Goal: Information Seeking & Learning: Learn about a topic

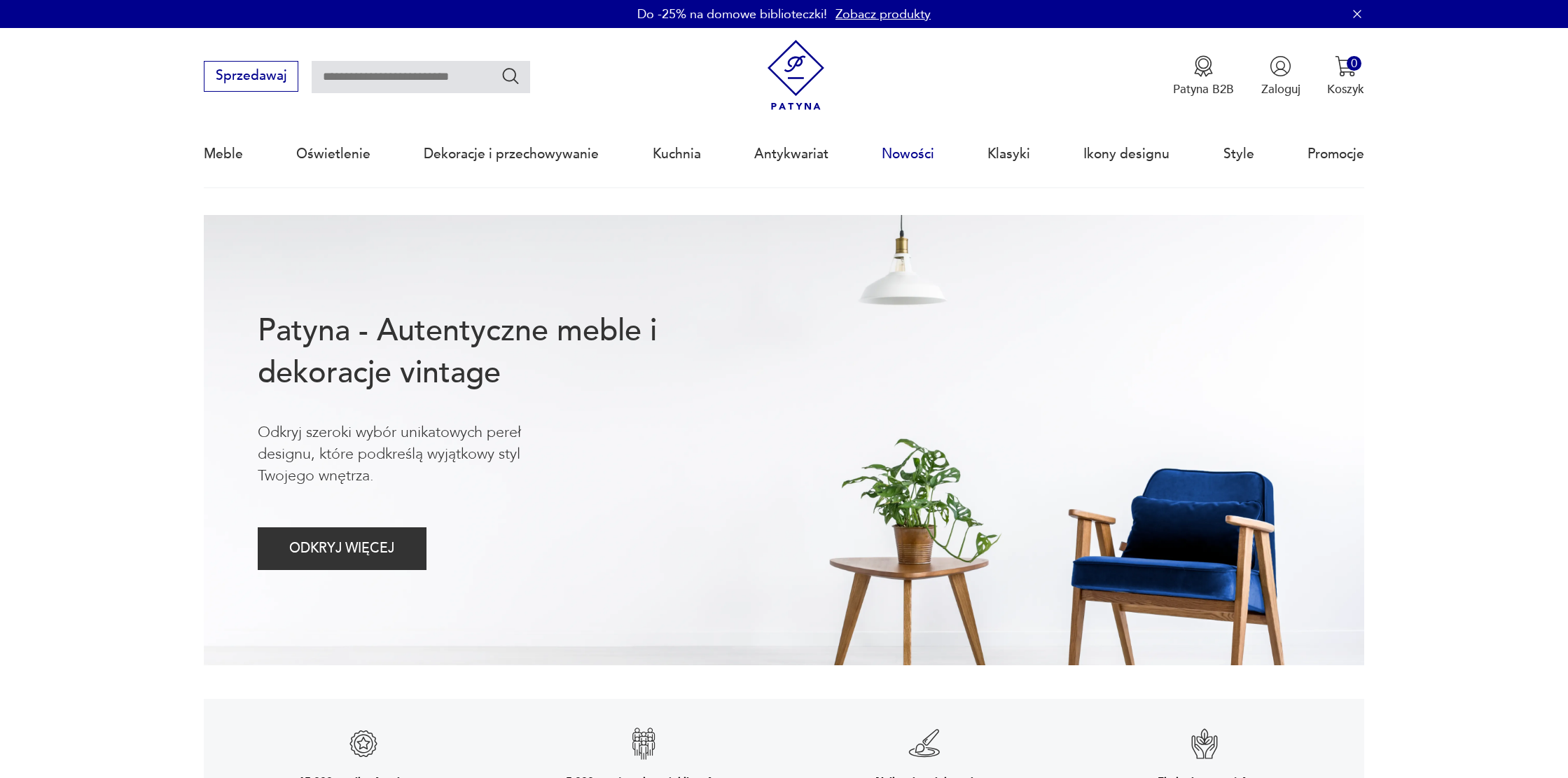
click at [909, 157] on link "Nowości" at bounding box center [907, 154] width 53 height 64
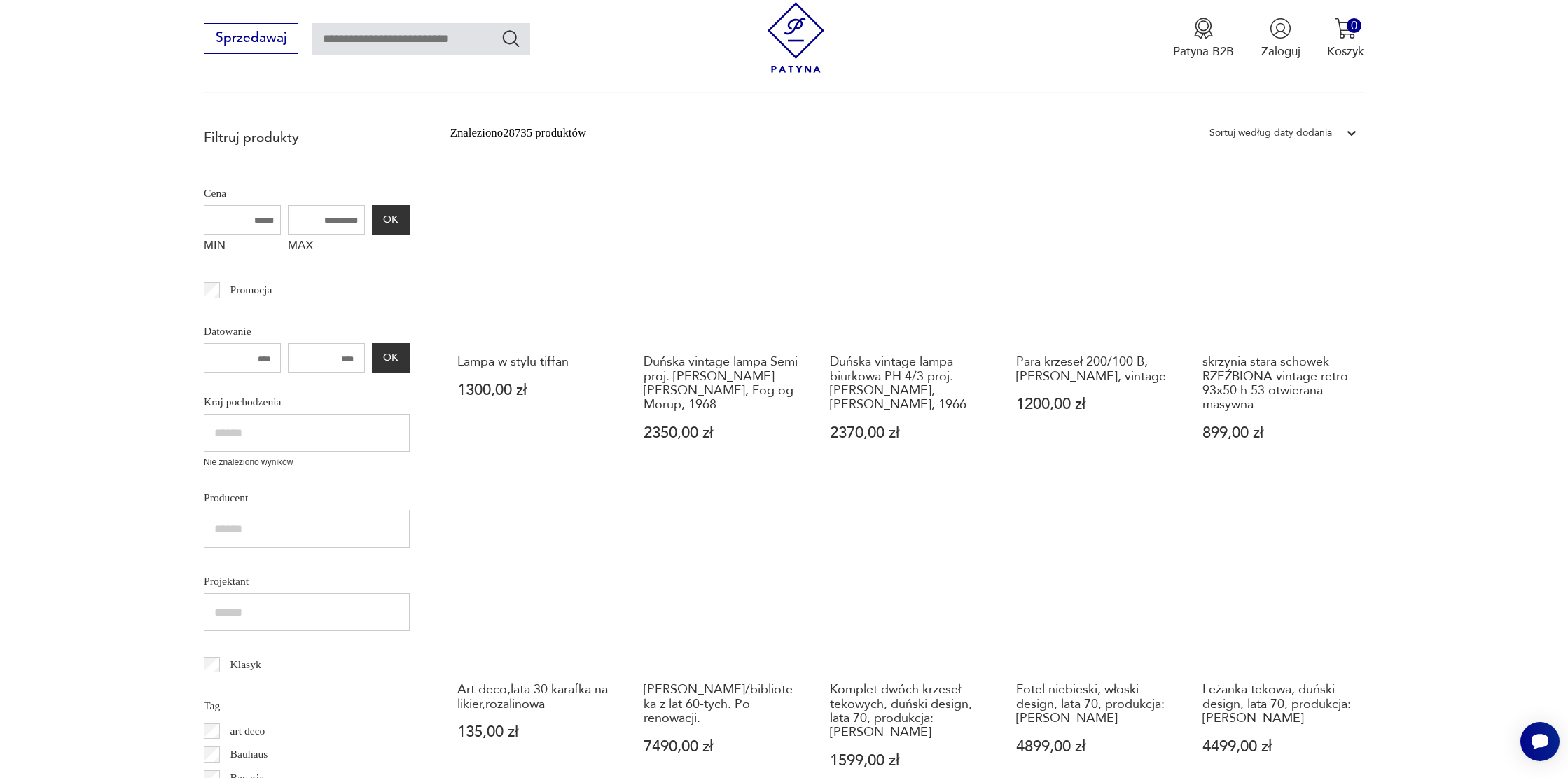
scroll to position [348, 0]
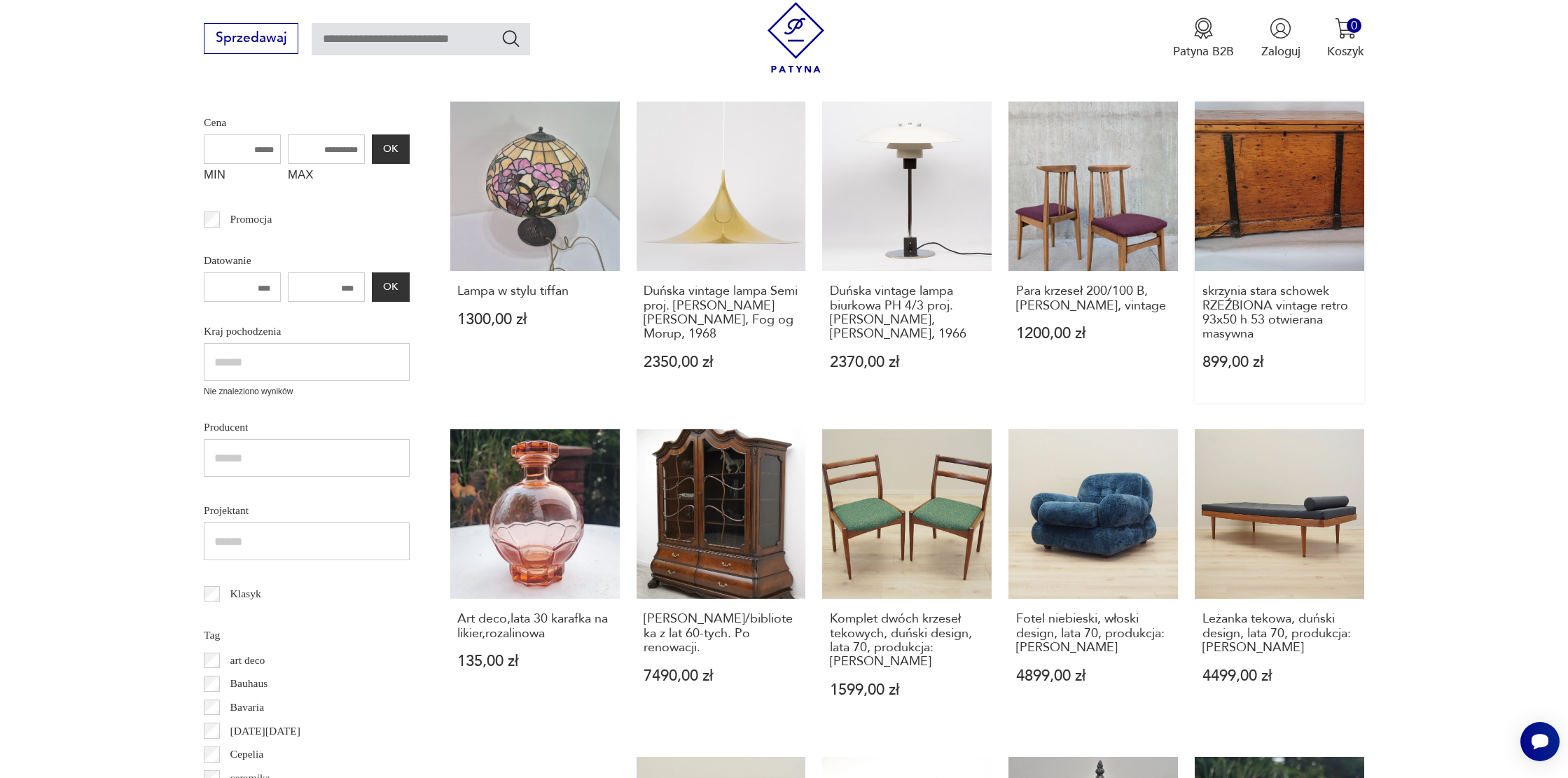
click at [1301, 189] on link "skrzynia stara schowek RZEŹBIONA vintage retro 93x50 h 53 otwierana masywna 899…" at bounding box center [1280, 252] width 170 height 301
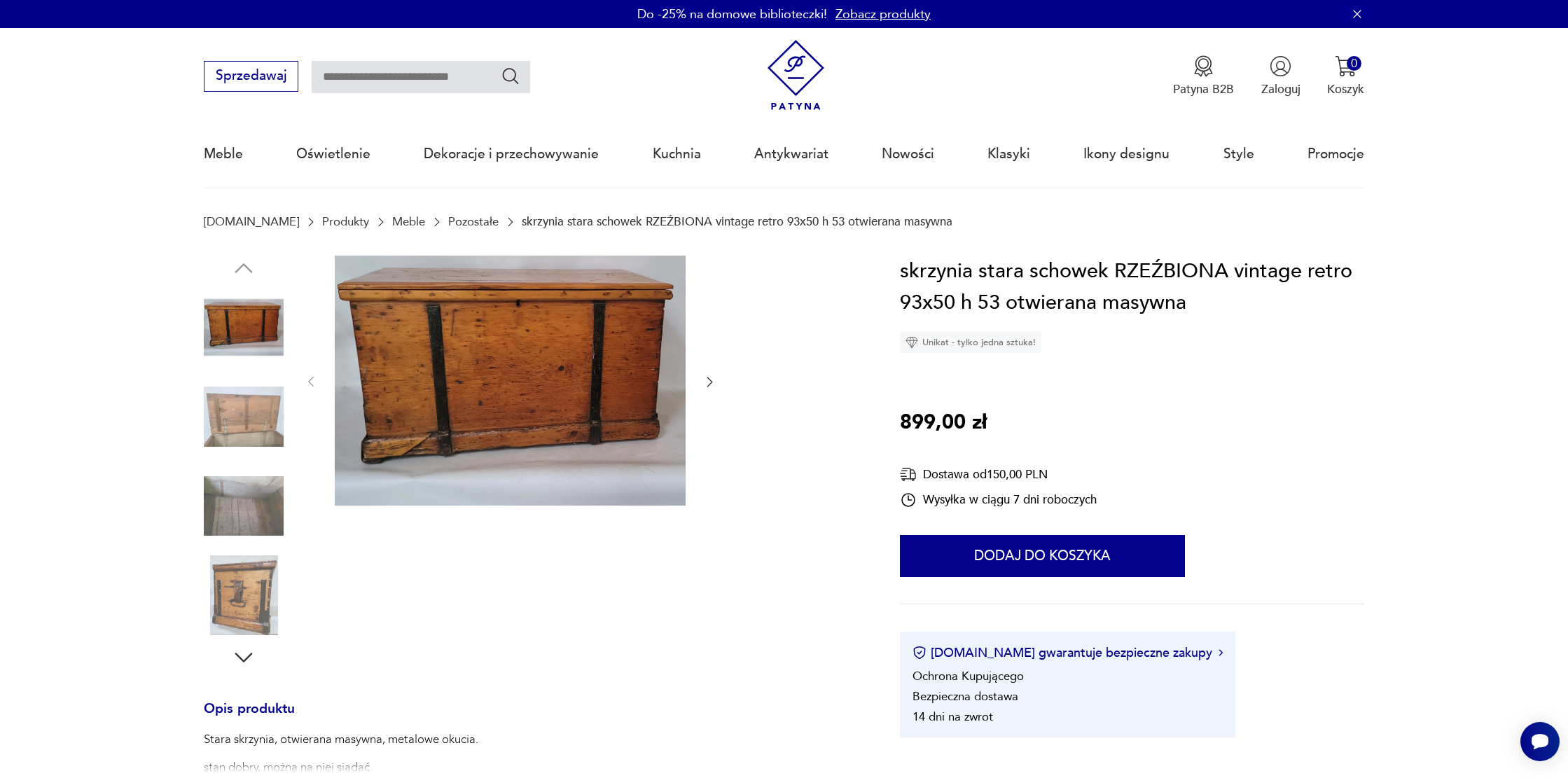
click at [244, 639] on div at bounding box center [243, 463] width 80 height 415
click at [249, 612] on img at bounding box center [243, 595] width 80 height 80
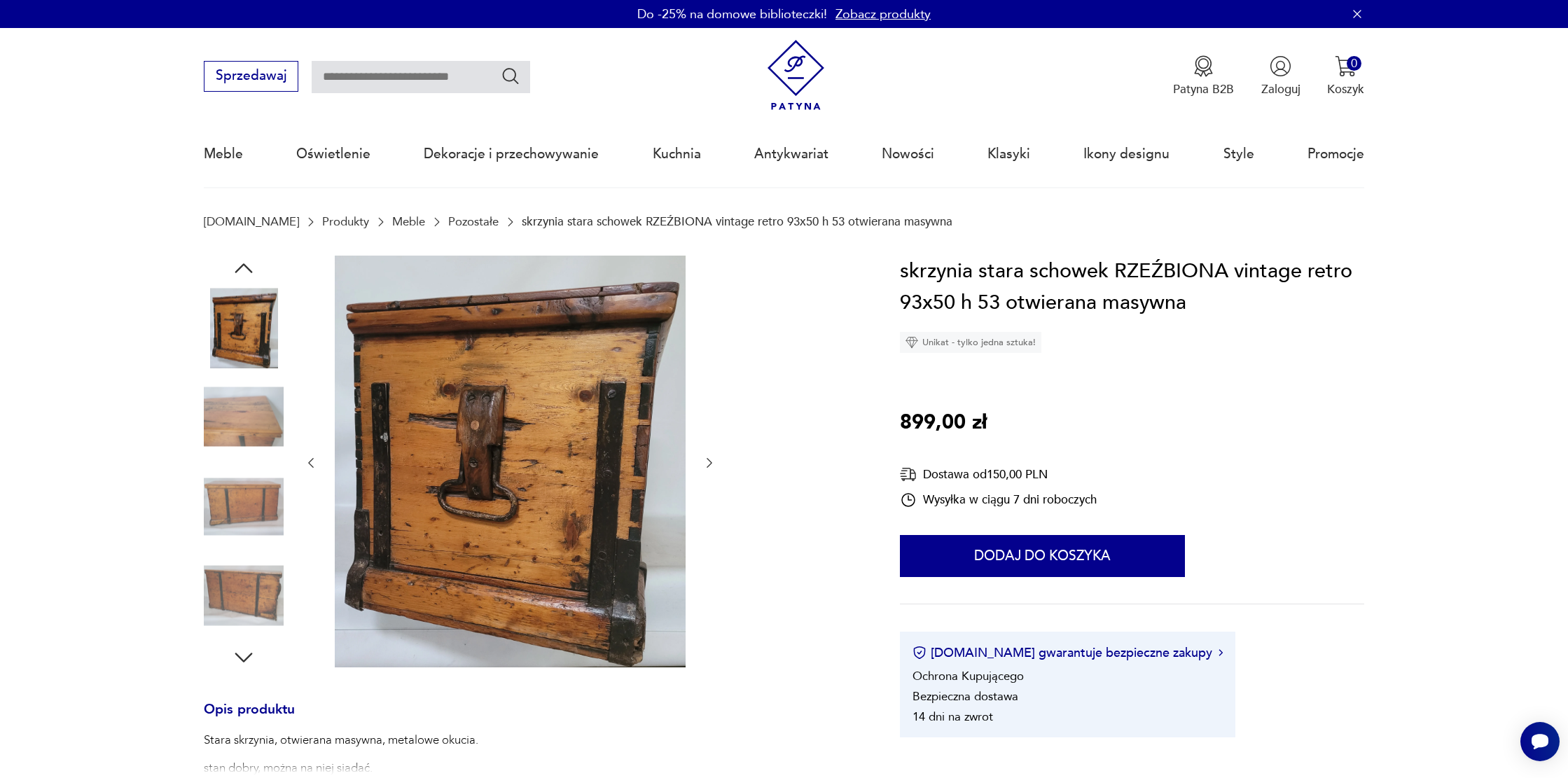
click at [249, 612] on img at bounding box center [243, 596] width 80 height 80
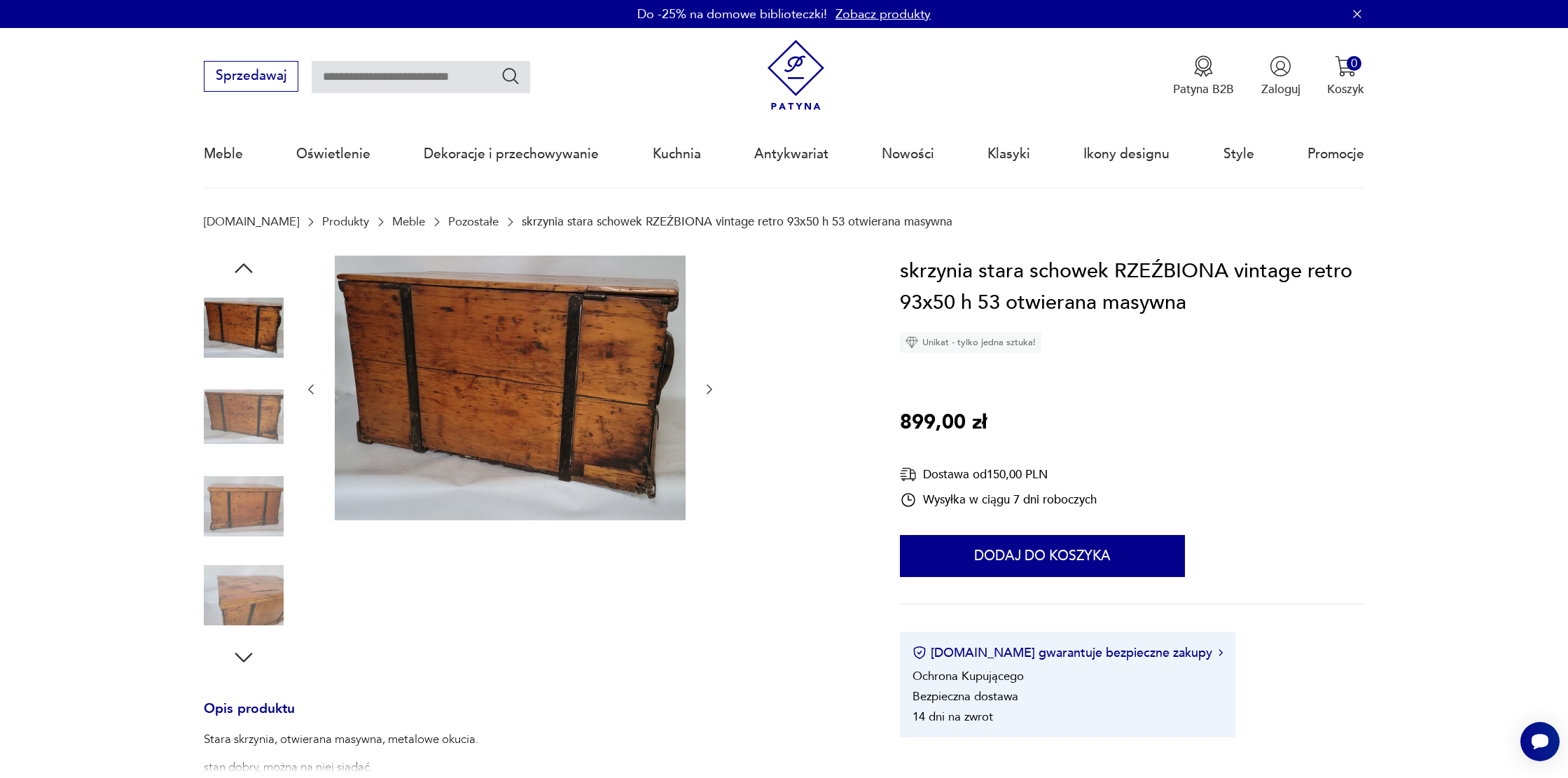
click at [249, 612] on img at bounding box center [243, 595] width 80 height 80
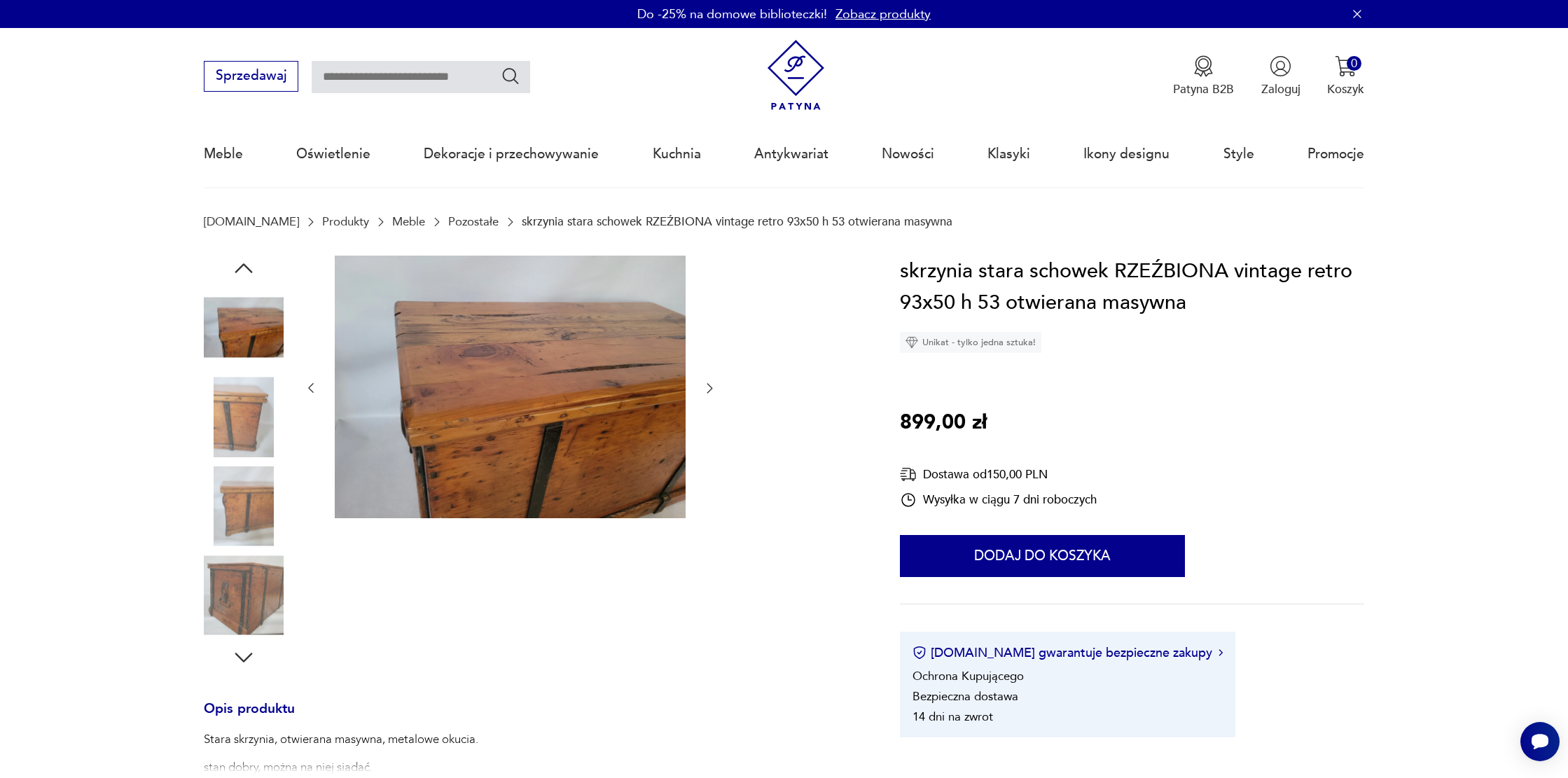
click at [249, 612] on img at bounding box center [243, 595] width 80 height 80
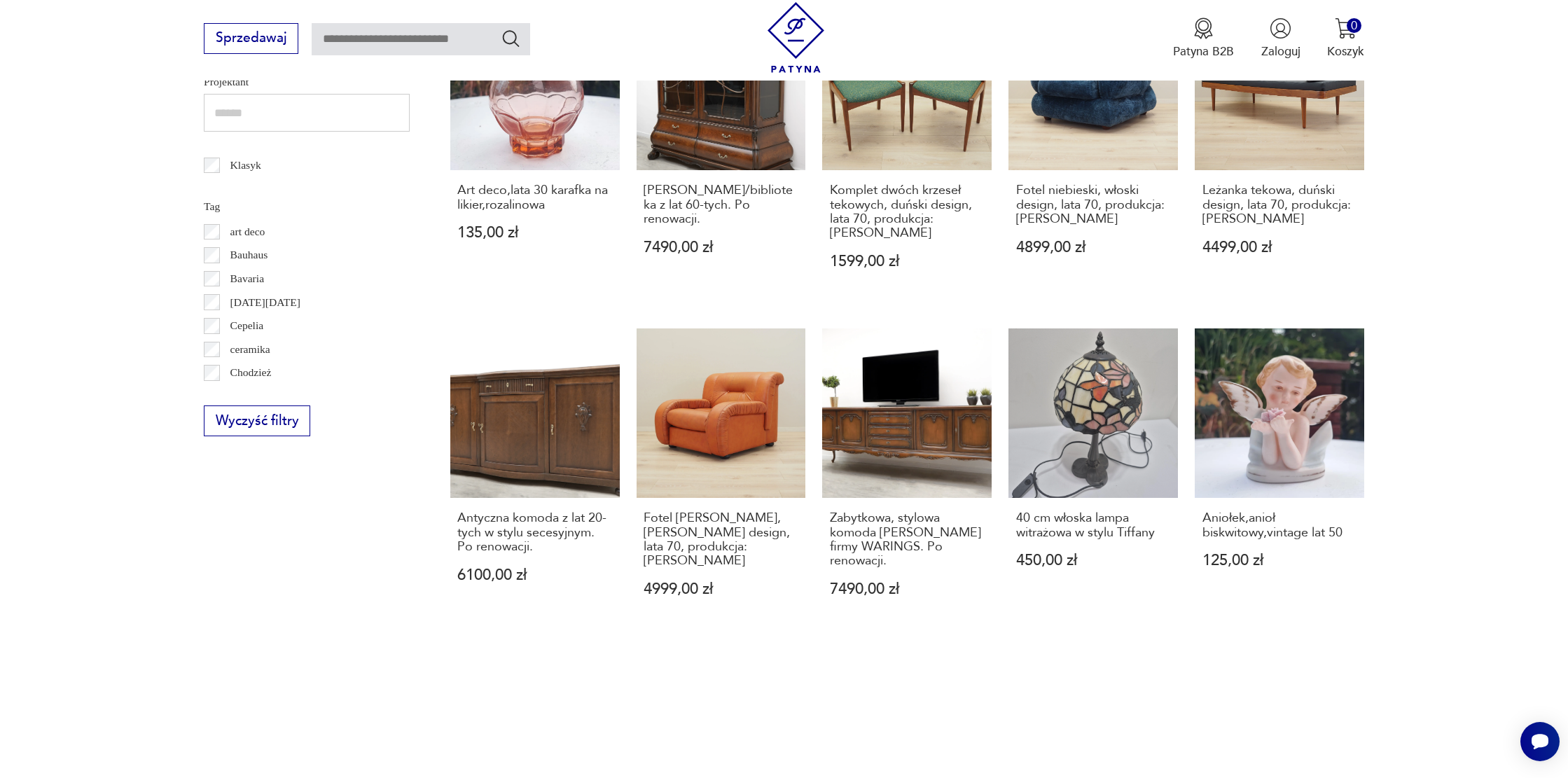
scroll to position [863, 0]
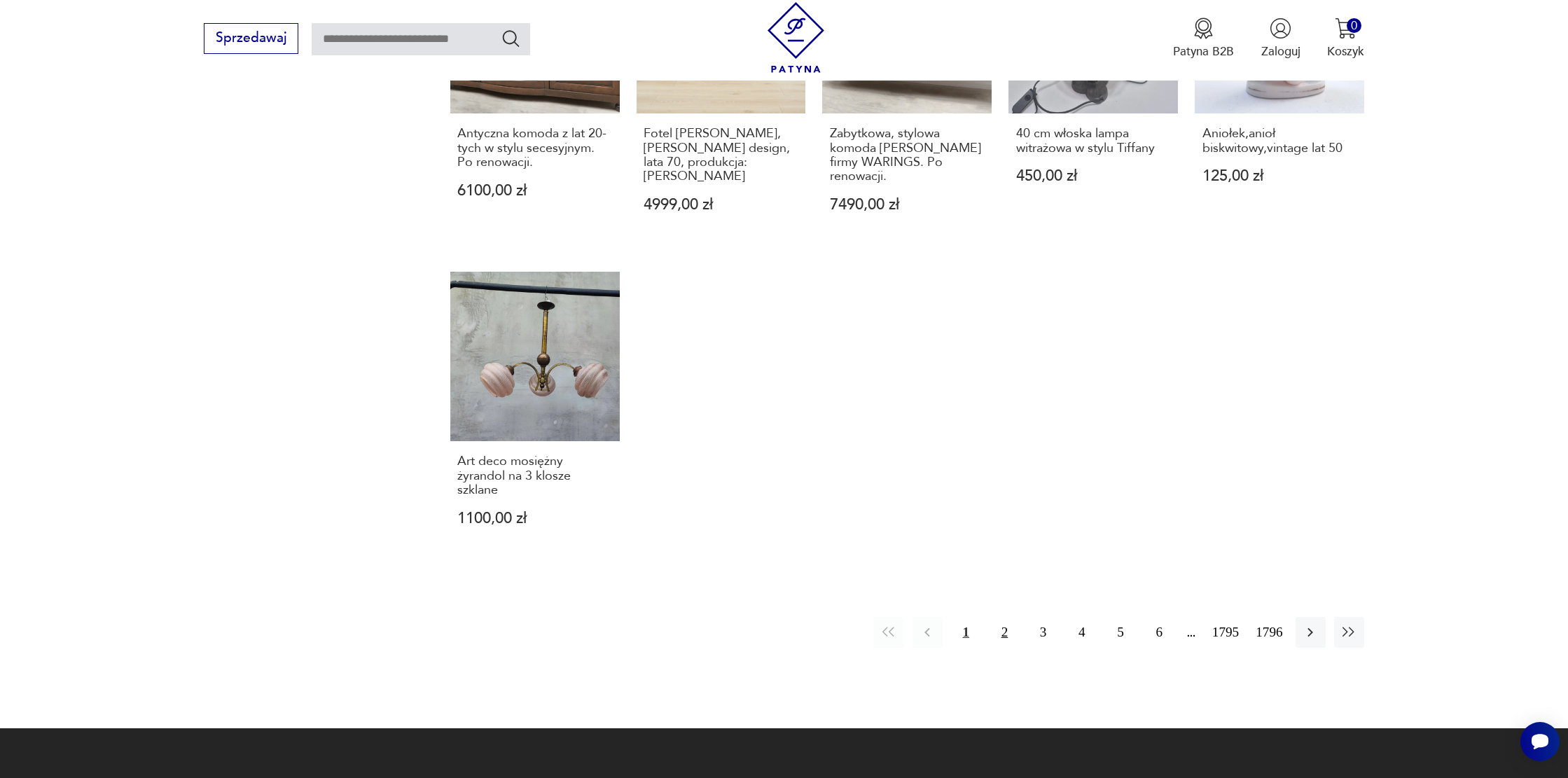
click at [1002, 617] on button "2" at bounding box center [1004, 632] width 30 height 30
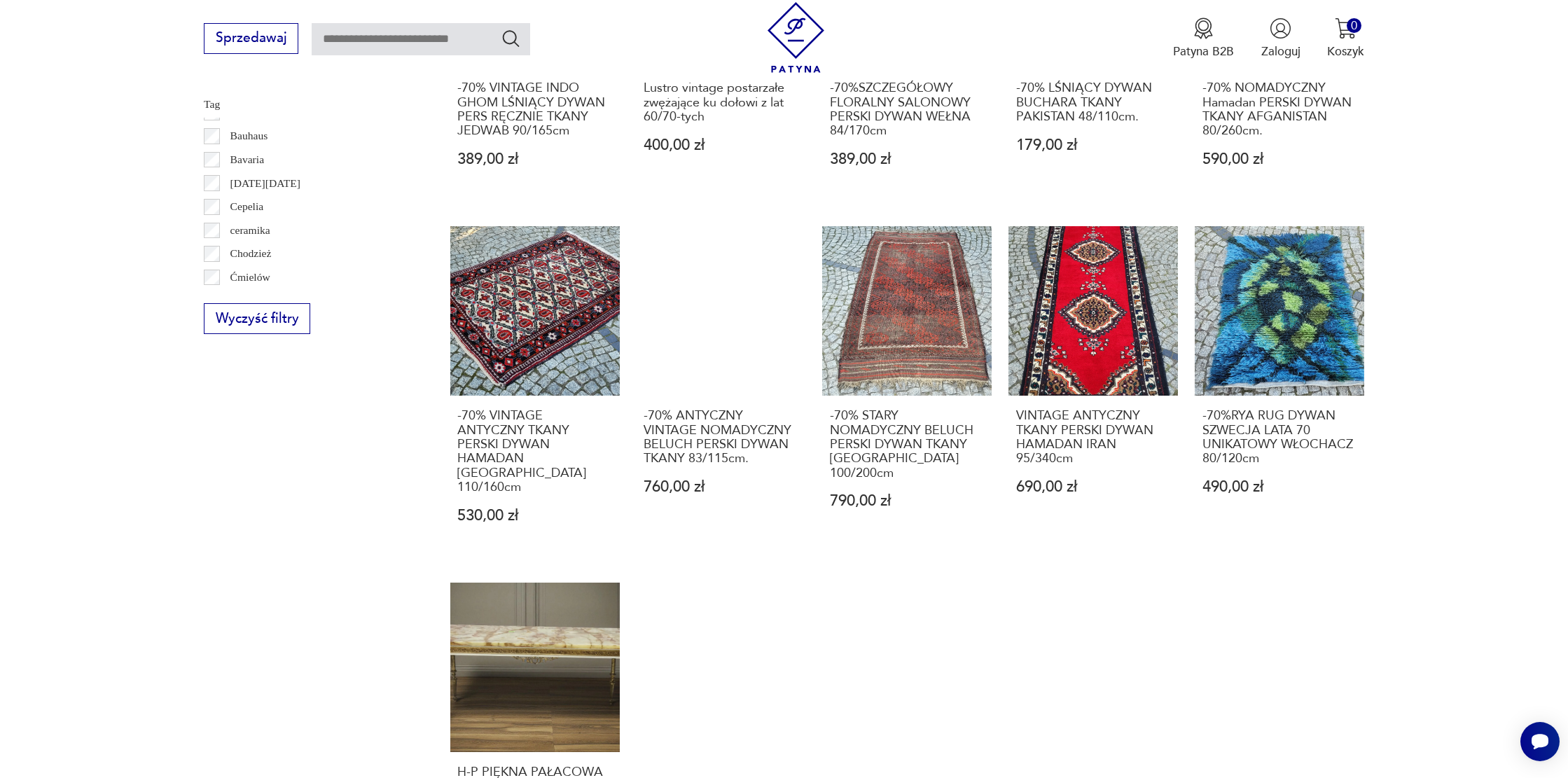
scroll to position [21, 0]
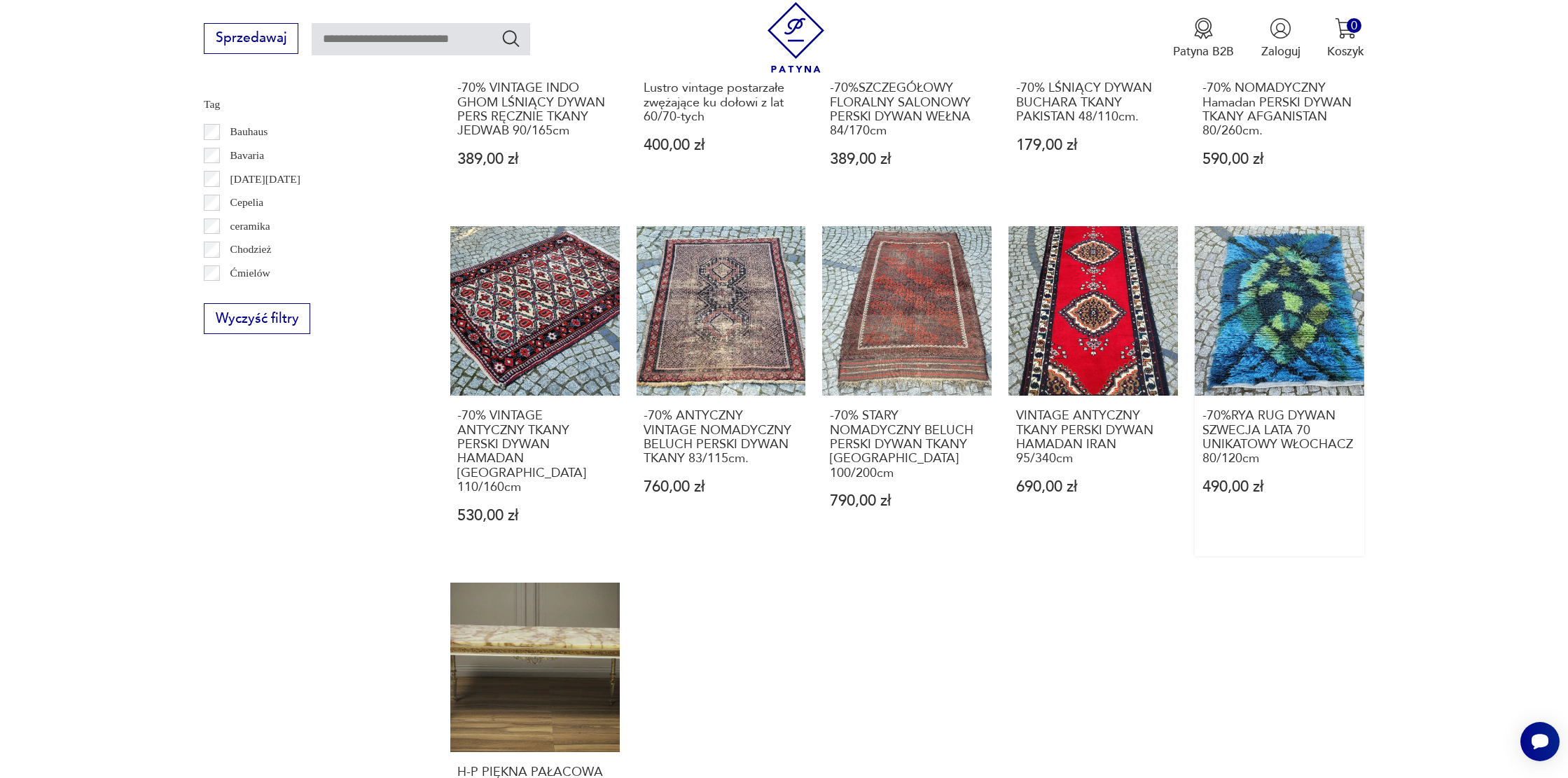
click at [1300, 288] on link "-70%RYA RUG DYWAN SZWECJA LATA 70 UNIKATOWY WŁOCHACZ 80/120cm 490,00 zł" at bounding box center [1280, 391] width 170 height 329
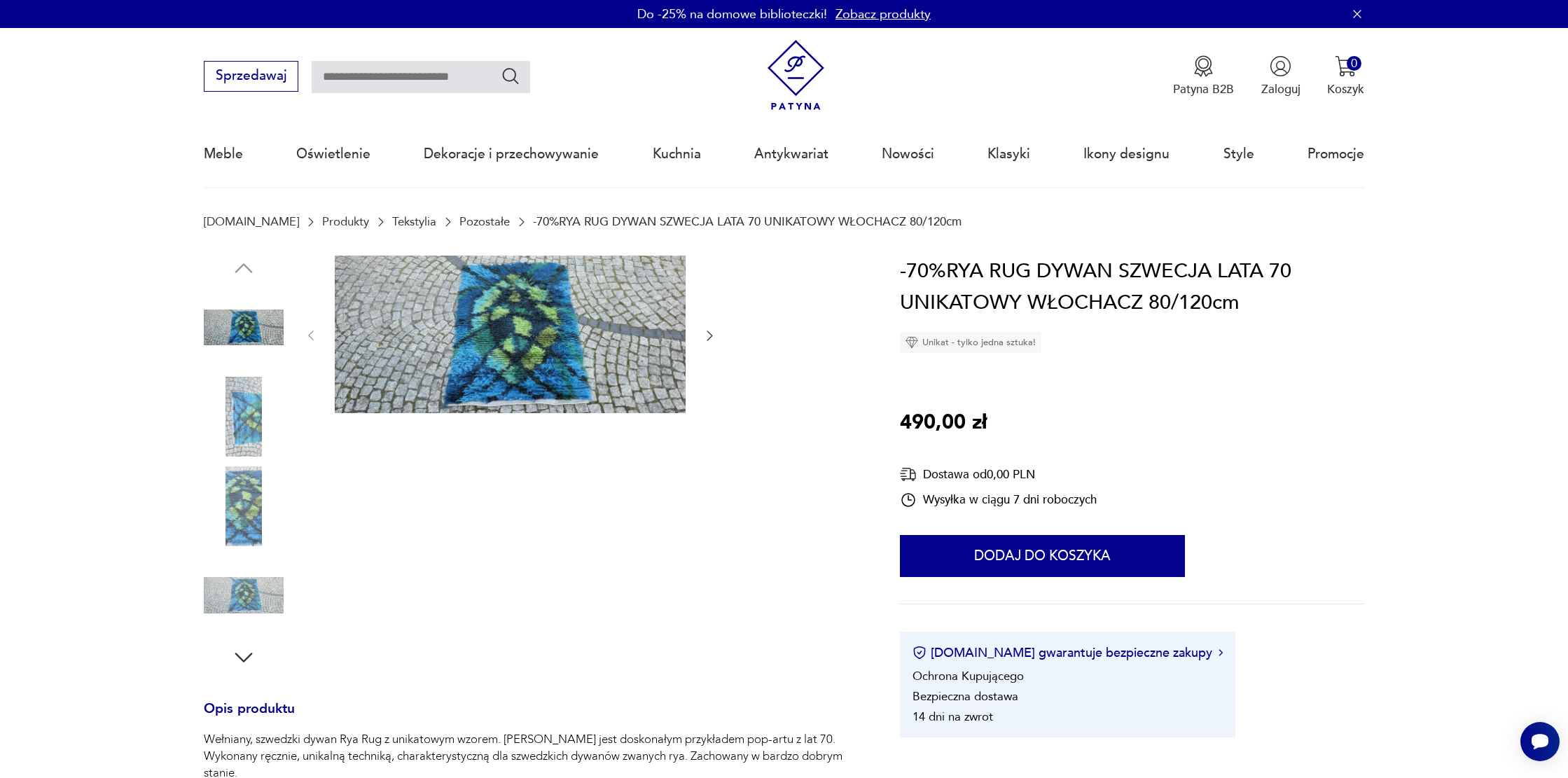
click at [236, 507] on img at bounding box center [243, 507] width 80 height 80
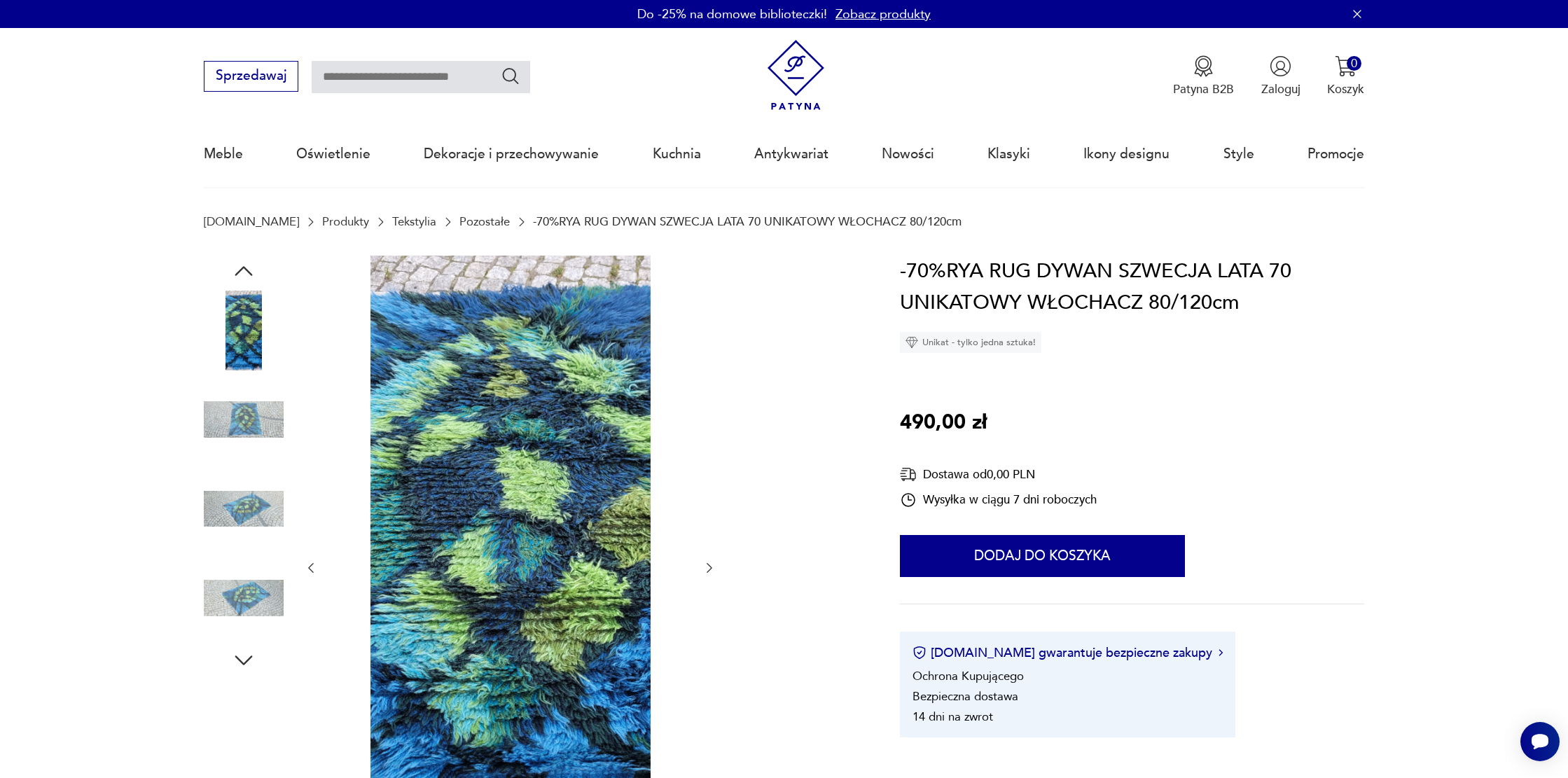
click at [236, 508] on img at bounding box center [243, 509] width 80 height 80
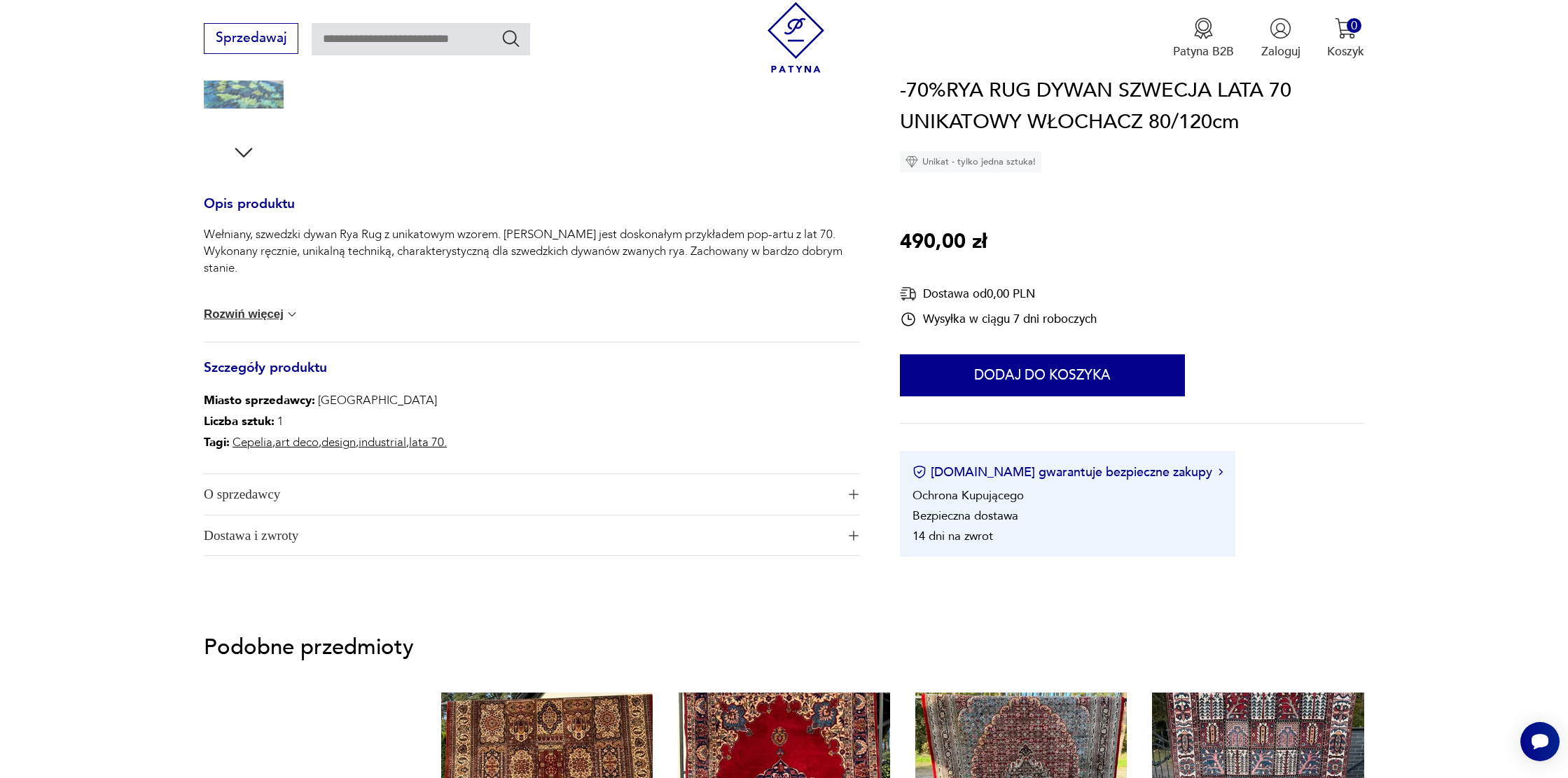
scroll to position [558, 0]
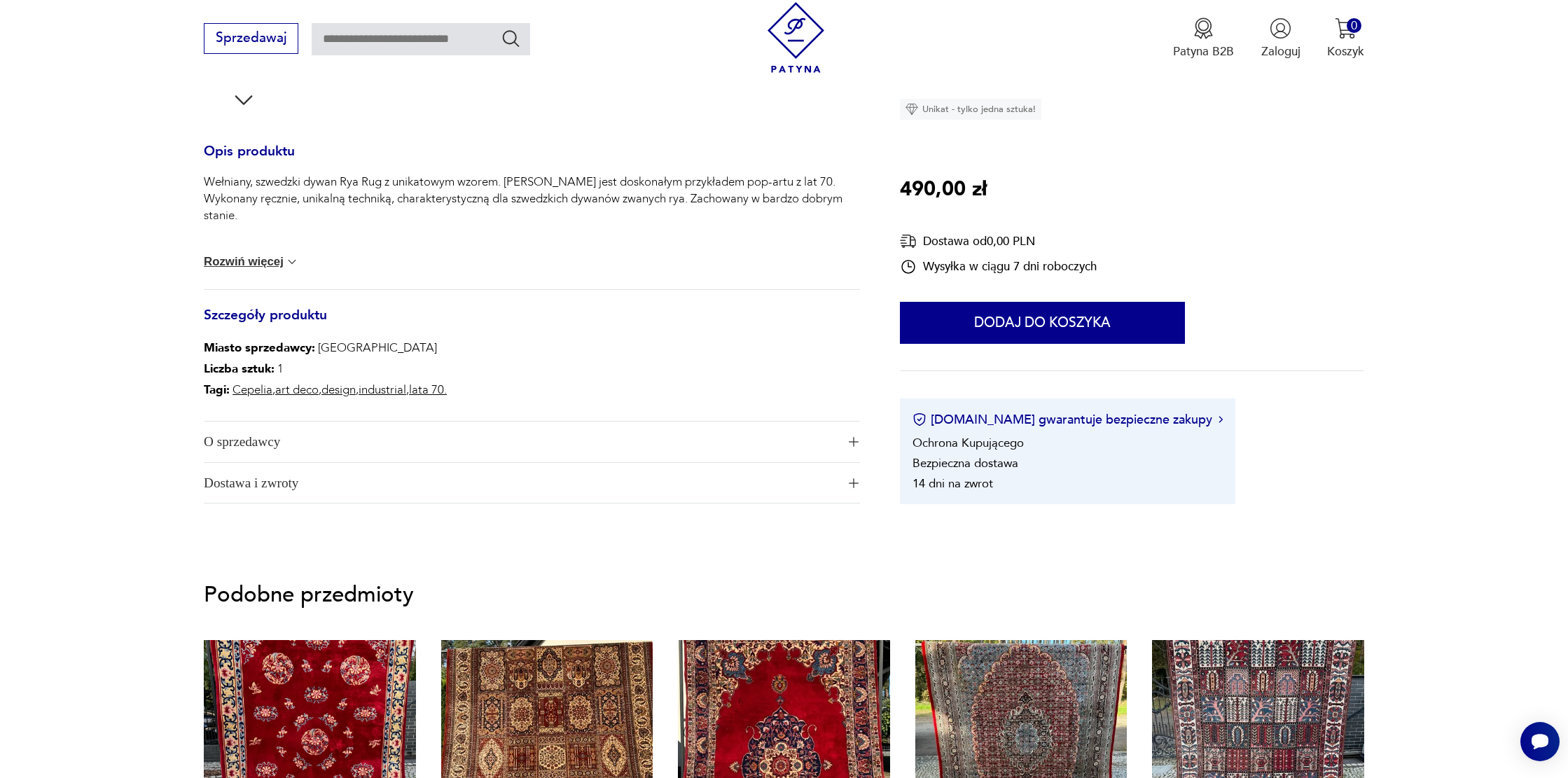
click at [312, 444] on span "O sprzedawcy" at bounding box center [519, 442] width 633 height 41
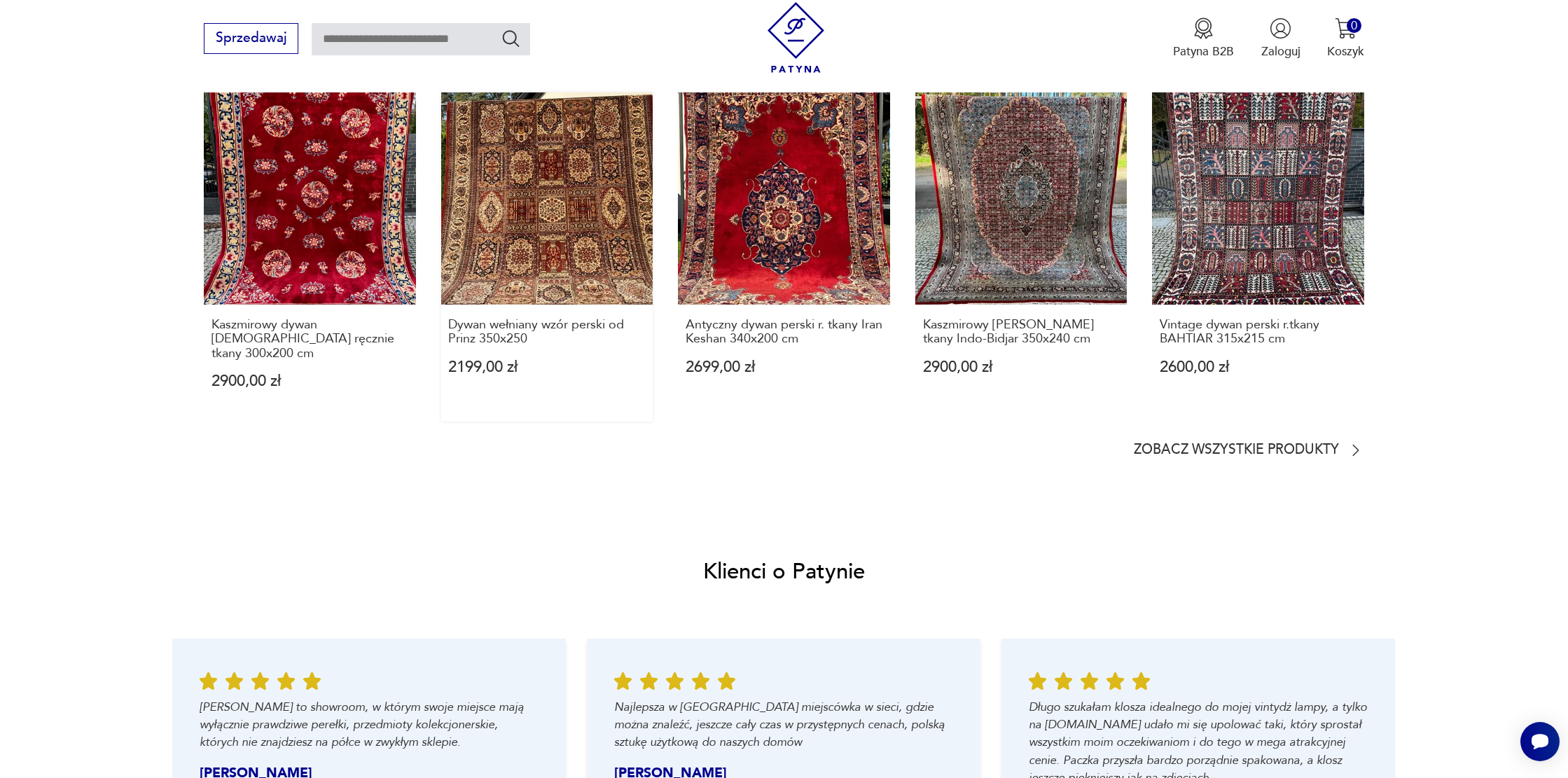
scroll to position [1236, 0]
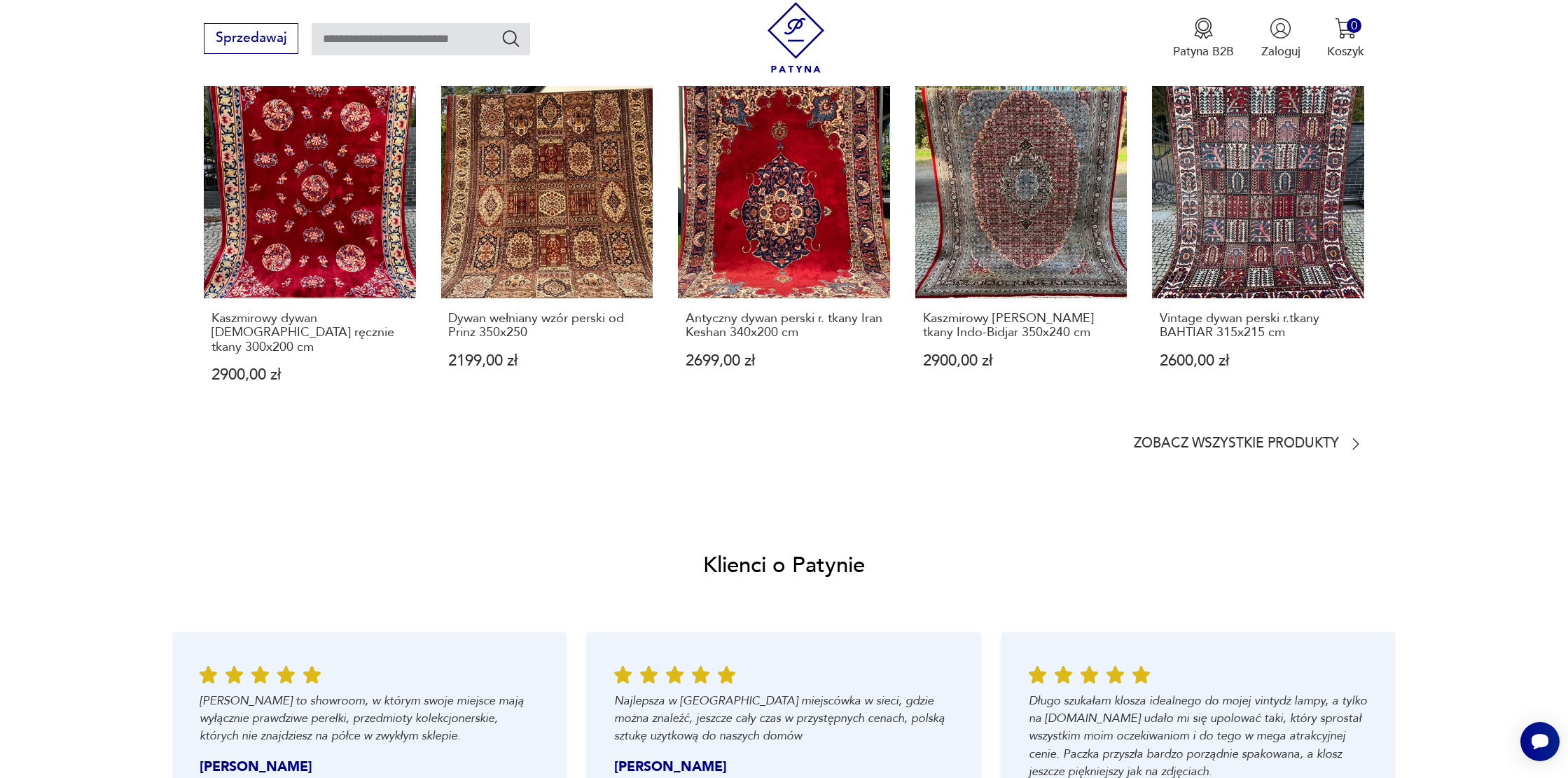
click at [1250, 439] on section "Podobne przedmioty Kaszmirowy dywan chiński ręcznie tkany 300x200 cm 2900,00 zł…" at bounding box center [784, 242] width 1568 height 502
click at [1255, 438] on p "Zobacz wszystkie produkty" at bounding box center [1236, 444] width 205 height 11
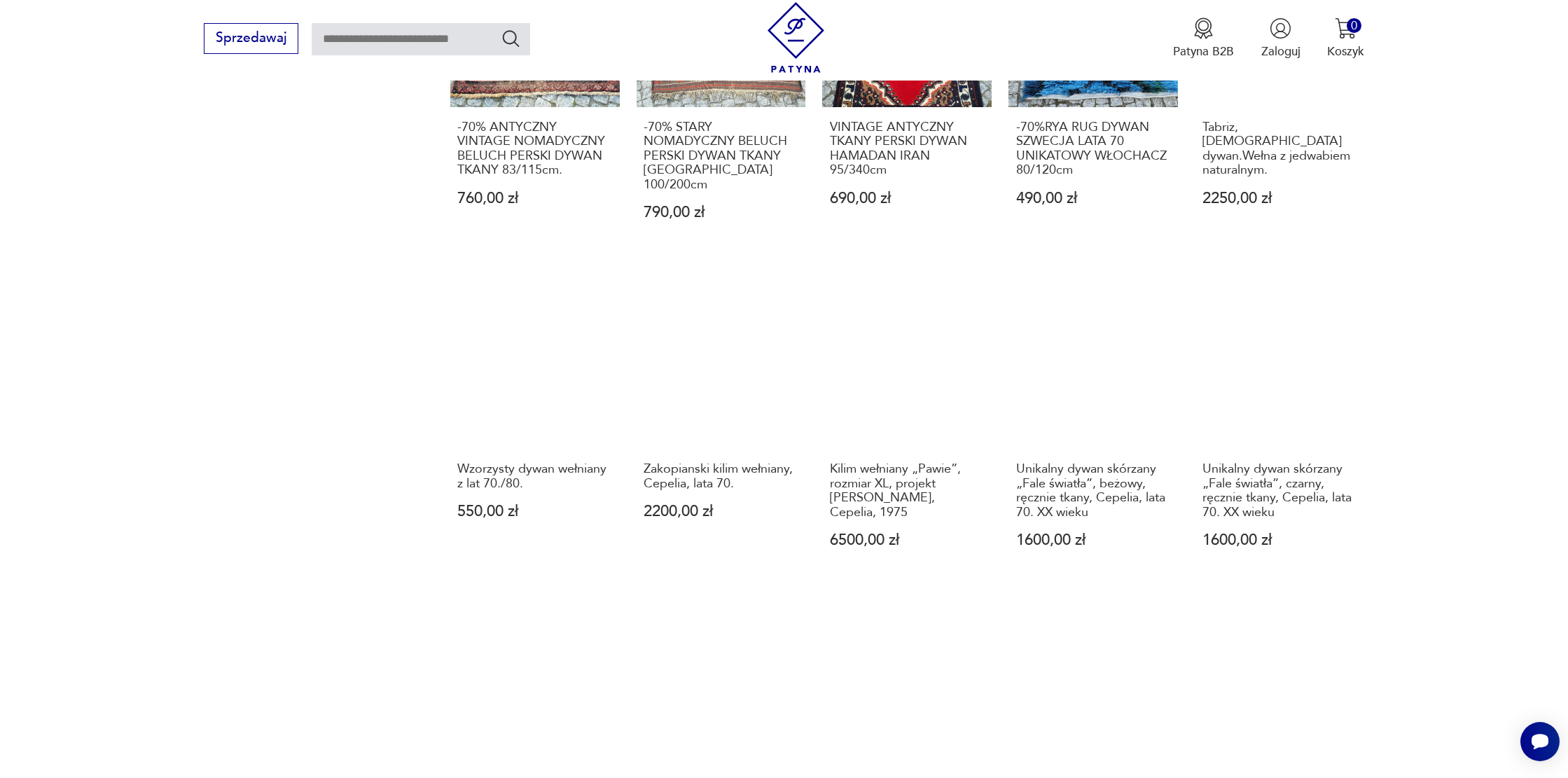
scroll to position [933, 0]
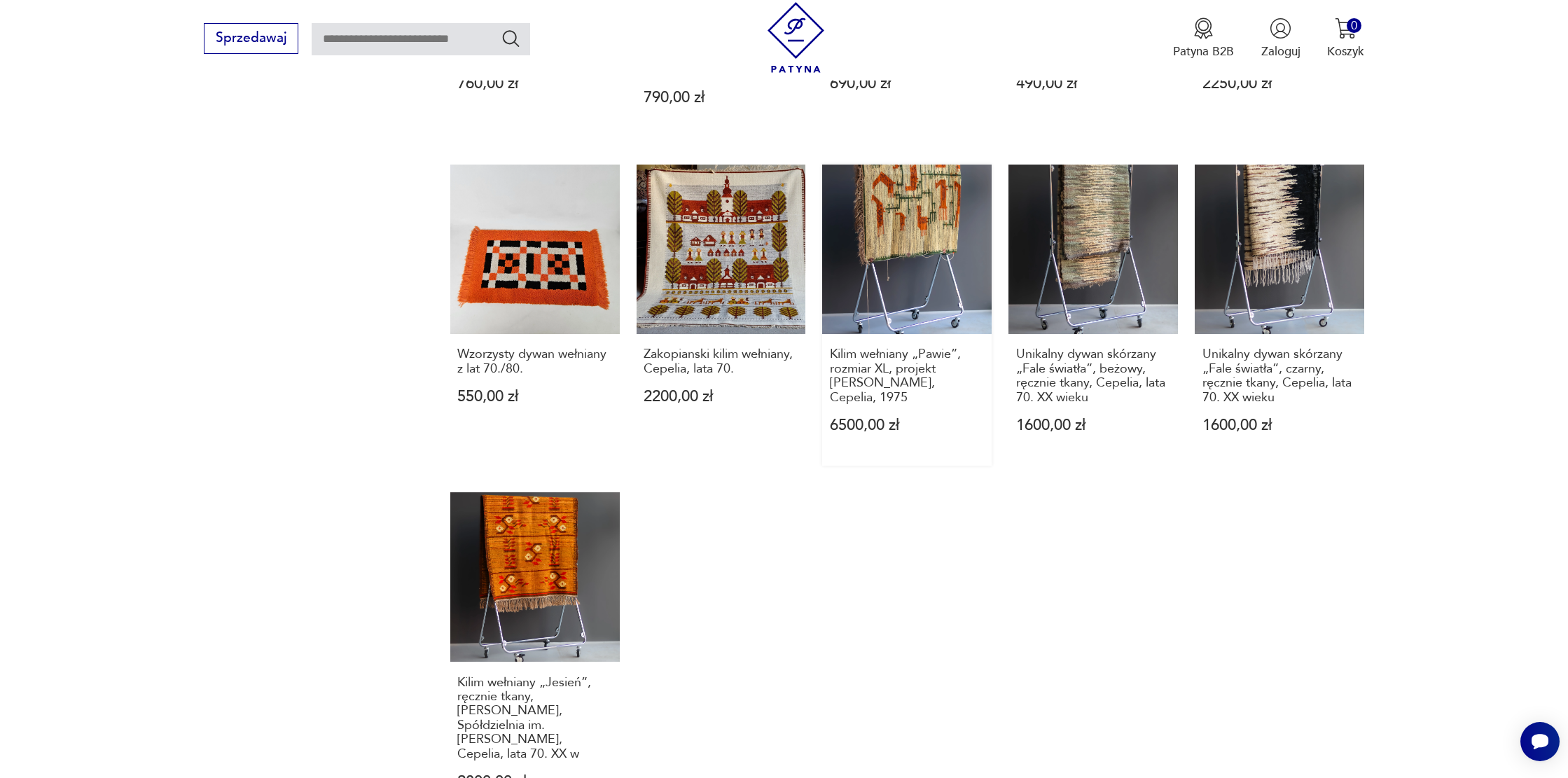
click at [905, 247] on link "Kilim wełniany „Pawie”, rozmiar XL, projekt [PERSON_NAME], Cepelia, 1975 6500,0…" at bounding box center [907, 315] width 170 height 301
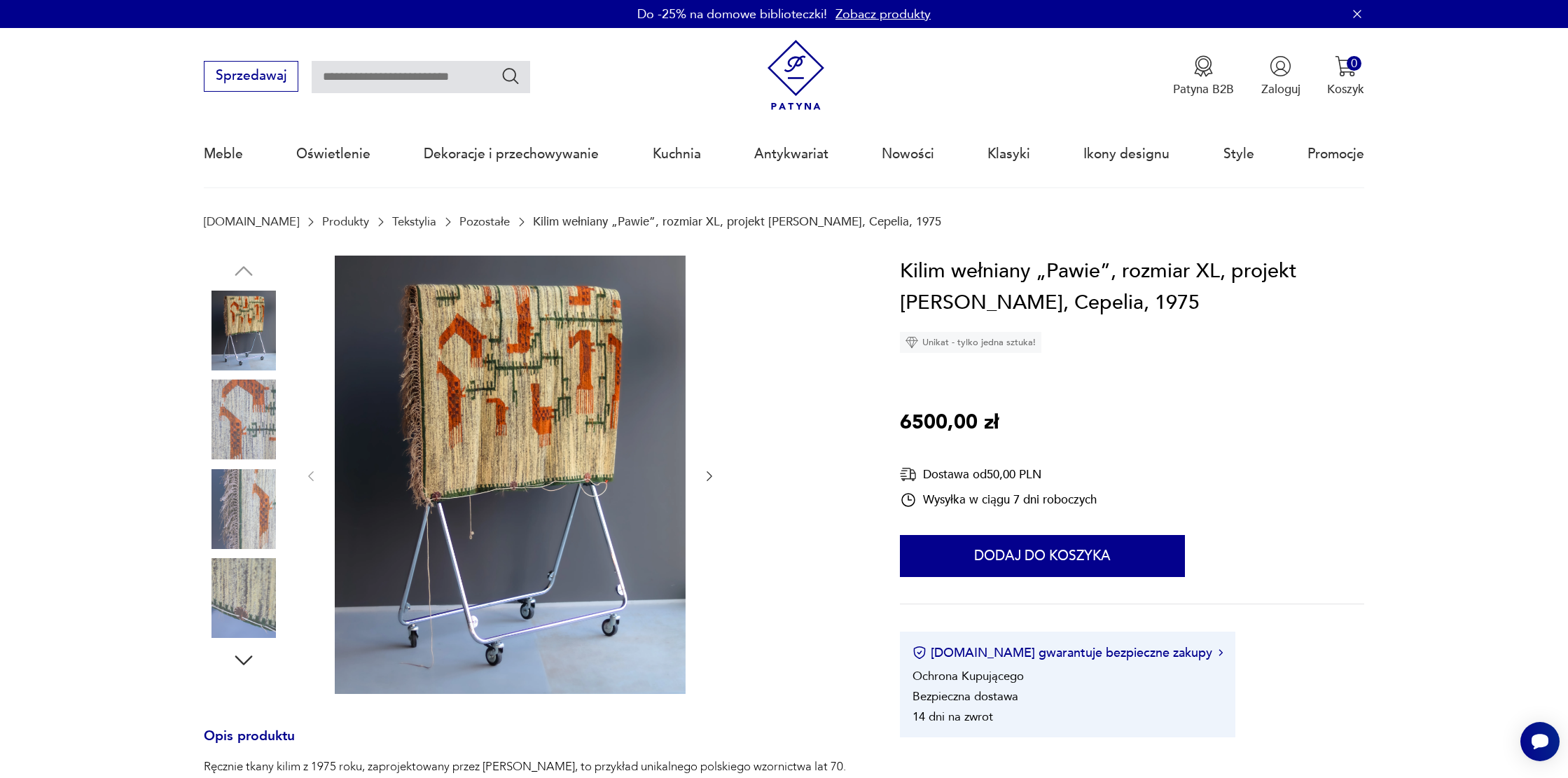
click at [577, 386] on img at bounding box center [510, 475] width 351 height 438
click at [0, 0] on img at bounding box center [0, 0] width 0 height 0
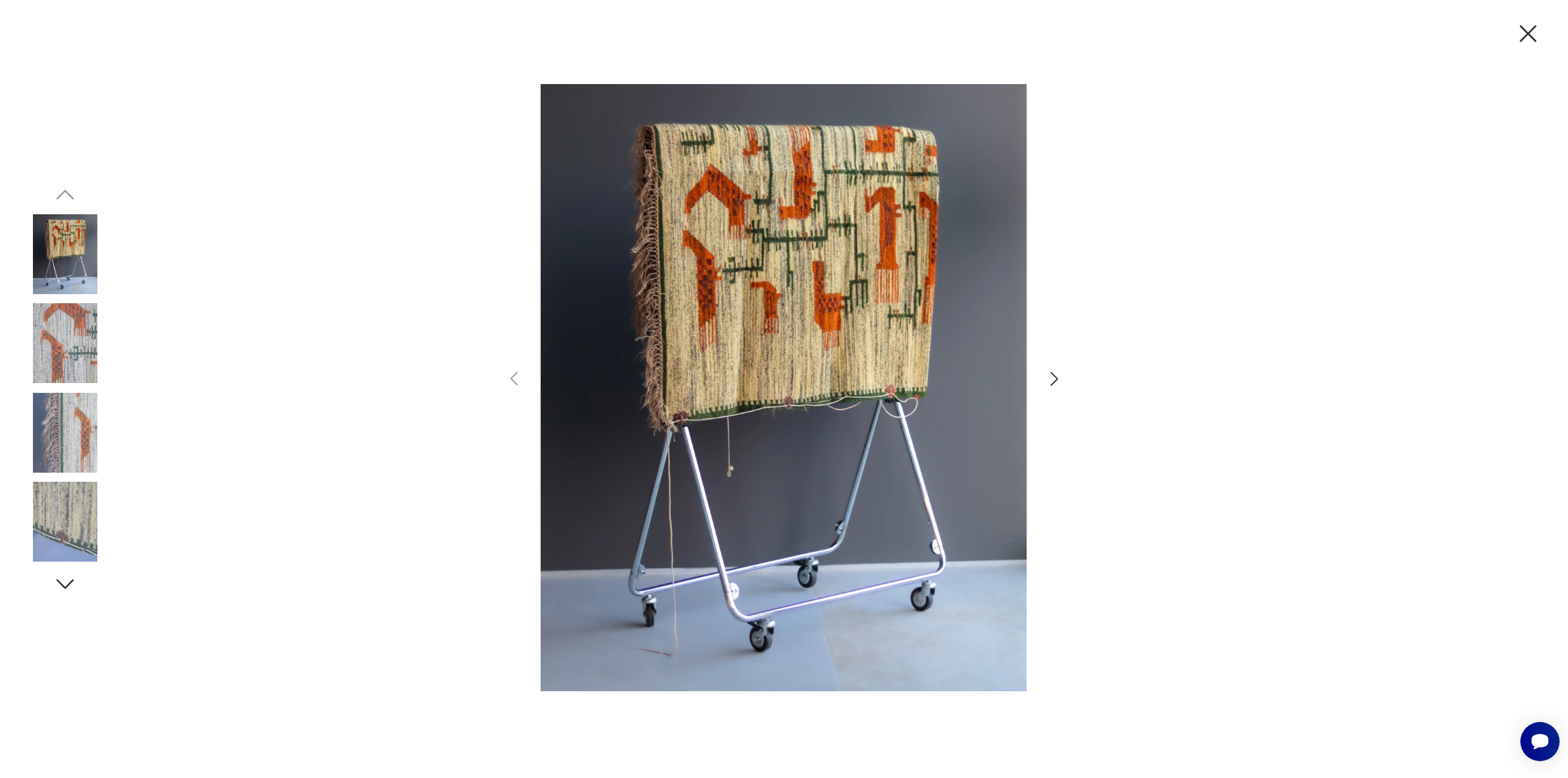
click at [1052, 376] on icon "button" at bounding box center [1054, 379] width 20 height 20
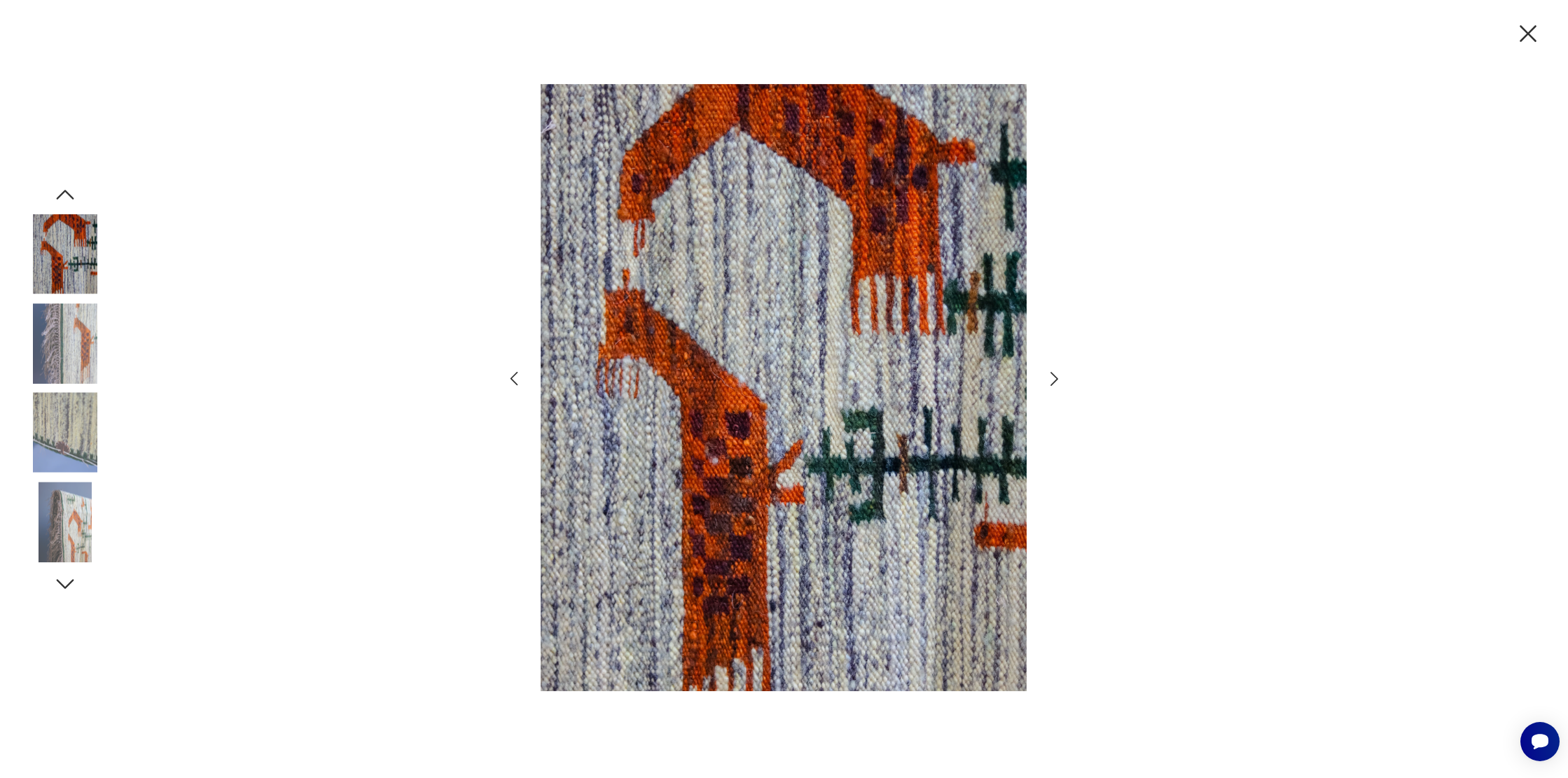
click at [1052, 376] on icon "button" at bounding box center [1054, 379] width 20 height 20
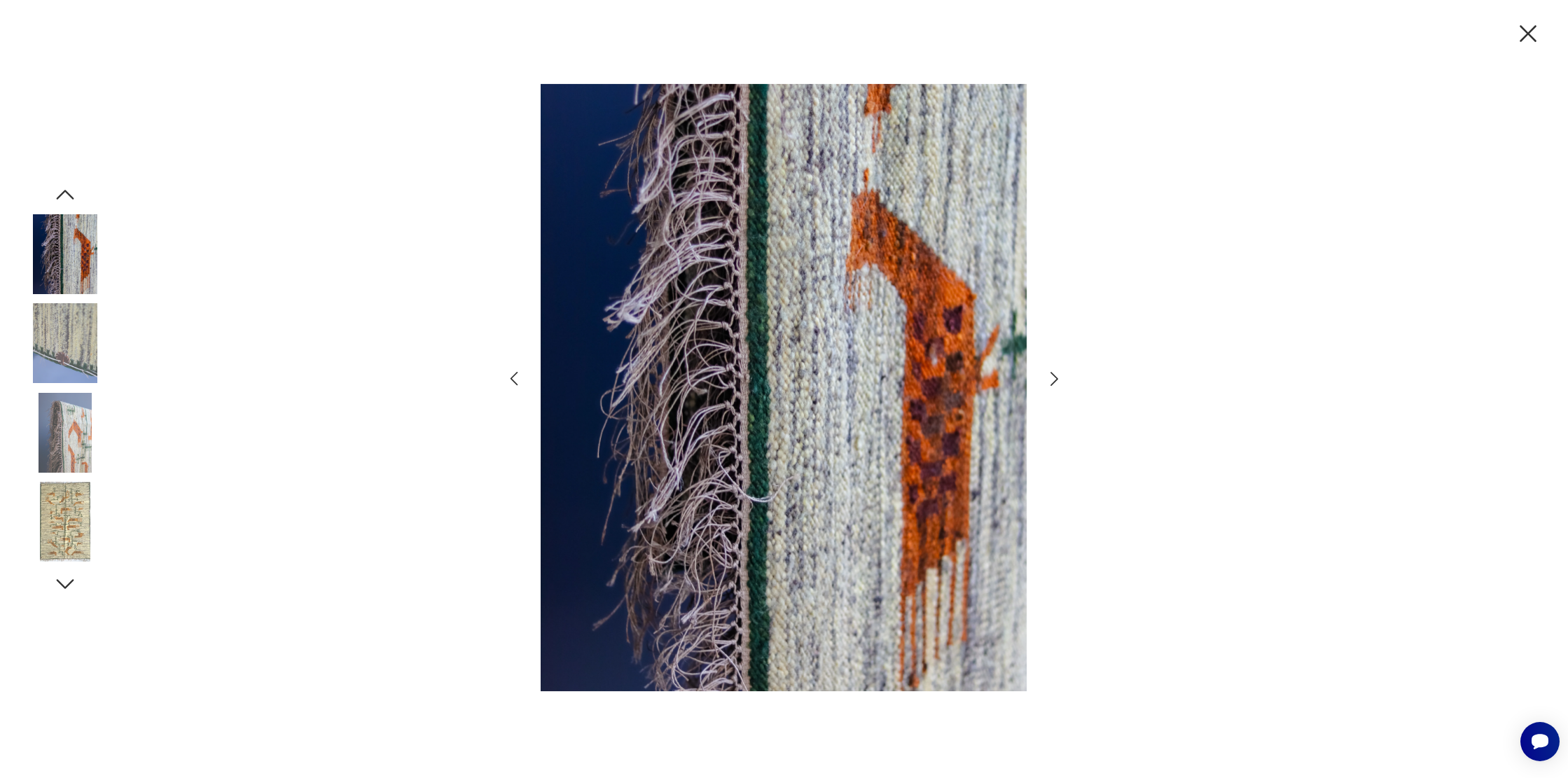
click at [1052, 376] on icon "button" at bounding box center [1054, 379] width 20 height 20
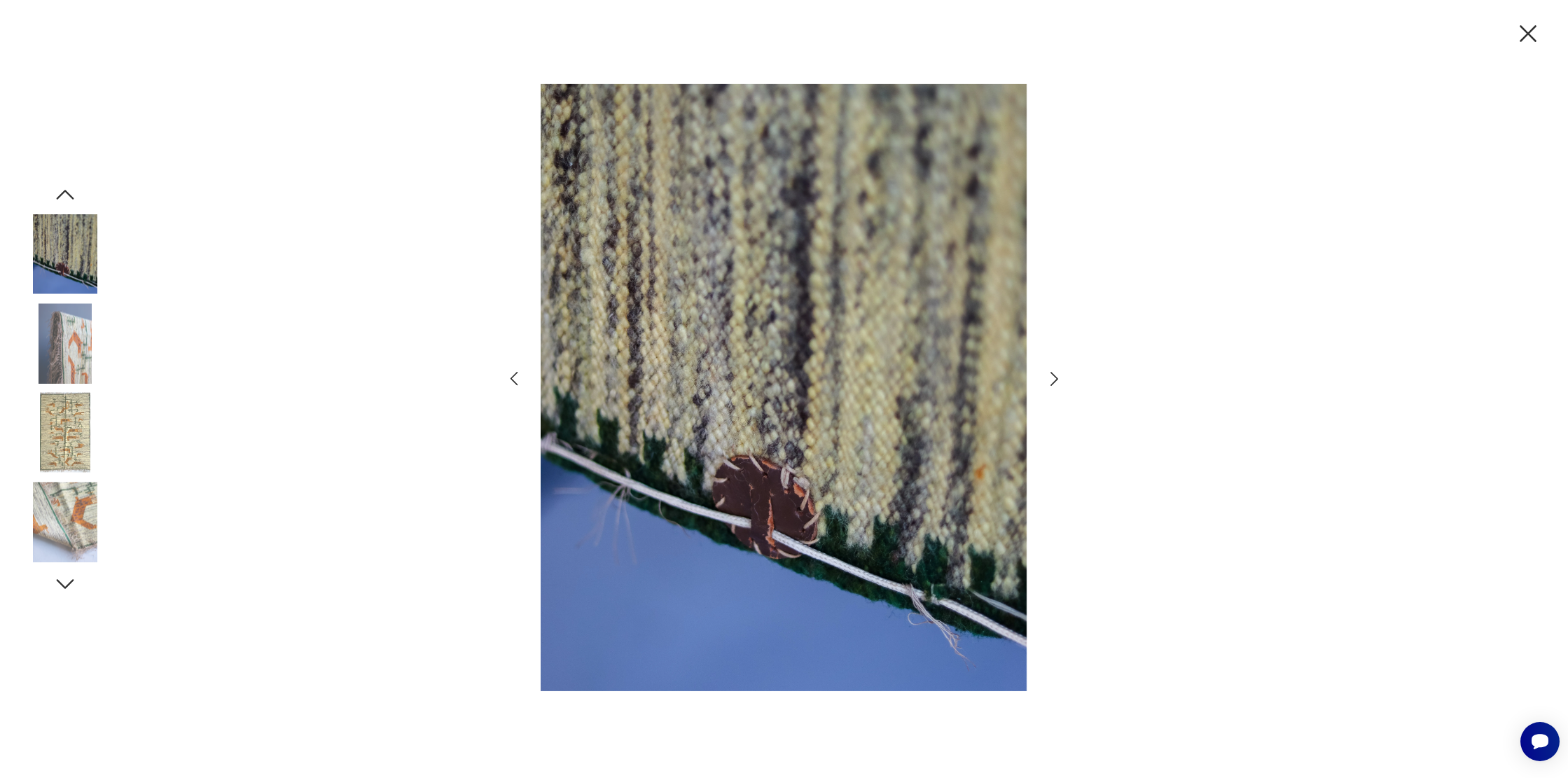
click at [1052, 376] on icon "button" at bounding box center [1054, 379] width 20 height 20
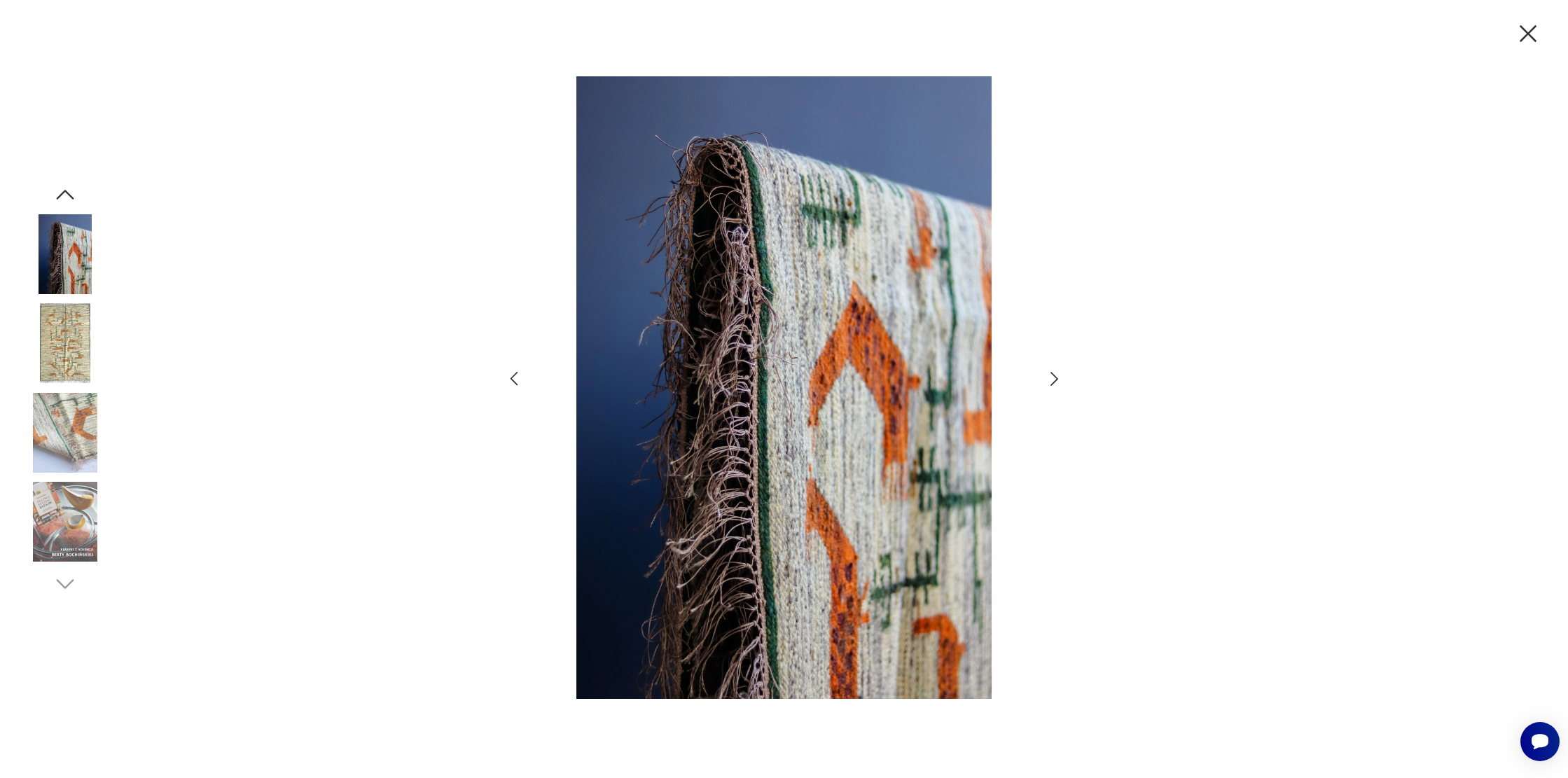
click at [1052, 376] on icon "button" at bounding box center [1054, 379] width 20 height 20
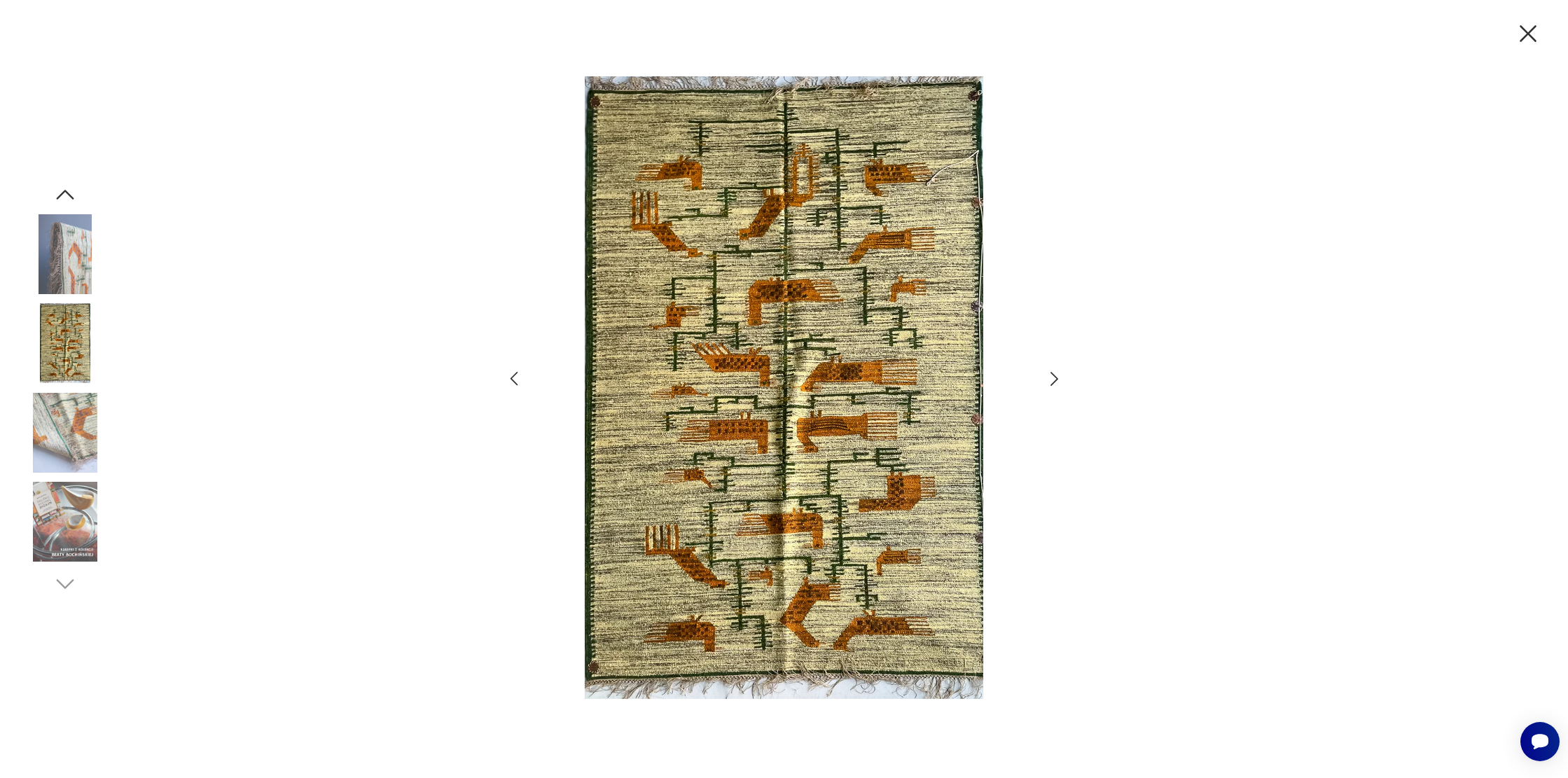
click at [1052, 376] on icon "button" at bounding box center [1054, 379] width 20 height 20
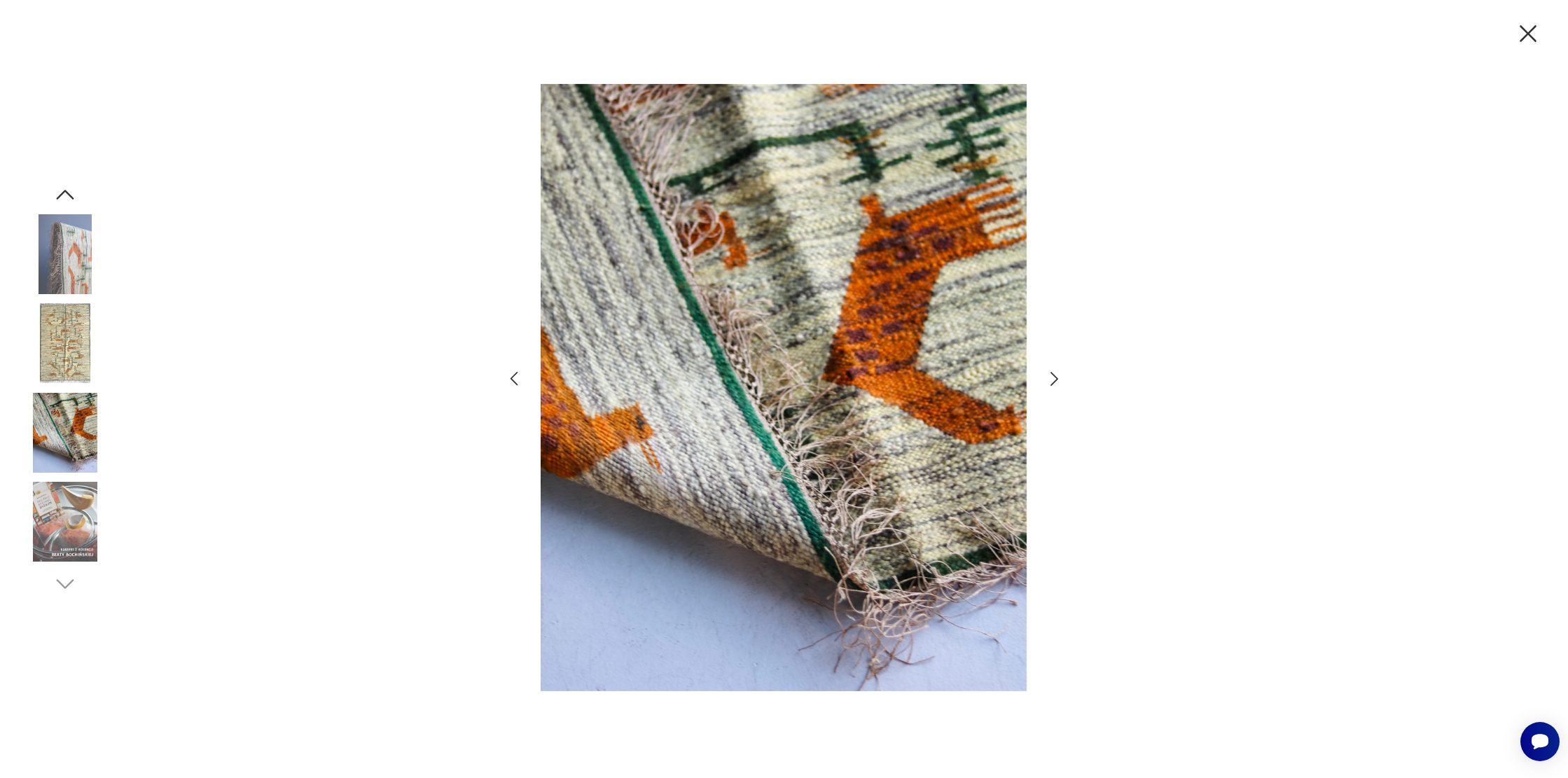
click at [1052, 376] on icon "button" at bounding box center [1054, 379] width 20 height 20
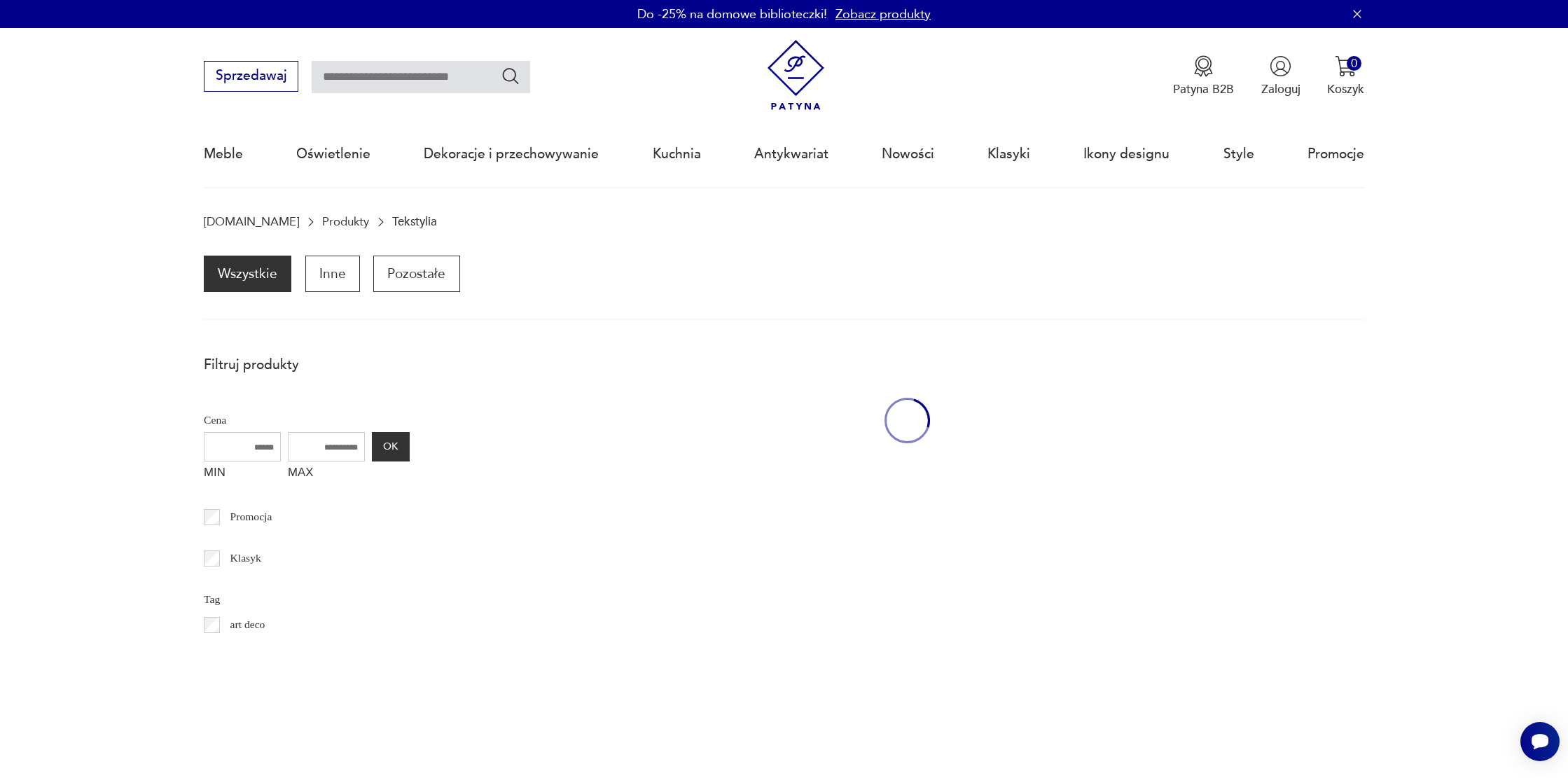
scroll to position [625, 0]
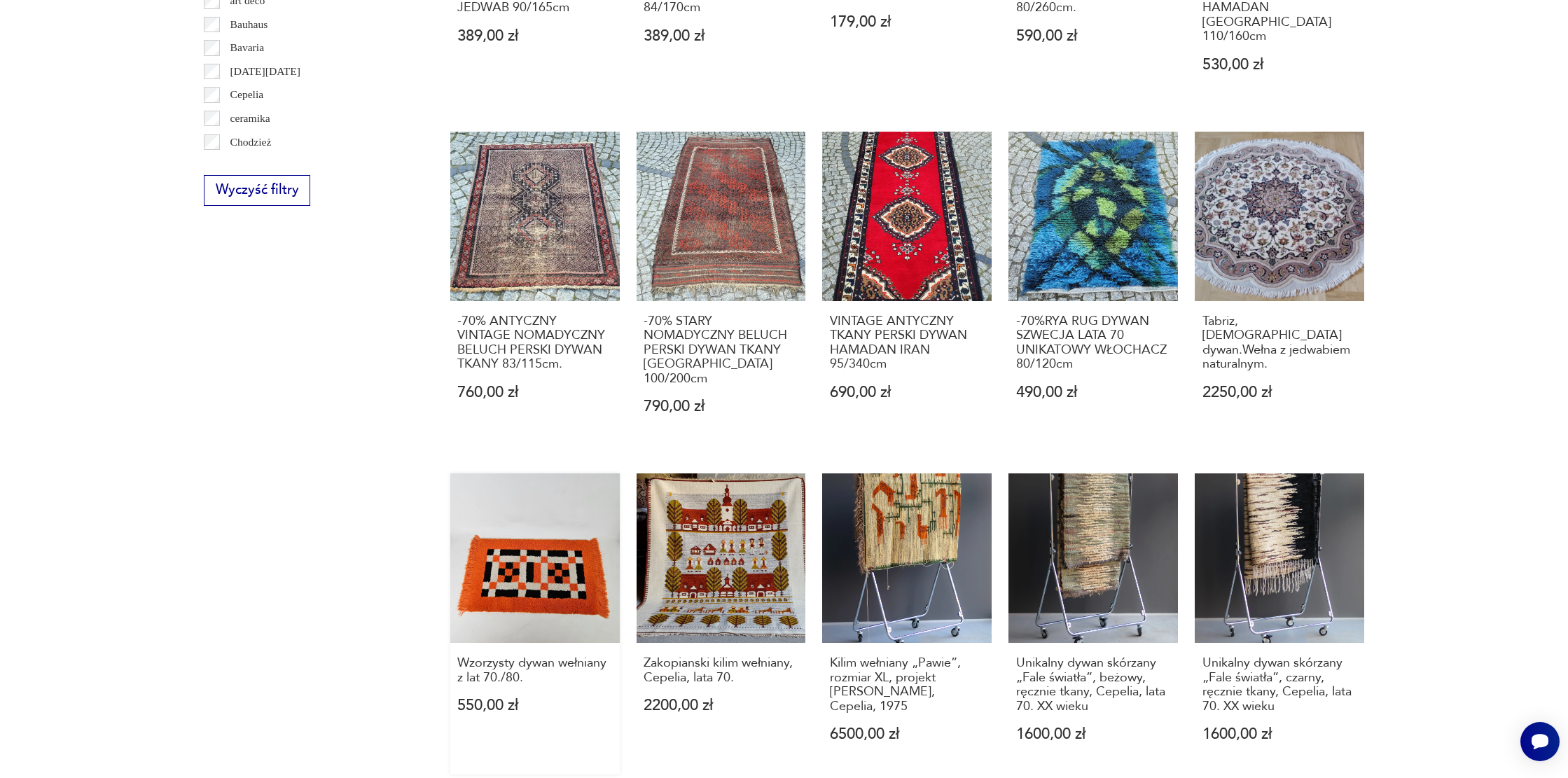
click at [500, 554] on link "Wzorzysty dywan wełniany z lat 70./80. 550,00 zł" at bounding box center [535, 625] width 170 height 301
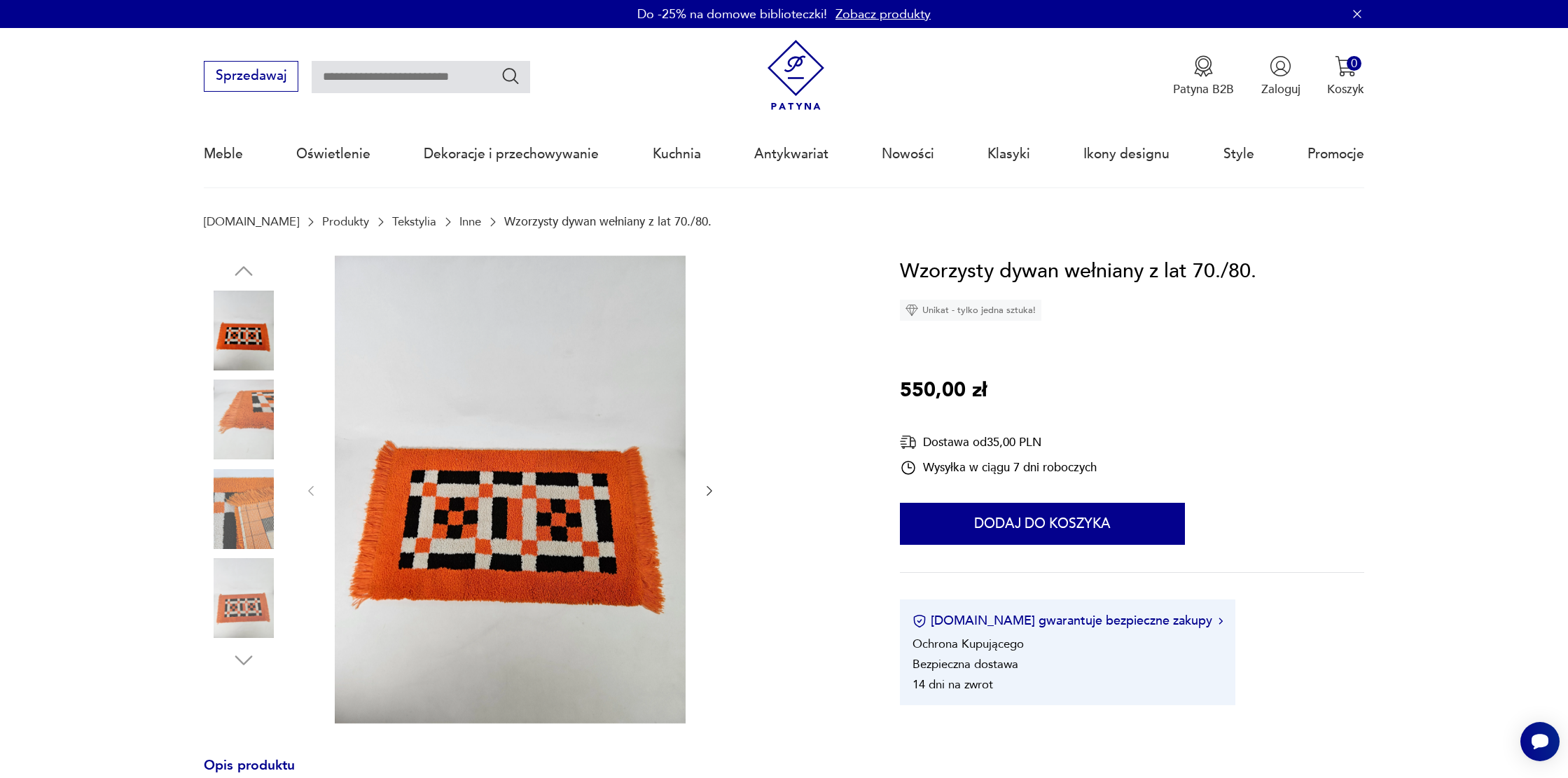
click at [562, 484] on img at bounding box center [510, 489] width 351 height 468
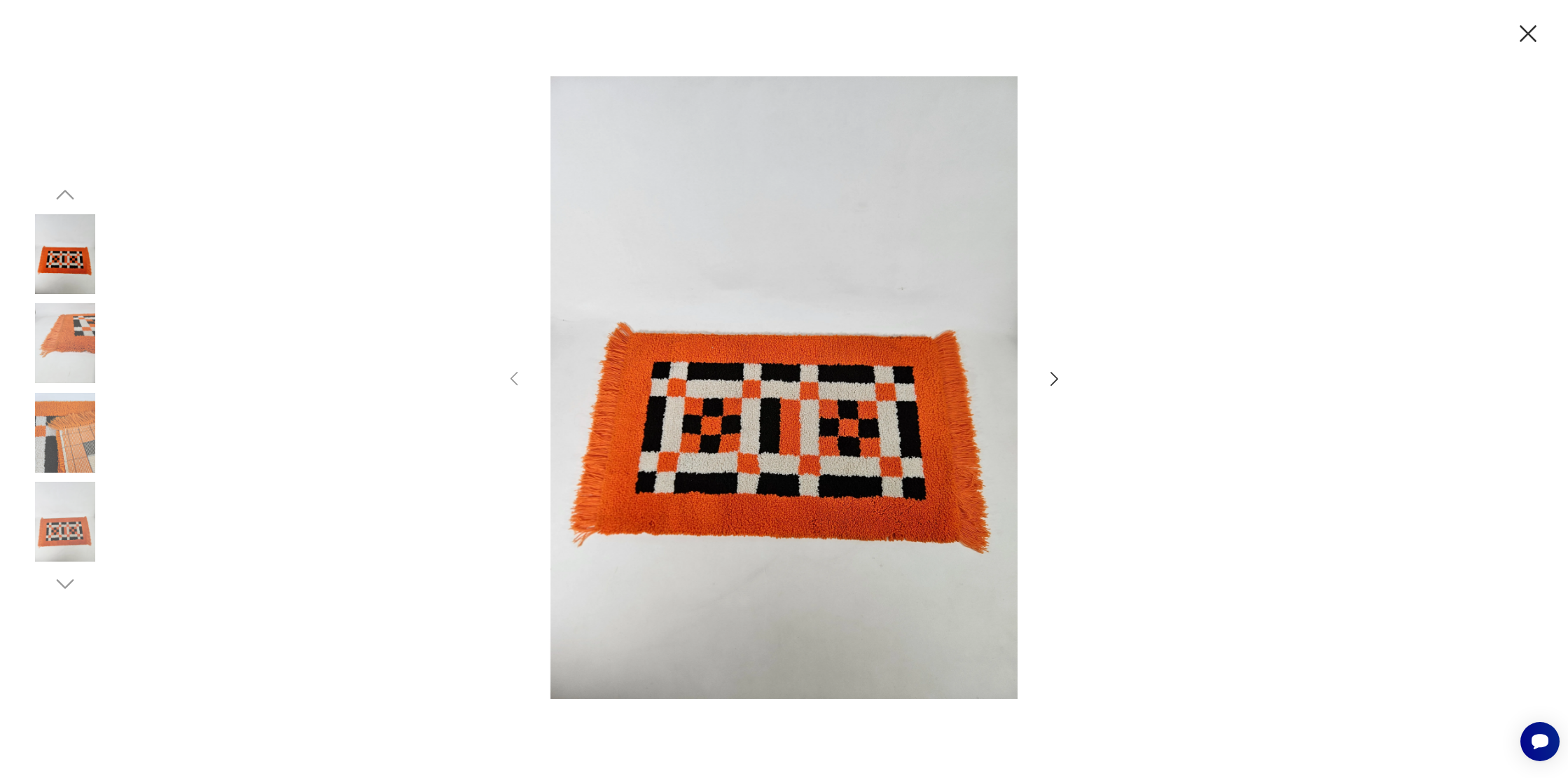
click at [1048, 365] on div at bounding box center [784, 389] width 560 height 626
click at [1053, 370] on icon "button" at bounding box center [1054, 379] width 20 height 20
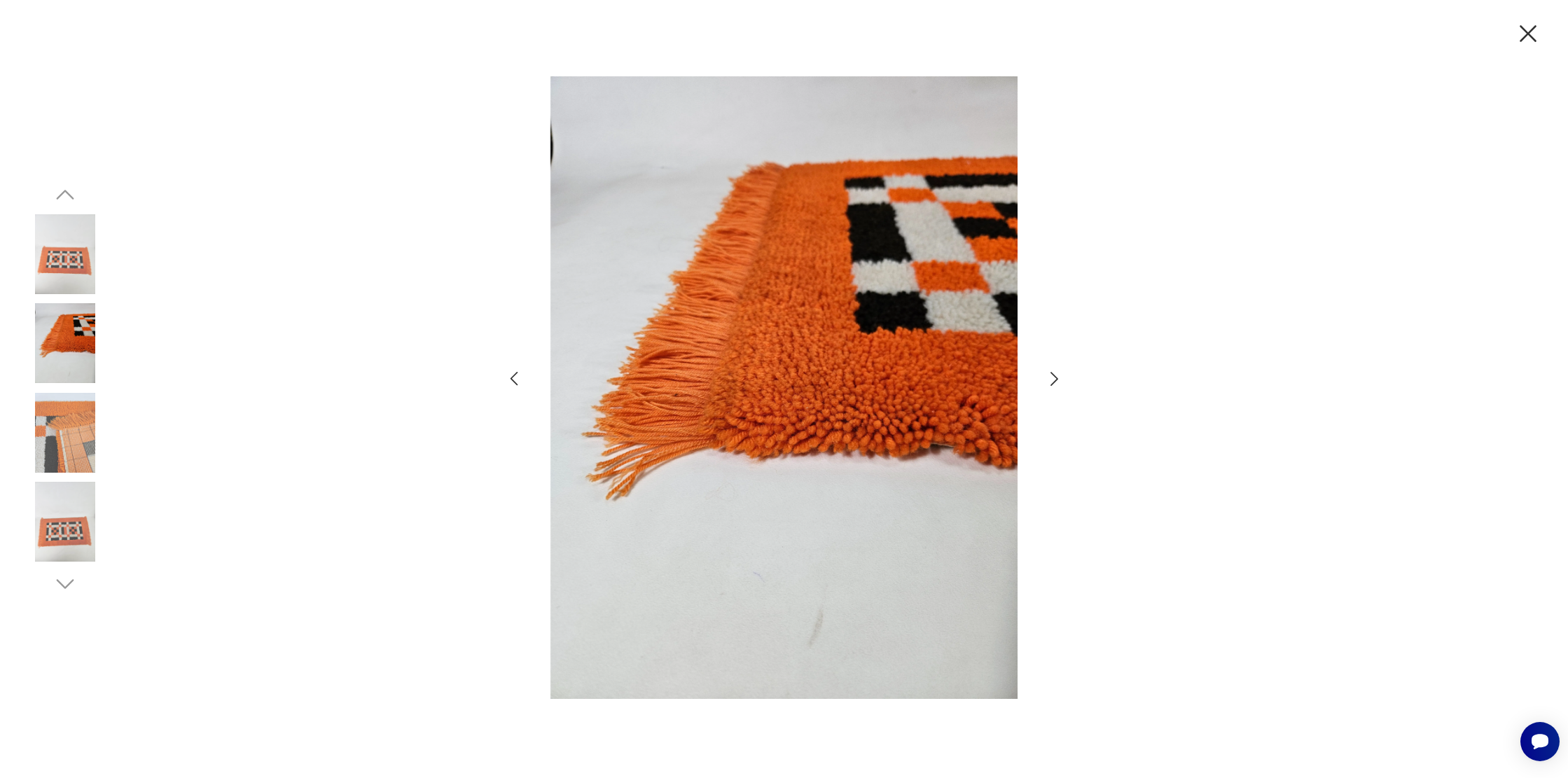
click at [1053, 386] on icon "button" at bounding box center [1054, 379] width 20 height 20
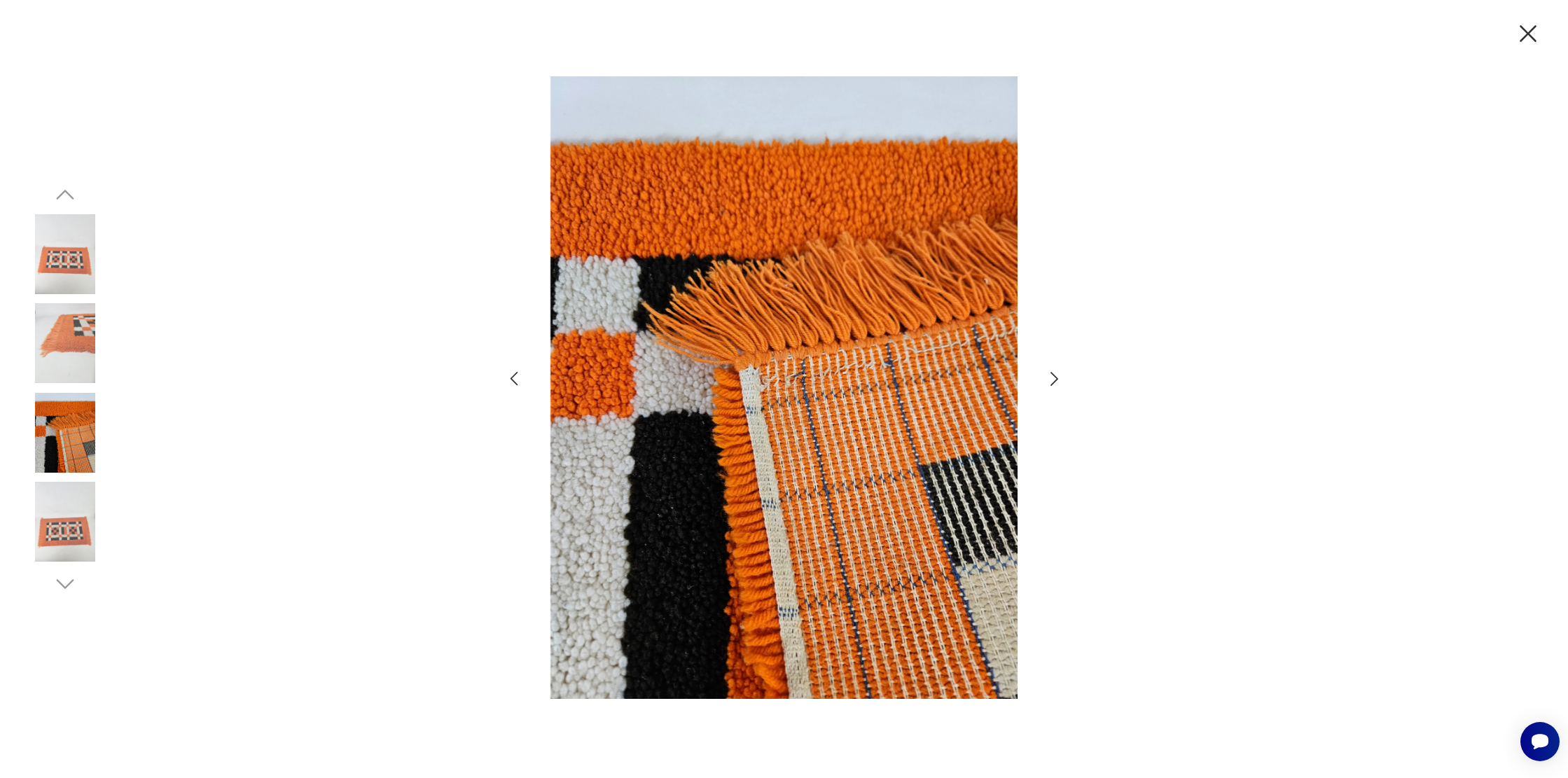
click at [1053, 385] on icon "button" at bounding box center [1054, 379] width 20 height 20
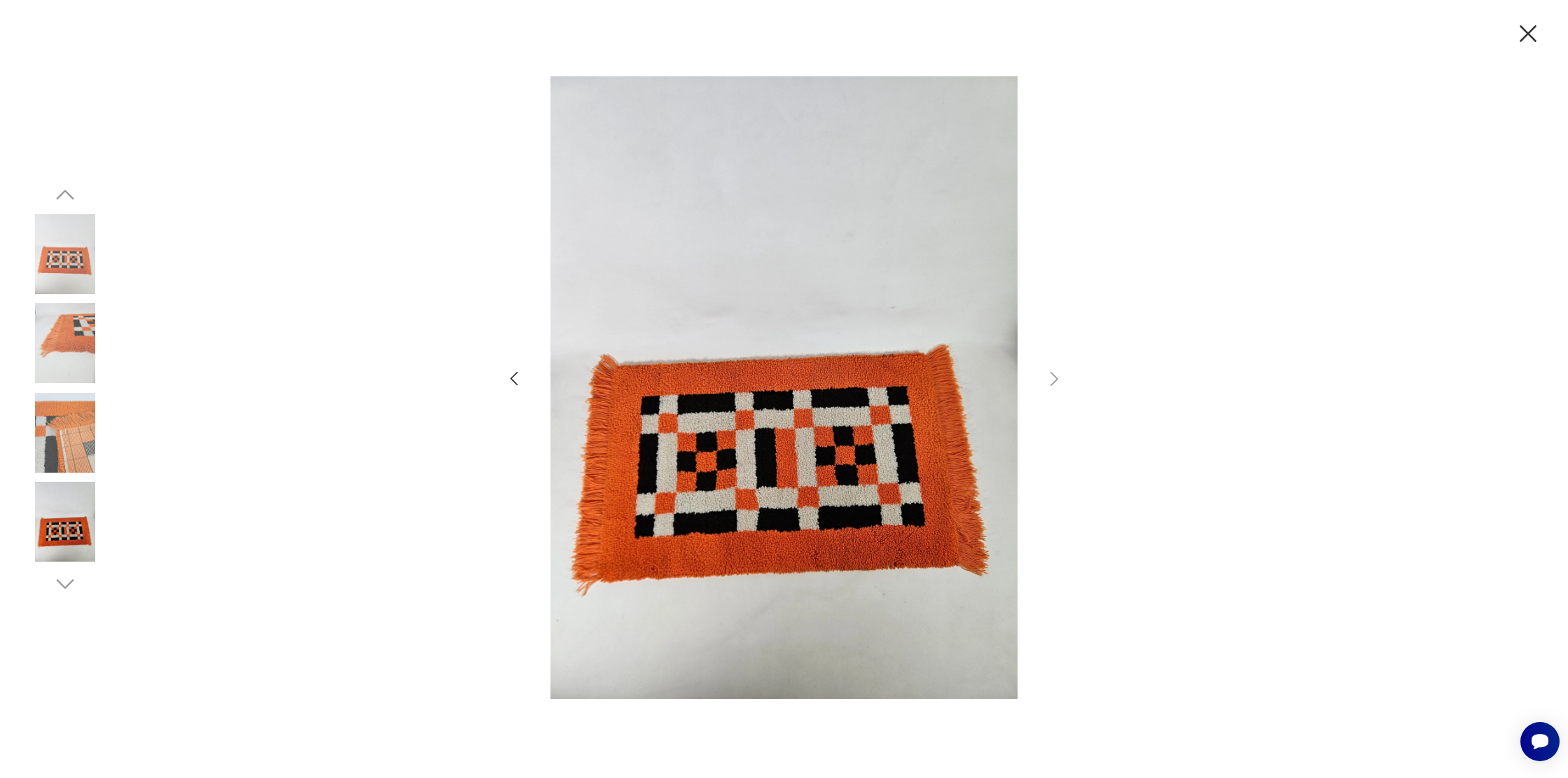
click at [65, 541] on img at bounding box center [65, 522] width 80 height 80
click at [80, 409] on img at bounding box center [65, 433] width 80 height 80
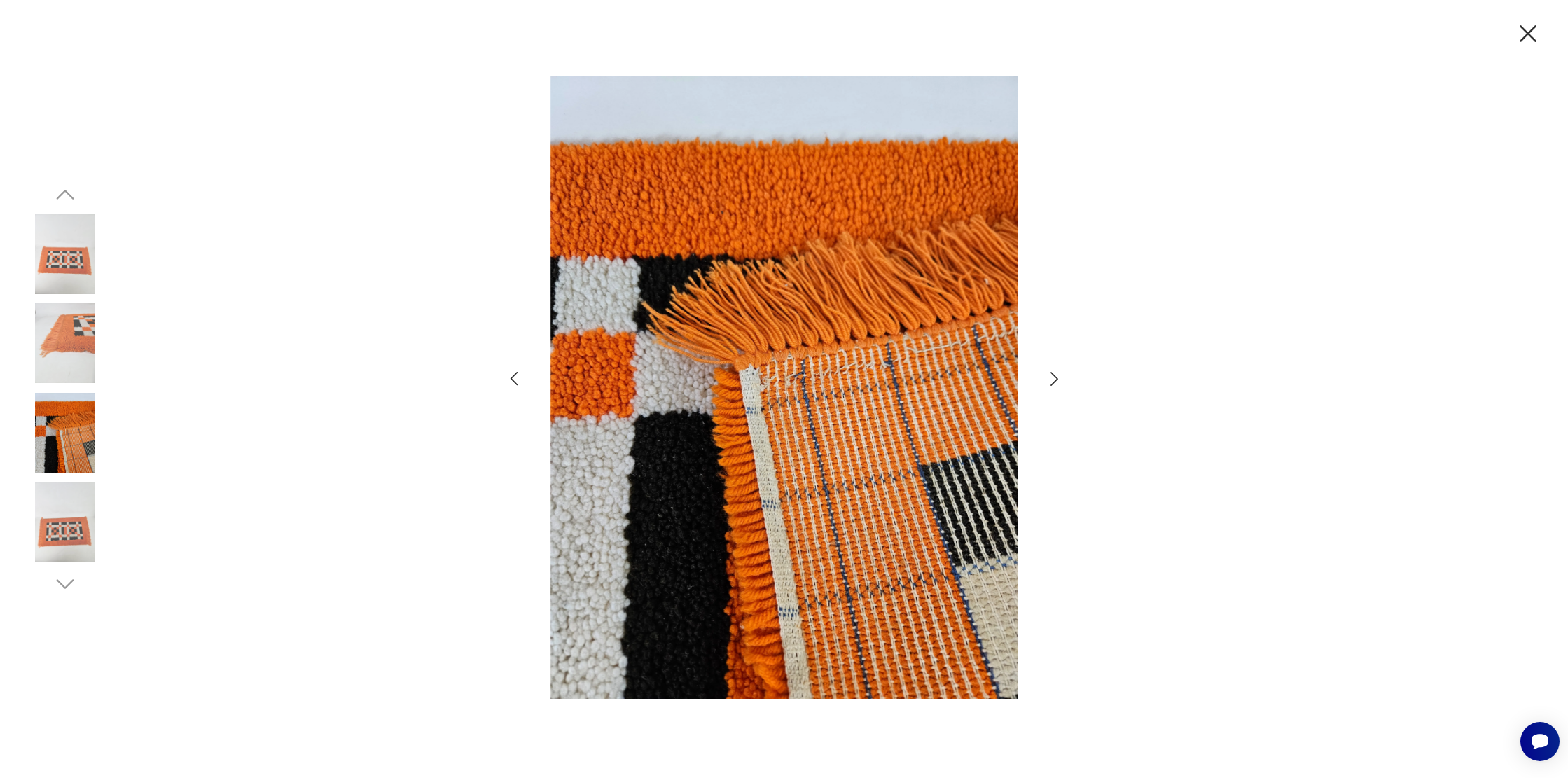
click at [84, 367] on img at bounding box center [65, 343] width 80 height 80
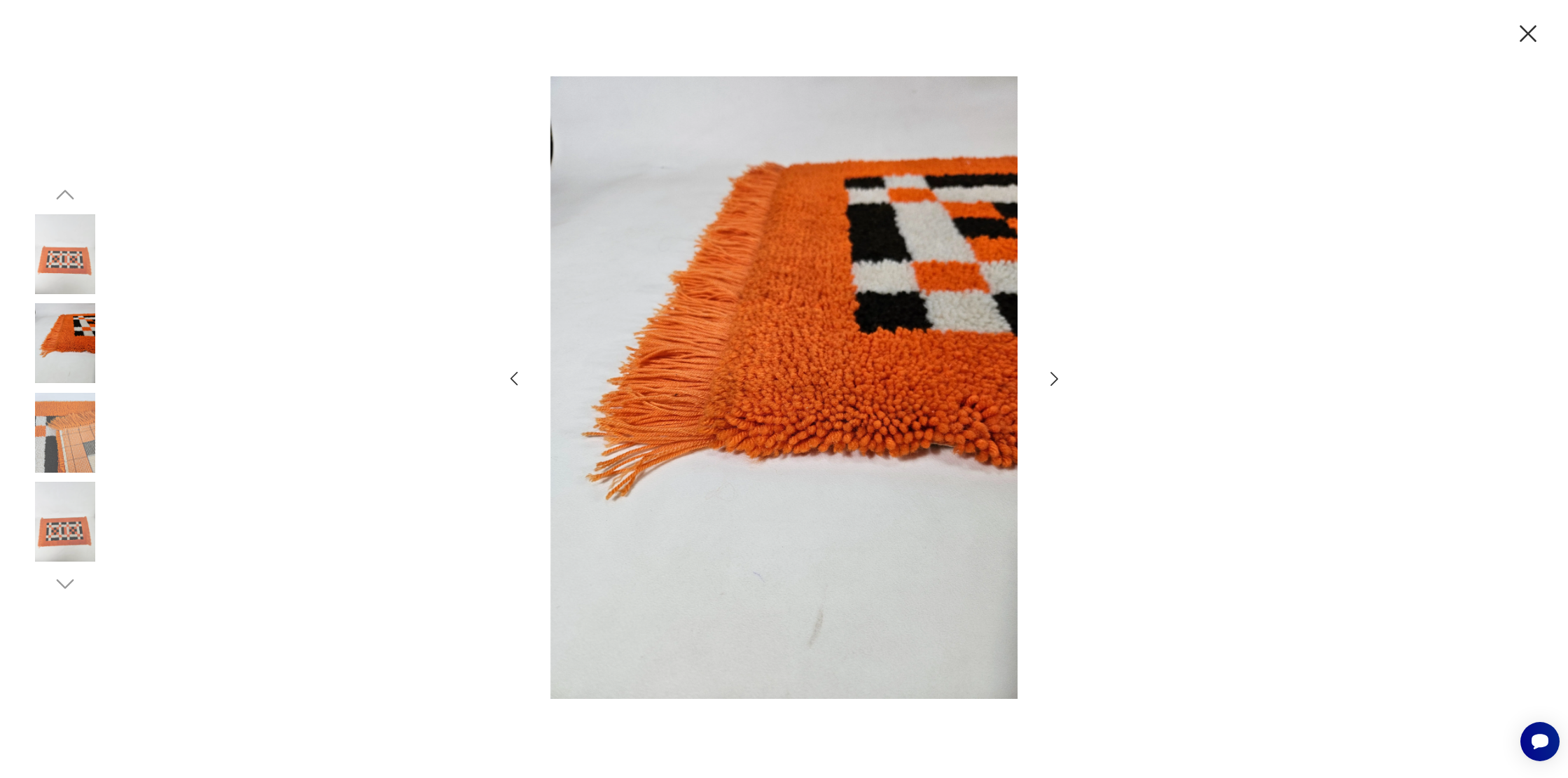
click at [1533, 28] on icon "button" at bounding box center [1527, 33] width 16 height 16
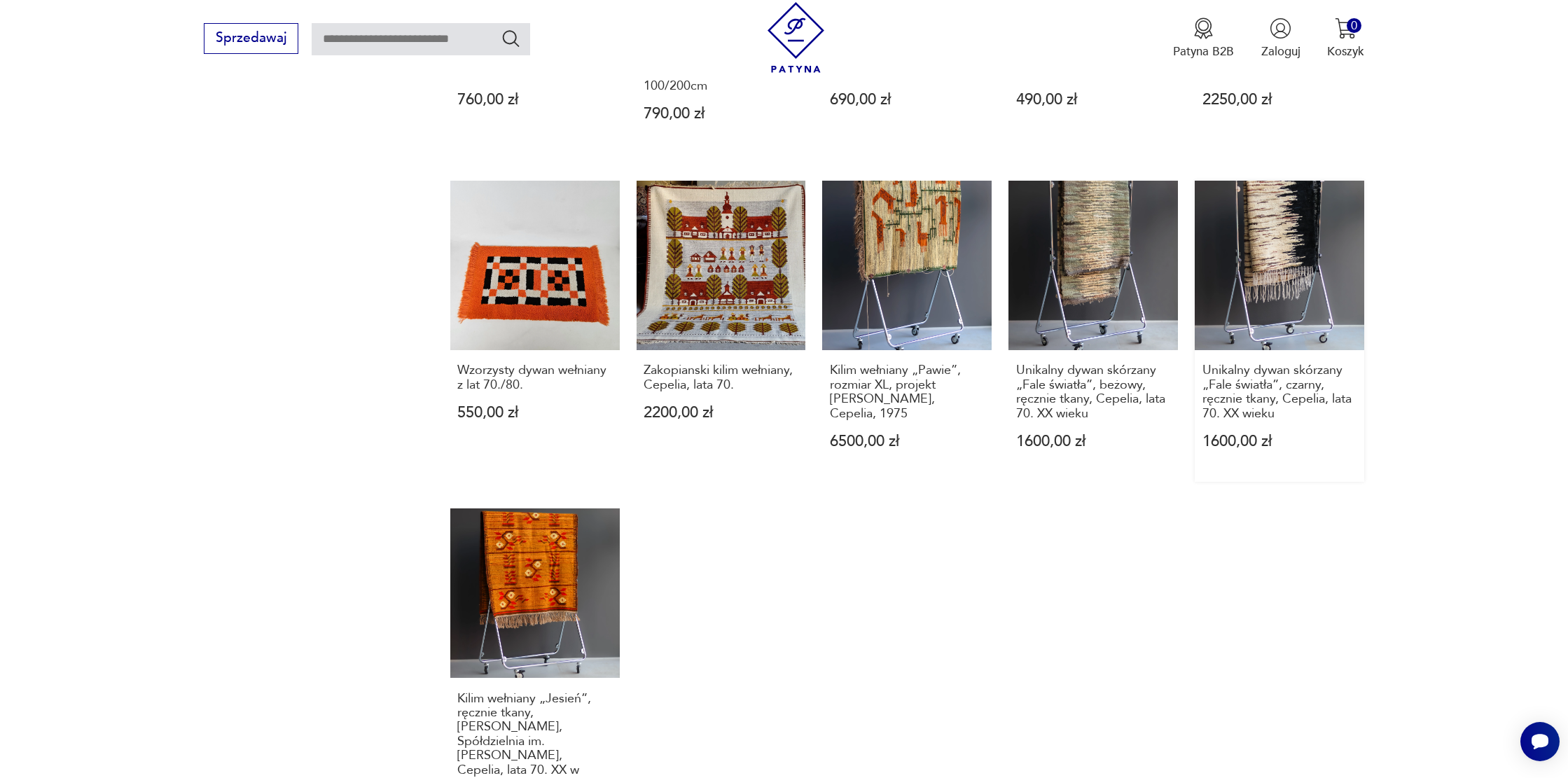
scroll to position [962, 0]
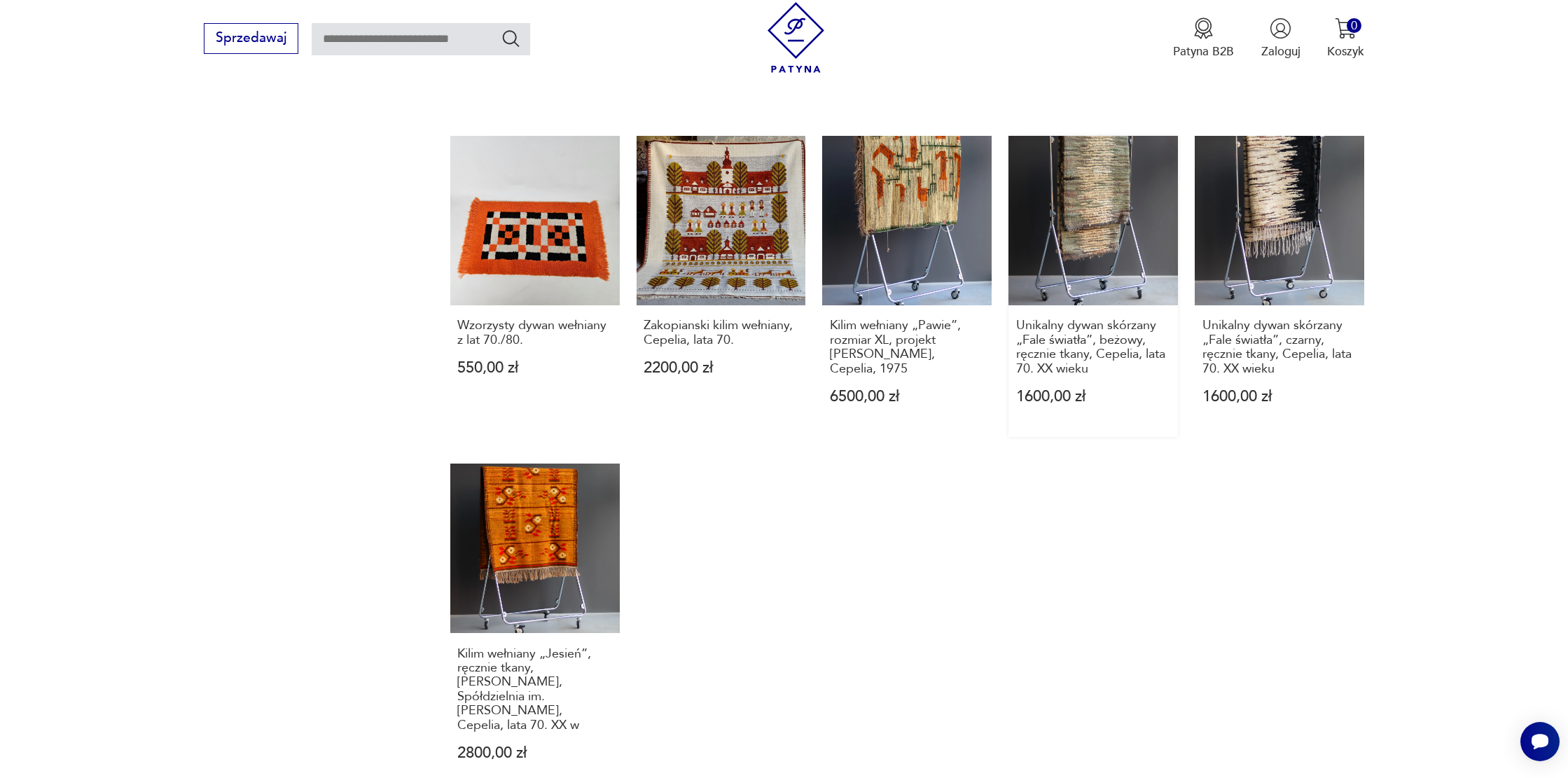
click at [1103, 224] on link "Unikalny dywan skórzany „Fale światła”, beżowy, ręcznie tkany, Cepelia, lata 70…" at bounding box center [1094, 287] width 170 height 301
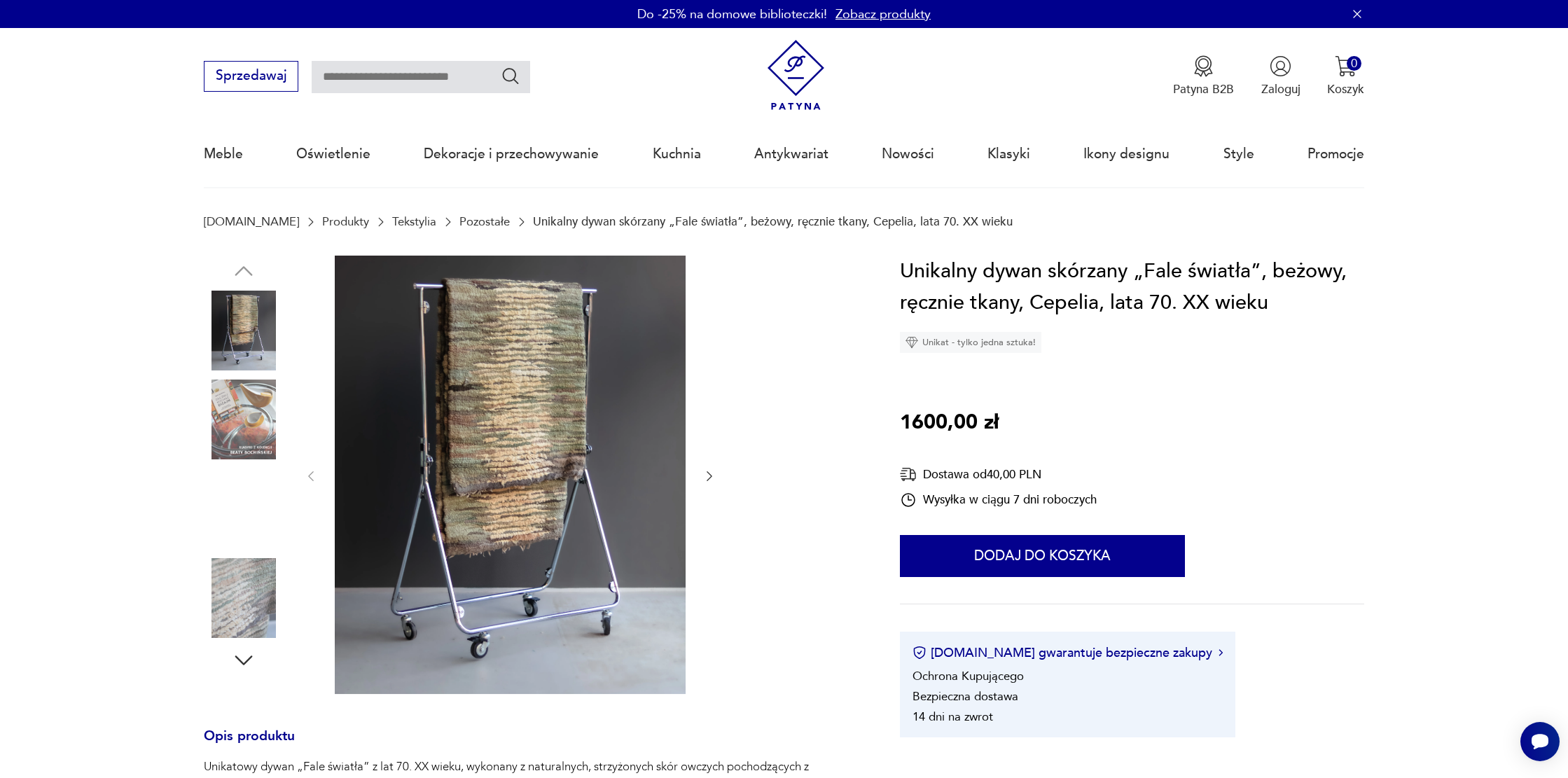
click at [551, 451] on img at bounding box center [510, 475] width 351 height 438
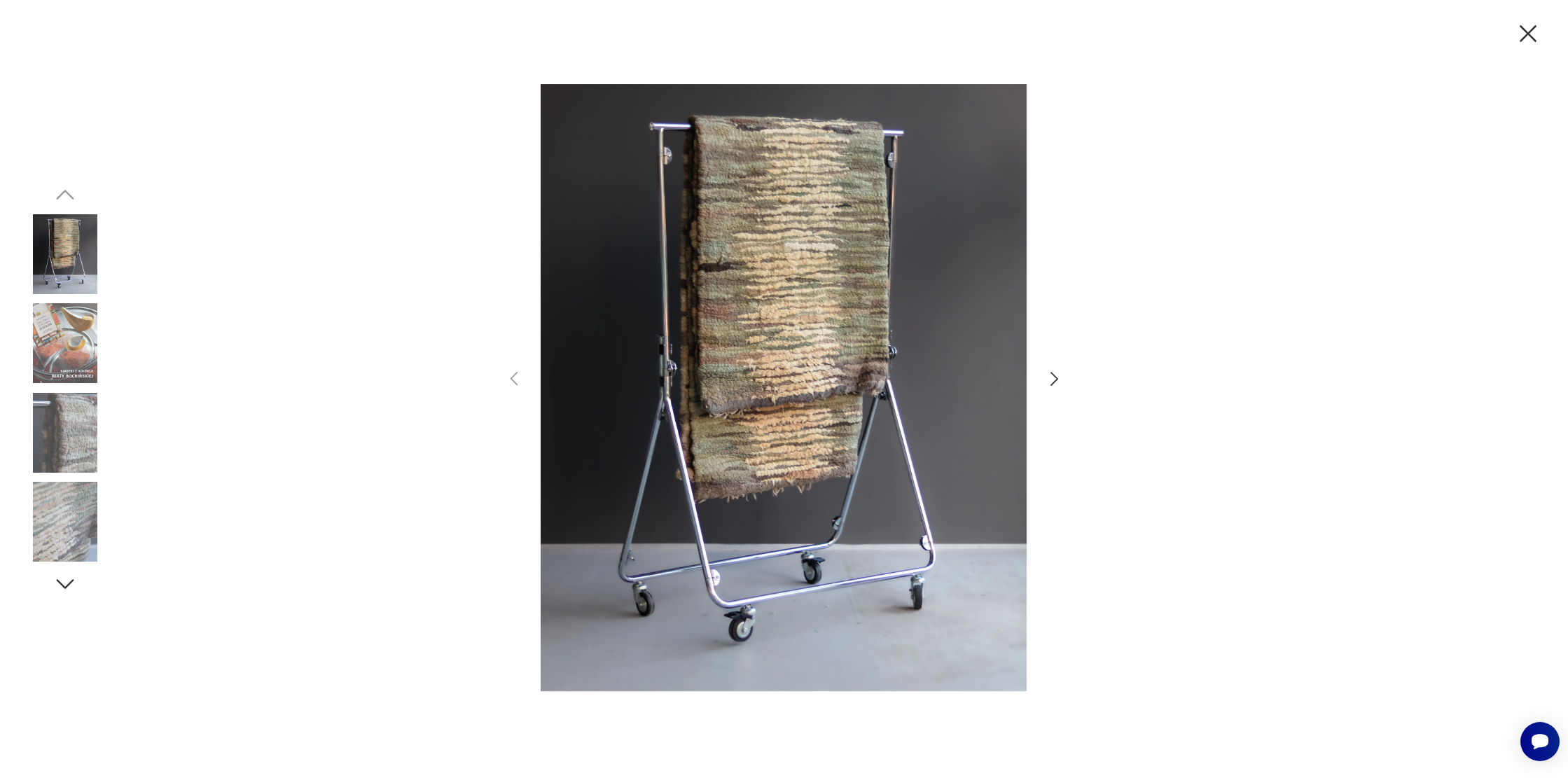
click at [70, 440] on img at bounding box center [65, 433] width 80 height 80
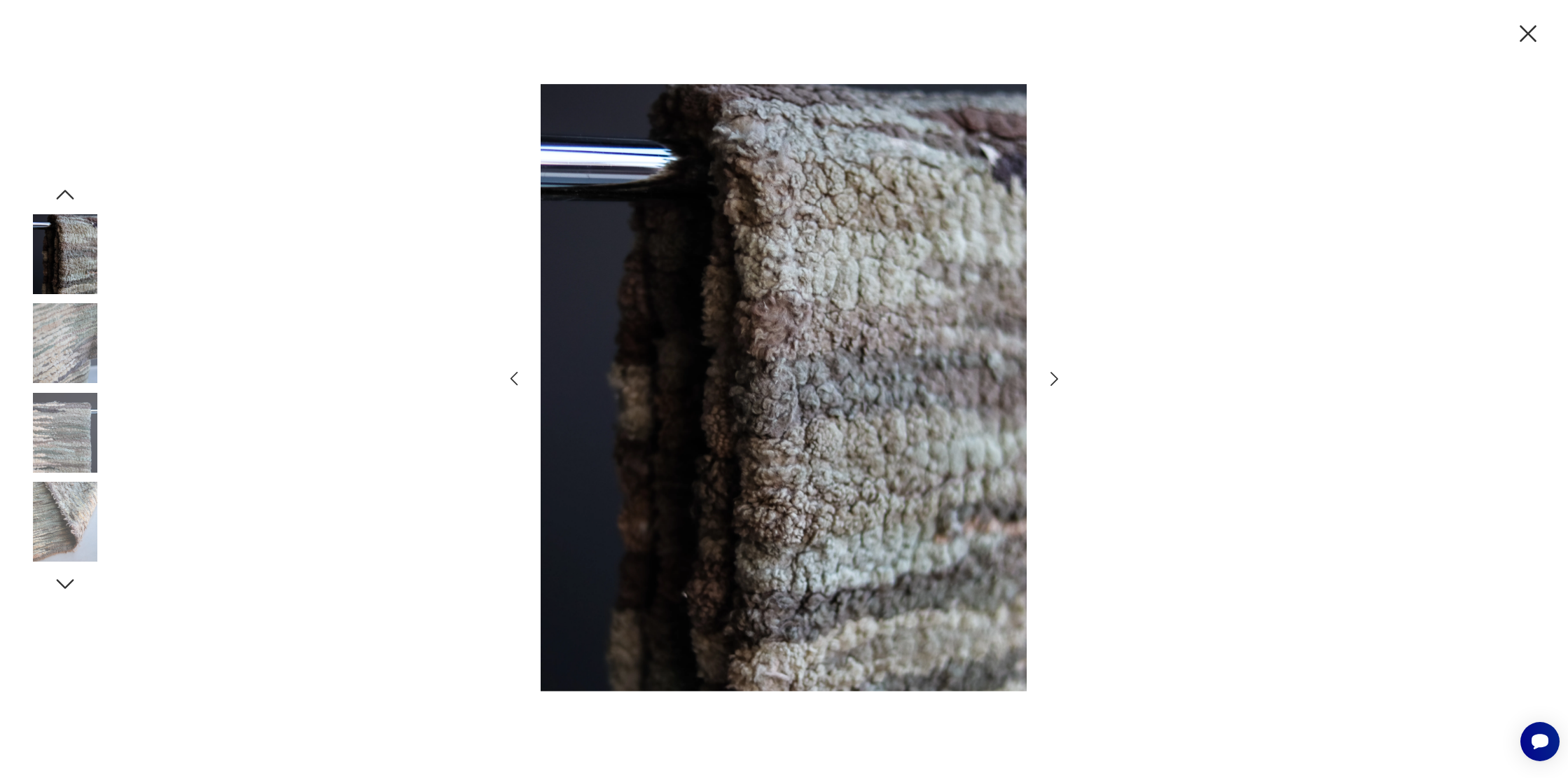
click at [1054, 374] on icon "button" at bounding box center [1054, 379] width 20 height 20
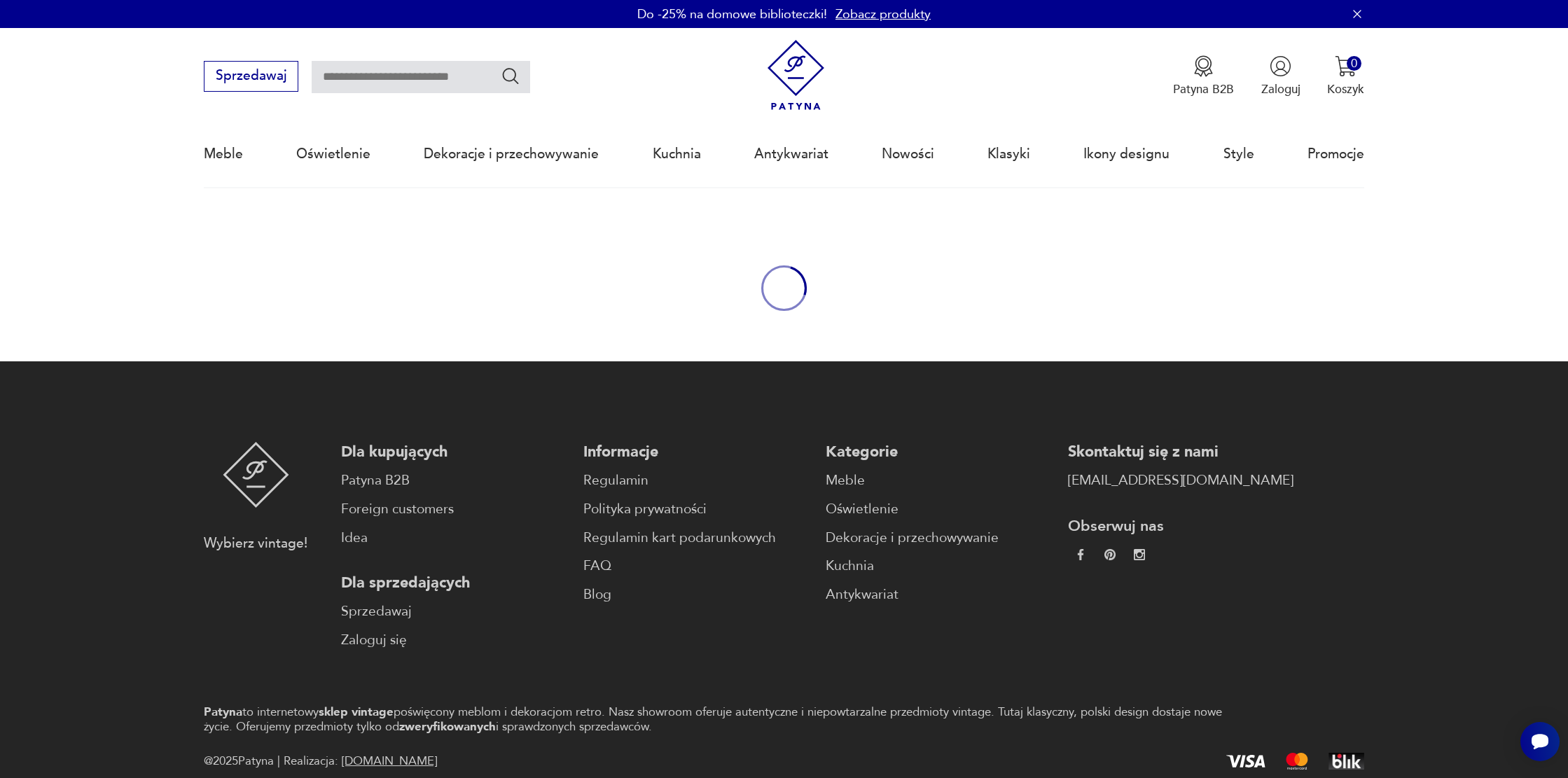
scroll to position [75, 0]
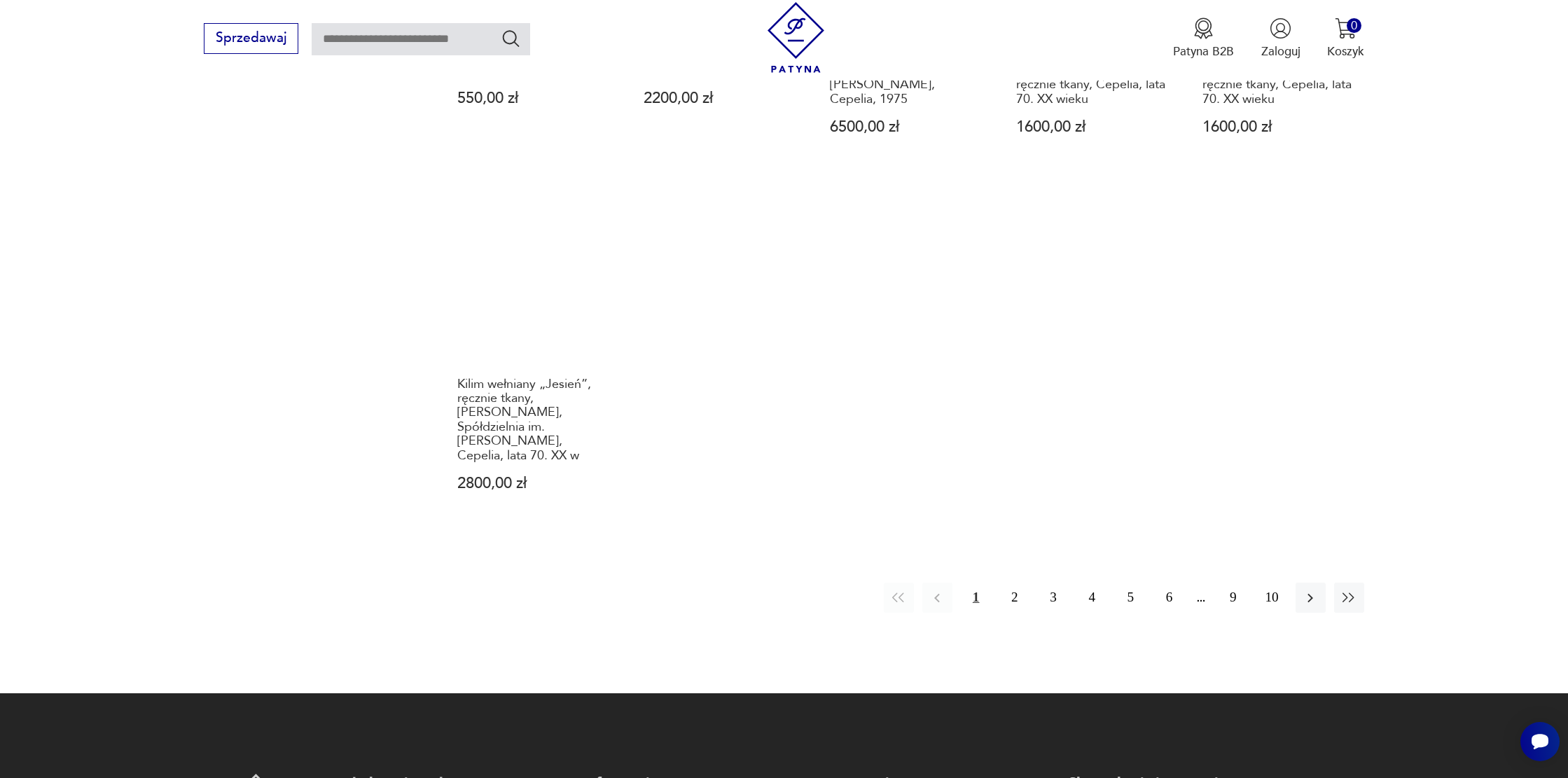
scroll to position [1256, 0]
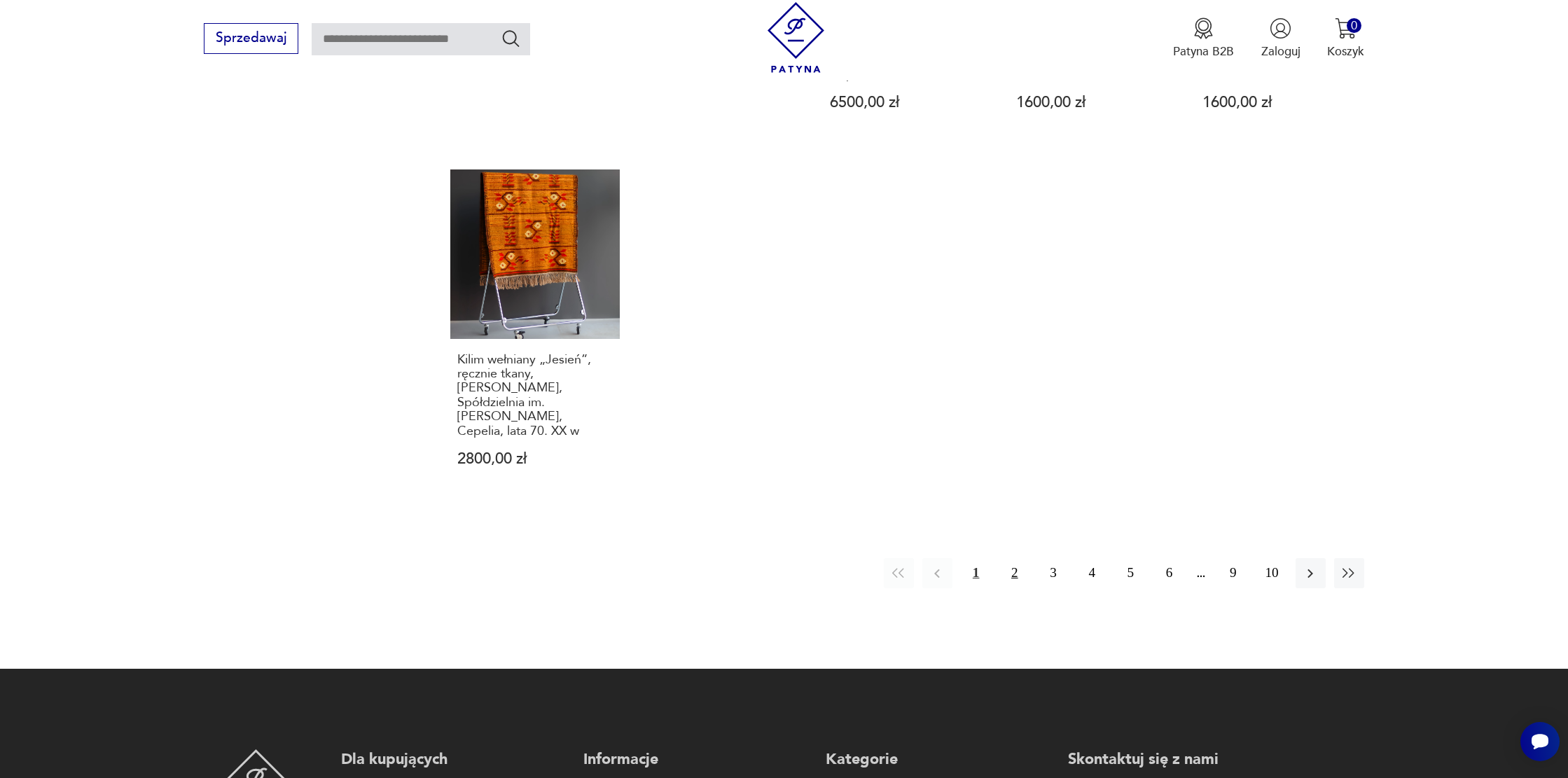
click at [1013, 559] on button "2" at bounding box center [1014, 574] width 30 height 30
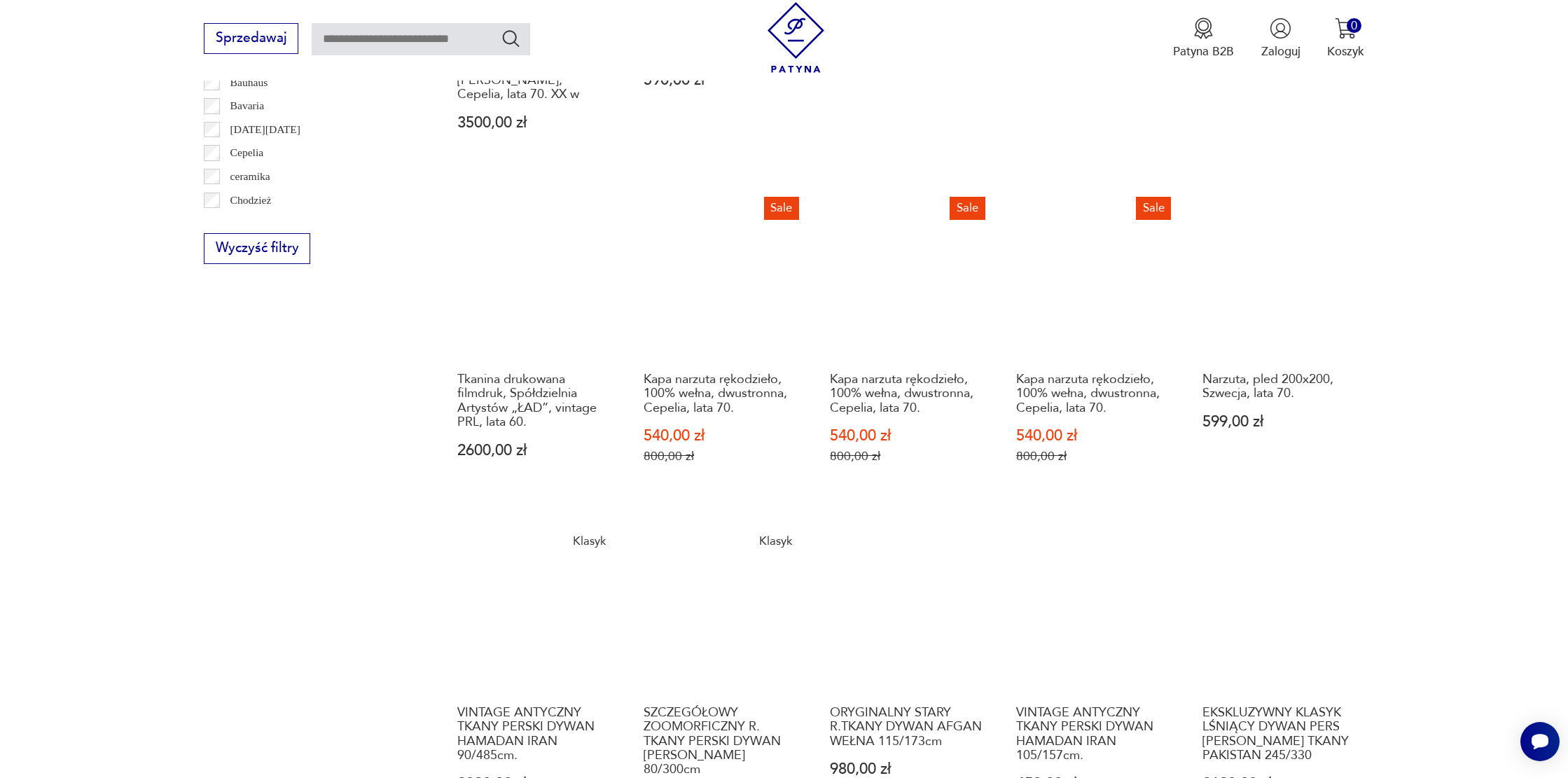
scroll to position [569, 0]
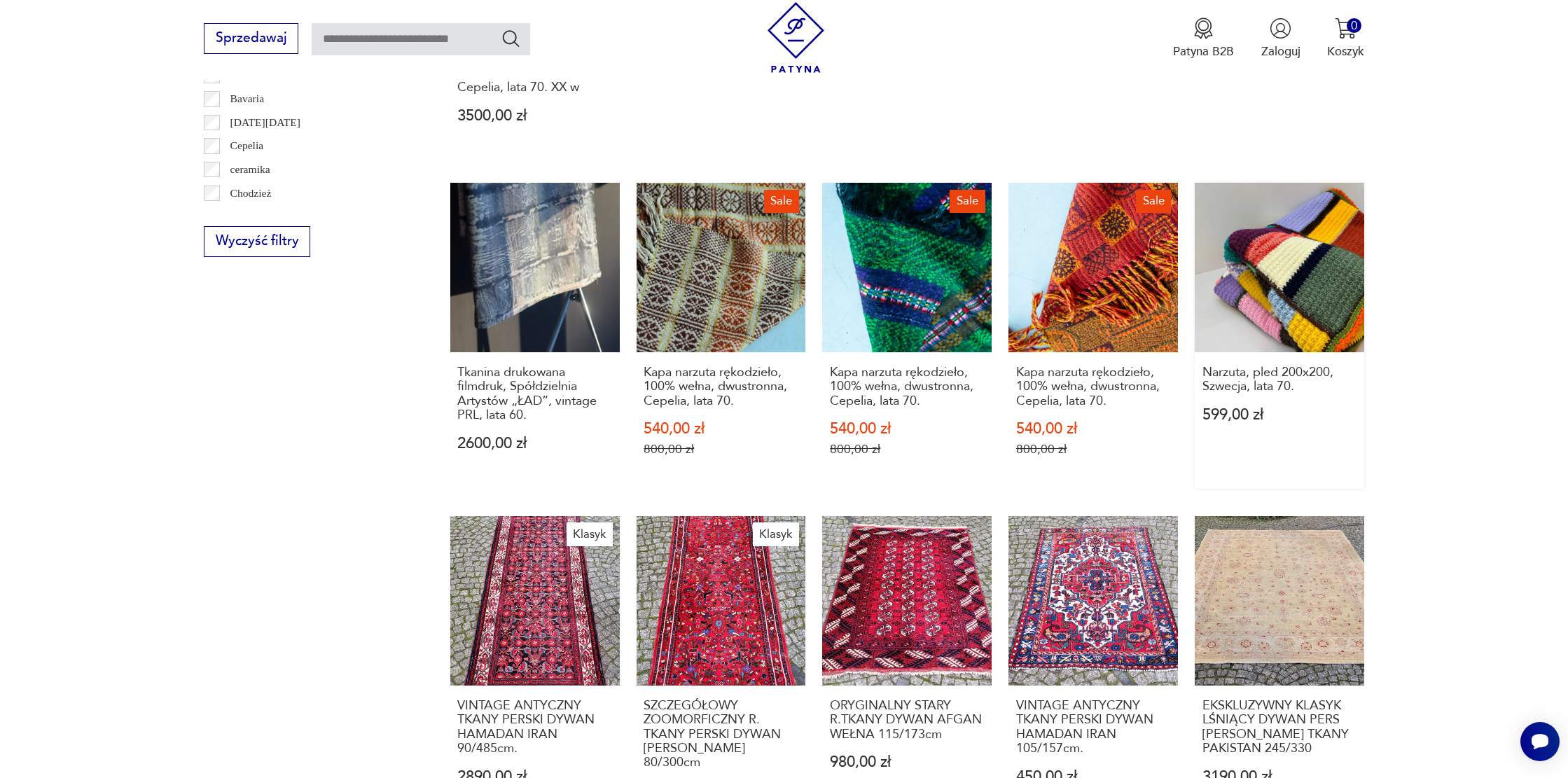
click at [1333, 306] on link "Narzuta, pled 200x200, Szwecja, lata 70. 599,00 zł" at bounding box center [1280, 335] width 170 height 306
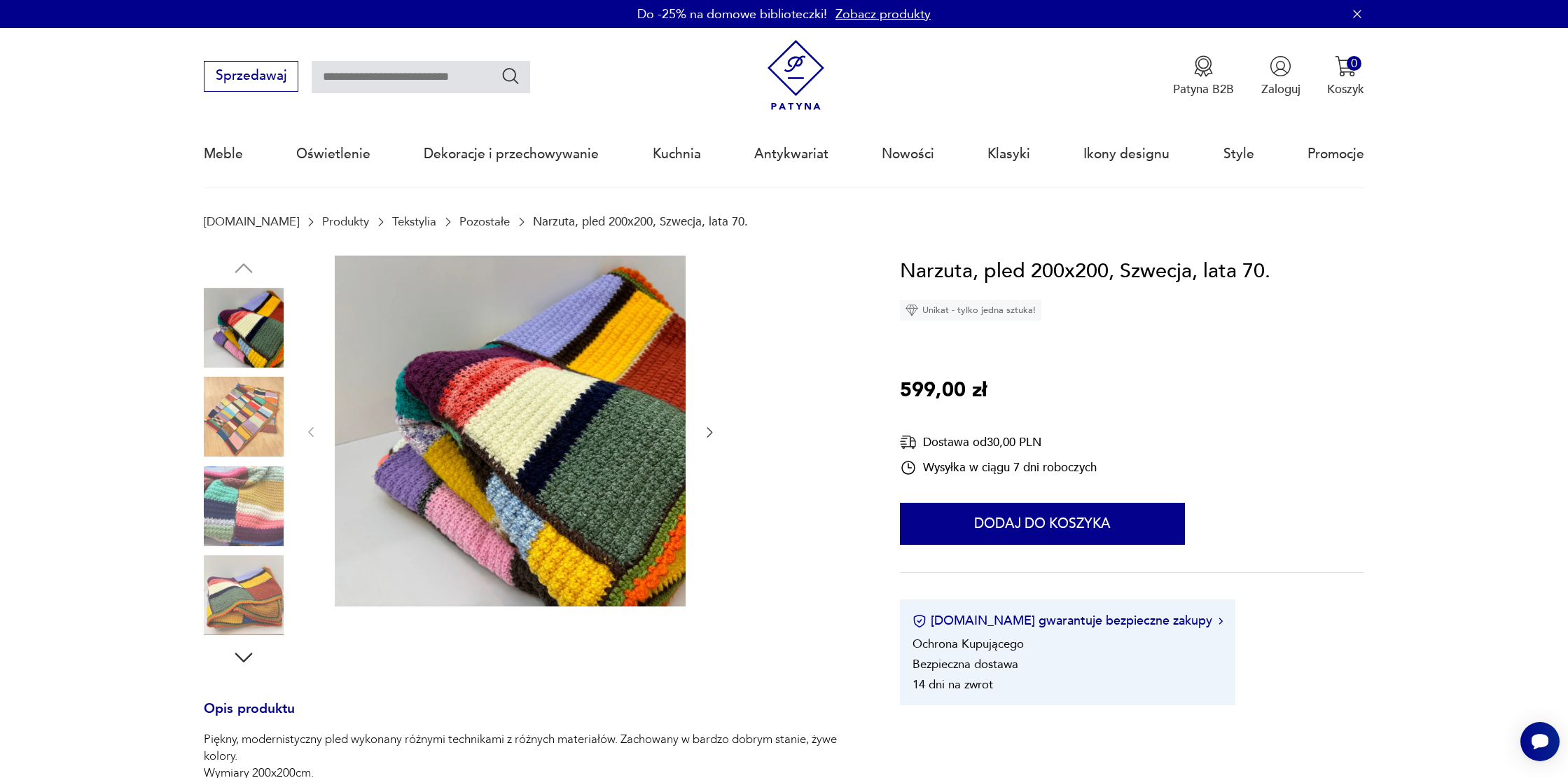
click at [595, 457] on img at bounding box center [510, 431] width 351 height 351
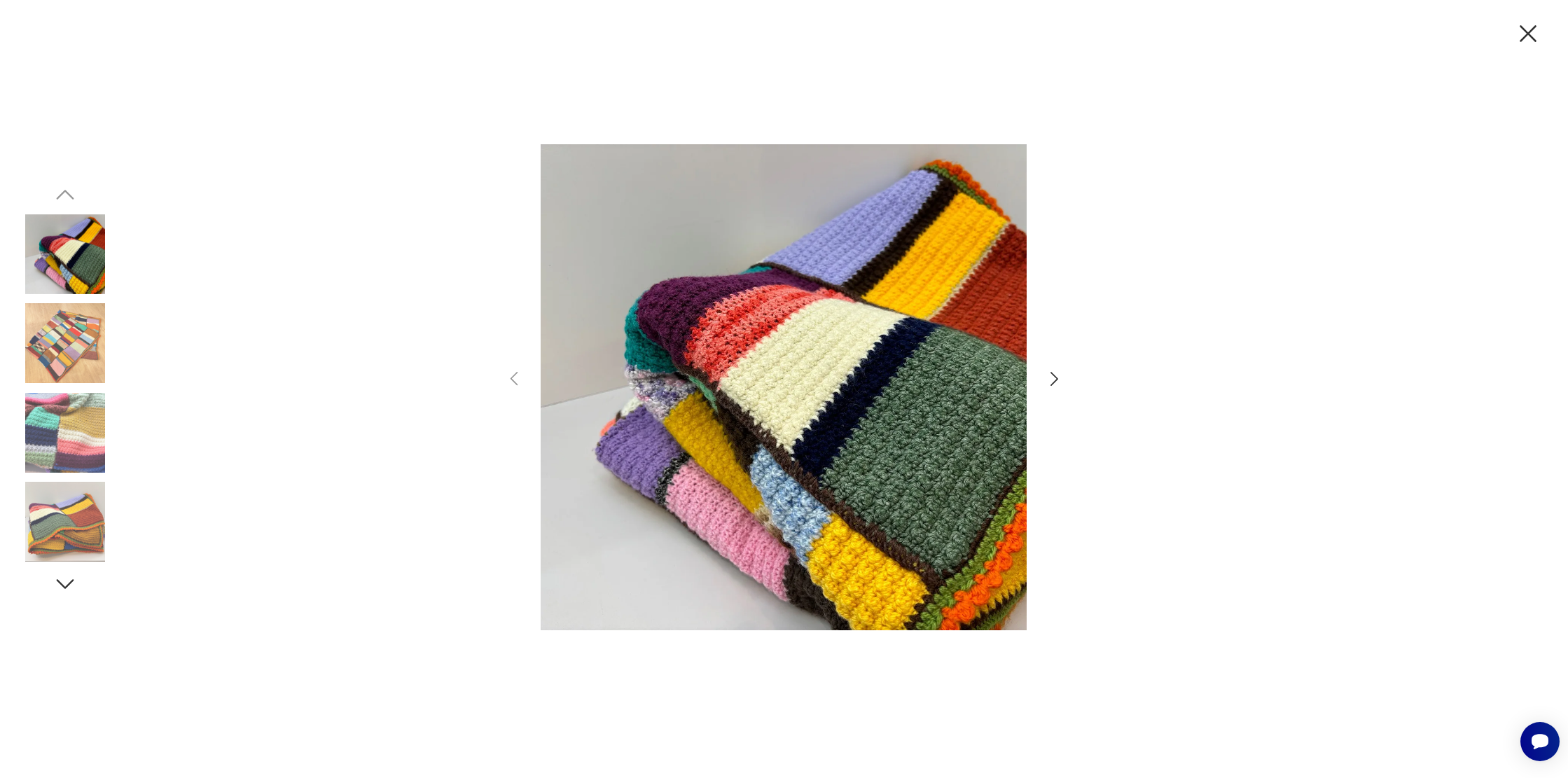
click at [77, 340] on img at bounding box center [65, 343] width 80 height 80
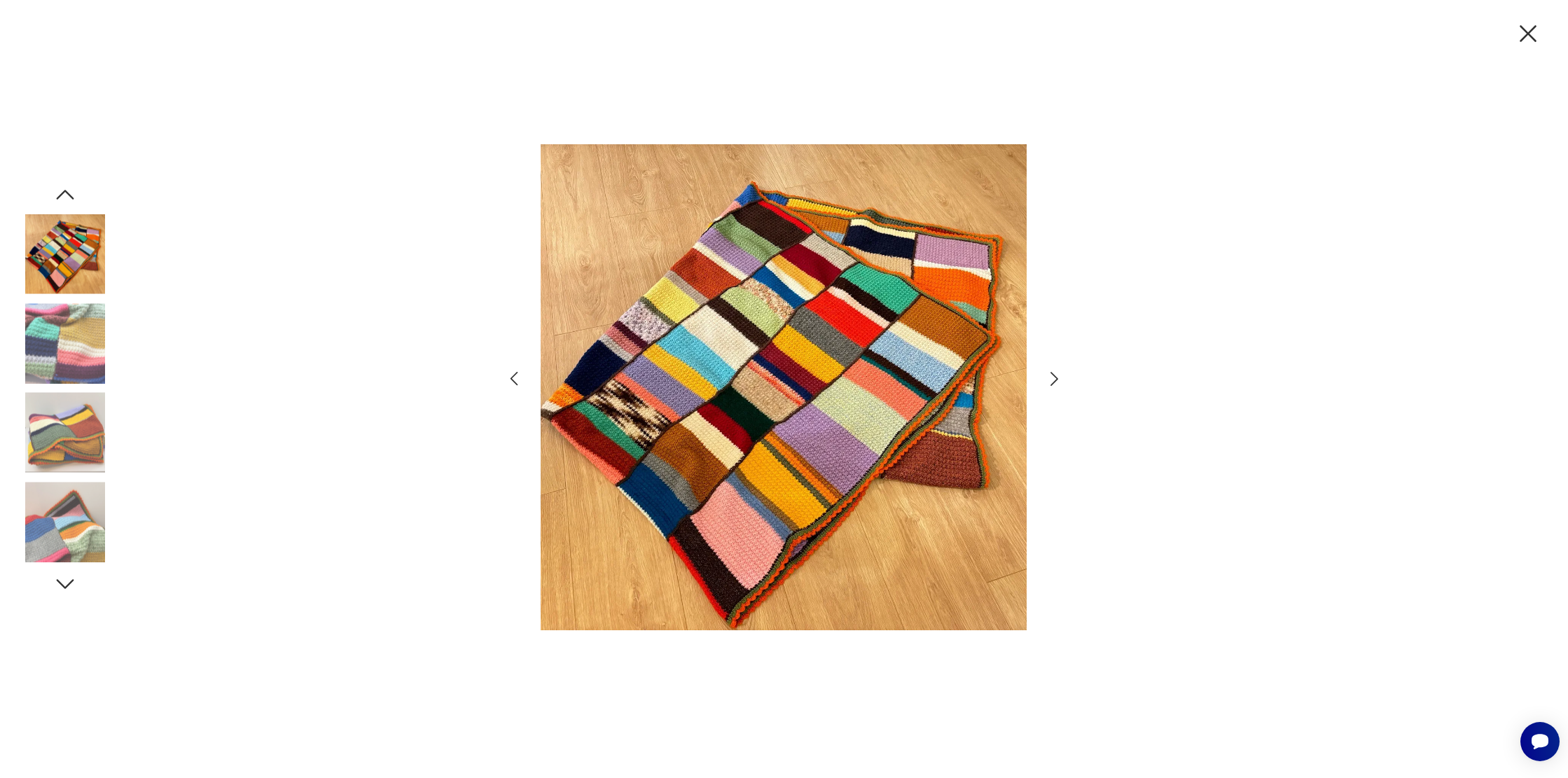
click at [1535, 39] on icon "button" at bounding box center [1528, 34] width 29 height 29
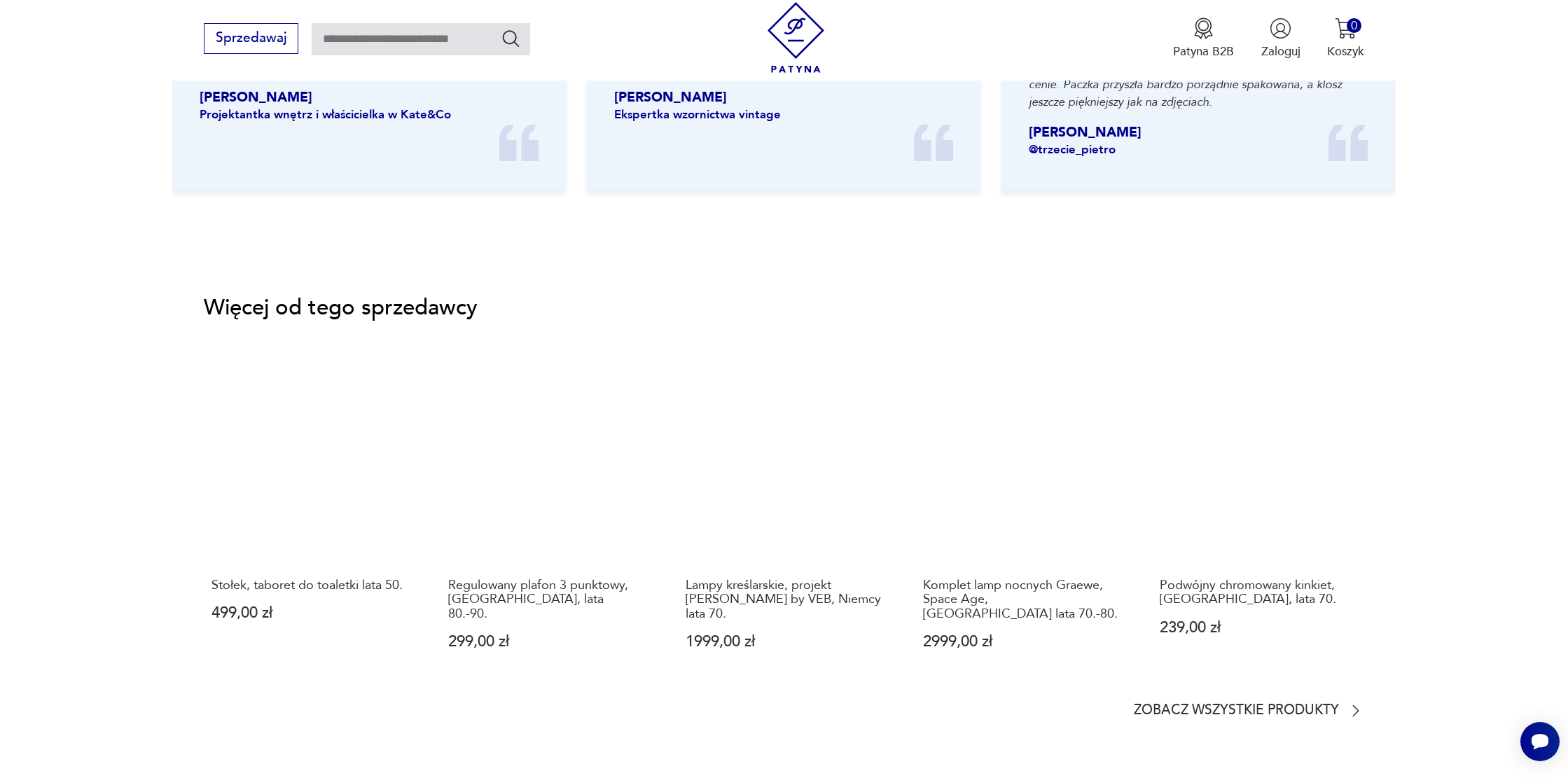
scroll to position [1873, 0]
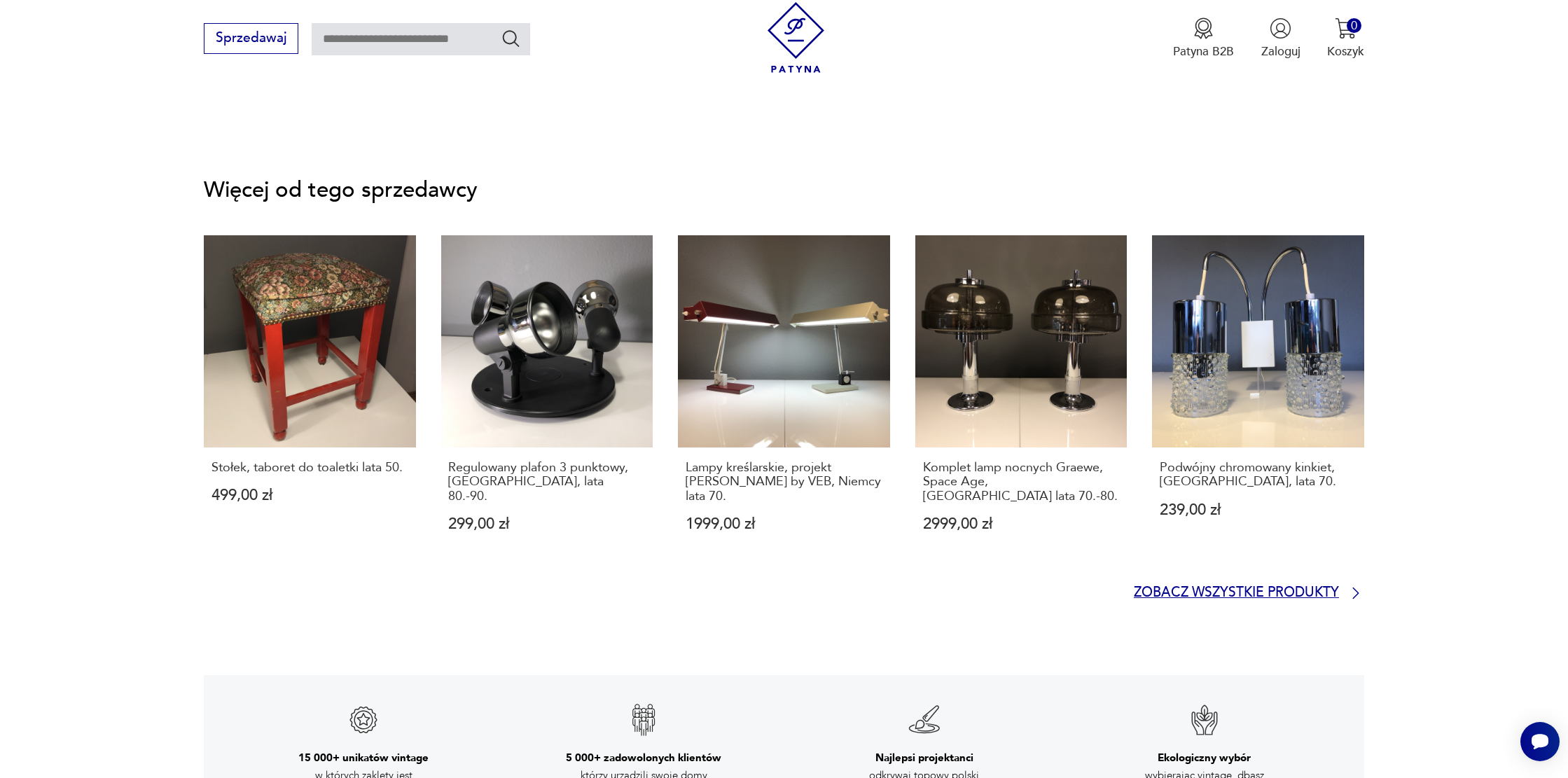
click at [1282, 587] on p "Zobacz wszystkie produkty" at bounding box center [1236, 593] width 205 height 11
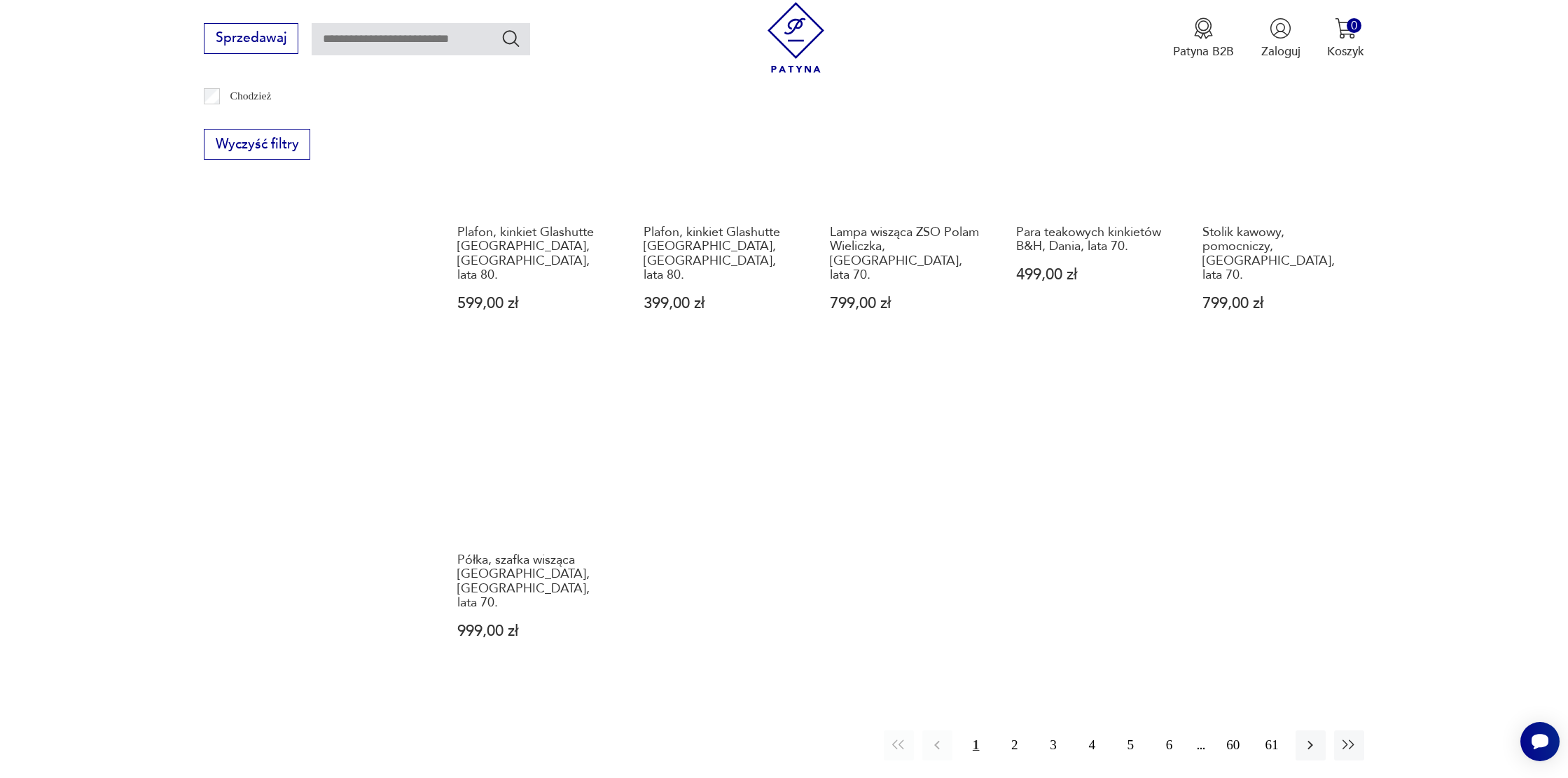
scroll to position [1267, 0]
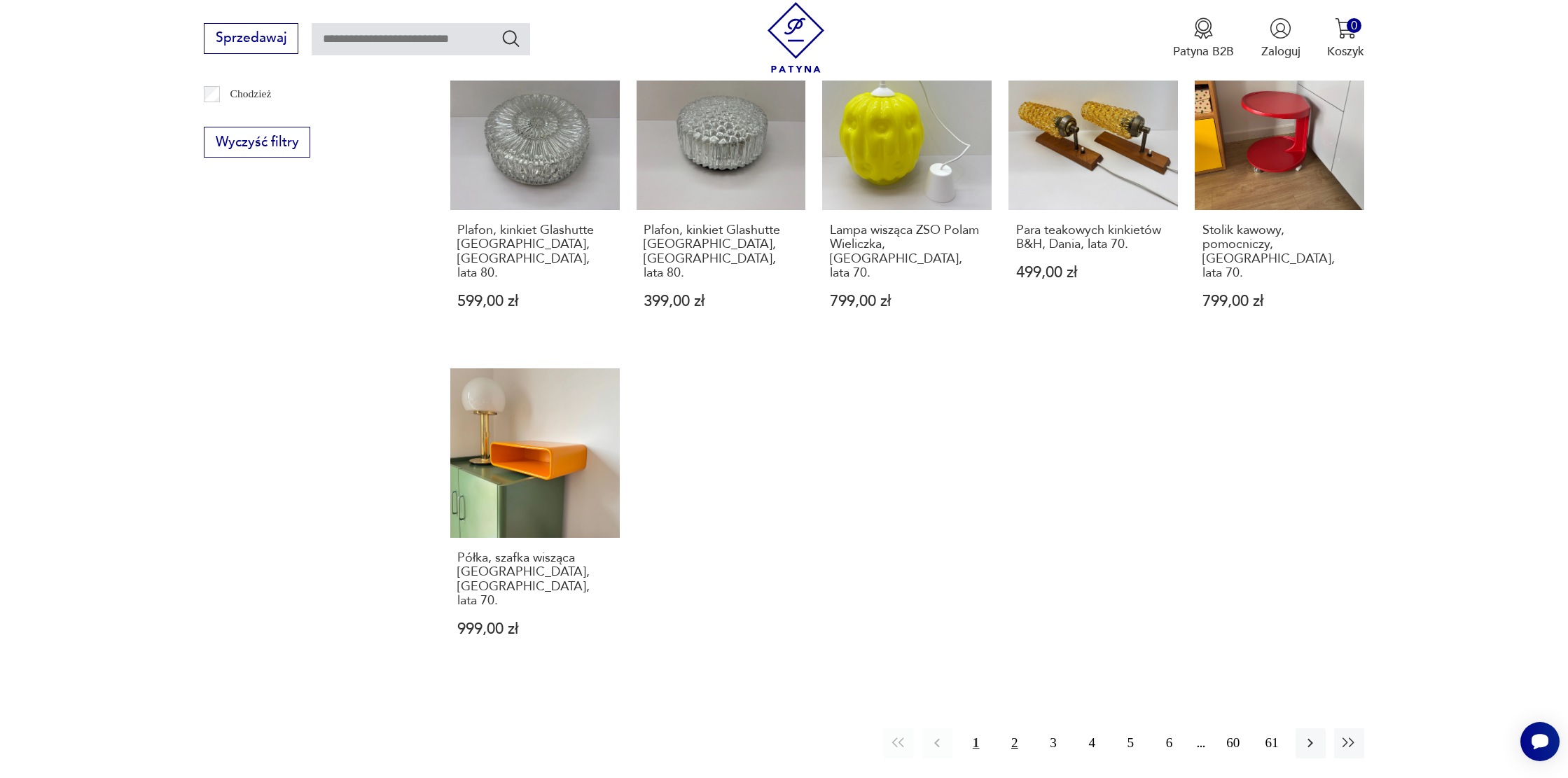
click at [1013, 729] on button "2" at bounding box center [1014, 743] width 30 height 30
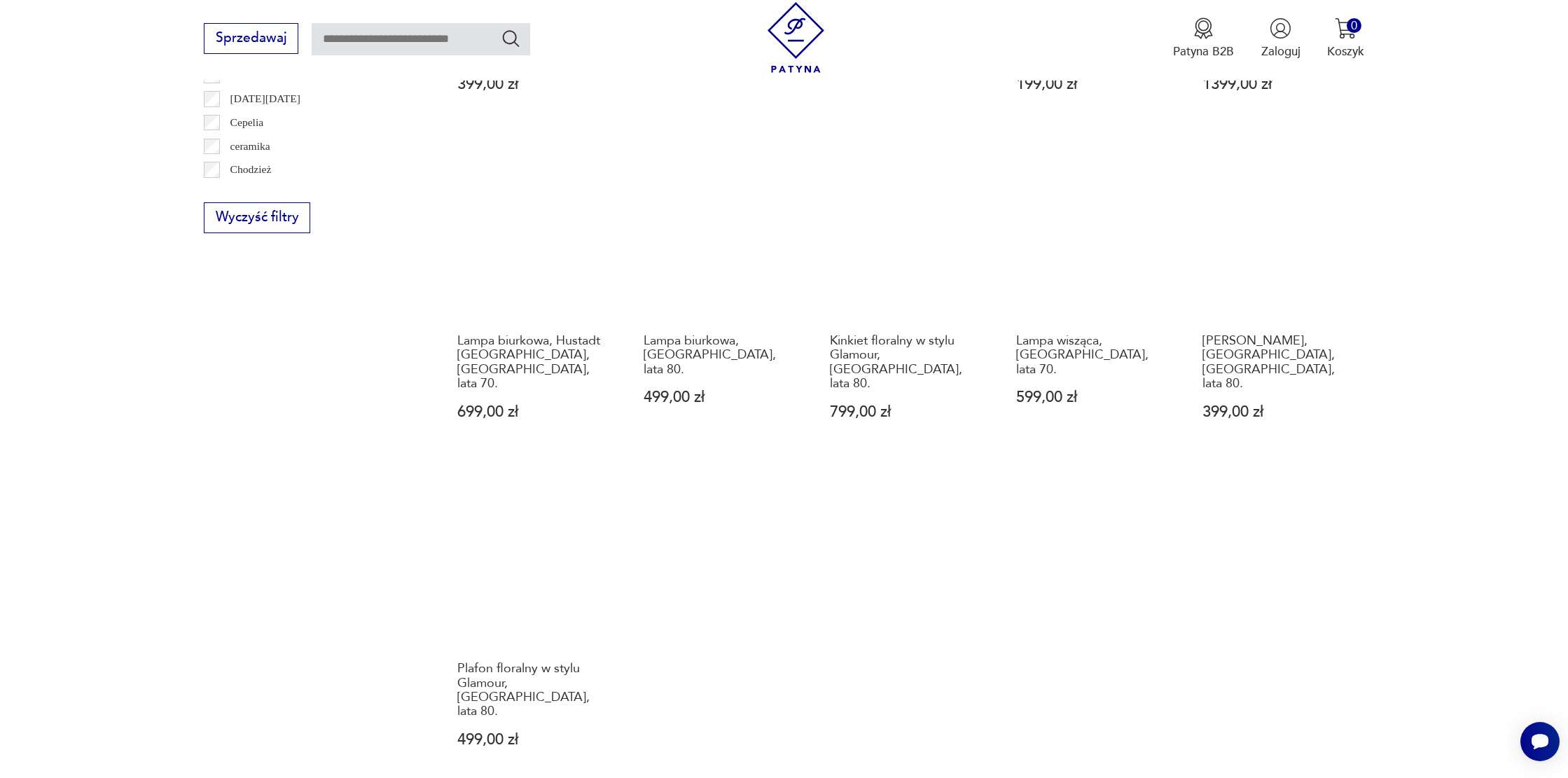
scroll to position [1189, 0]
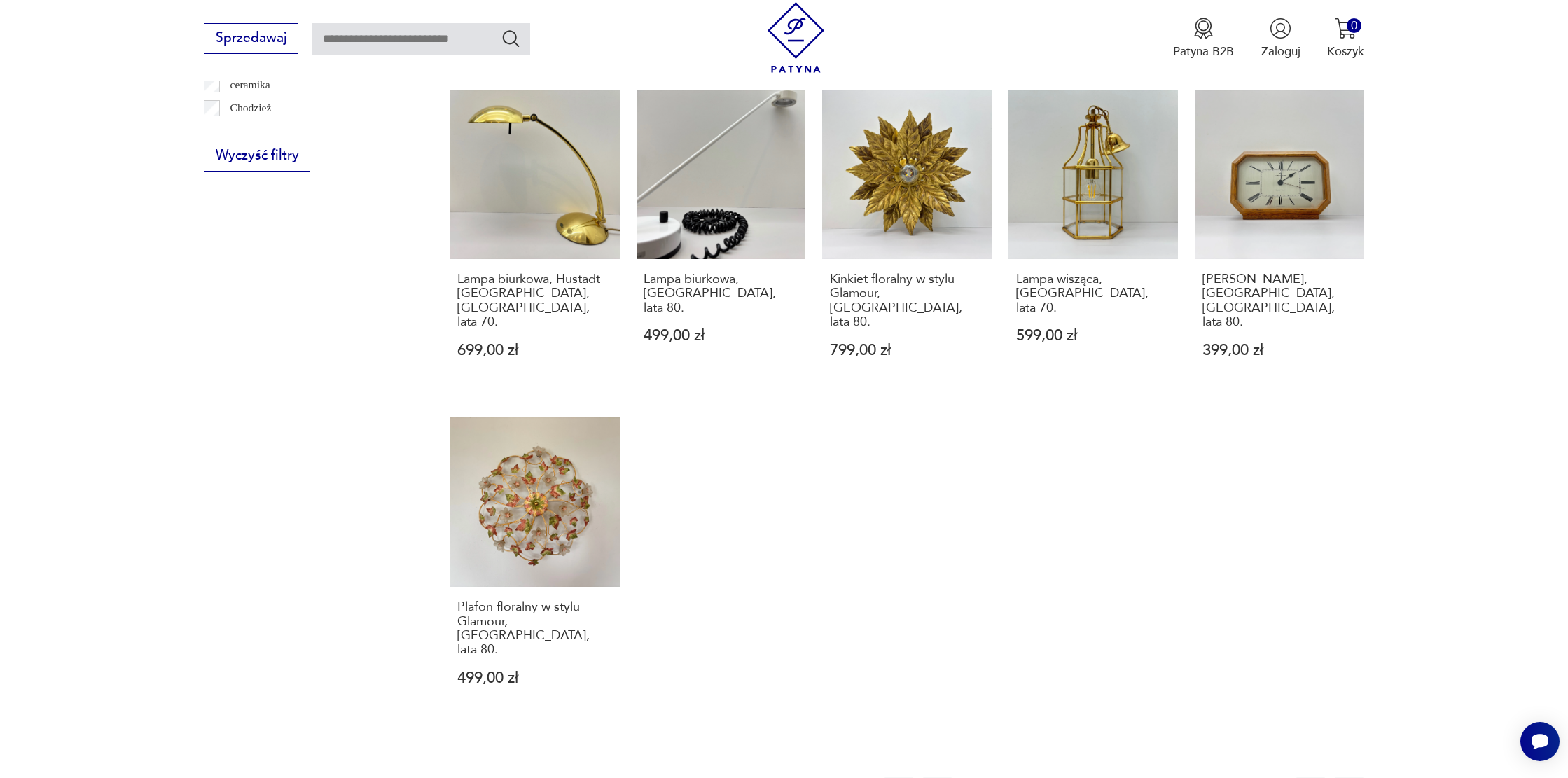
click at [1061, 778] on button "3" at bounding box center [1052, 793] width 30 height 30
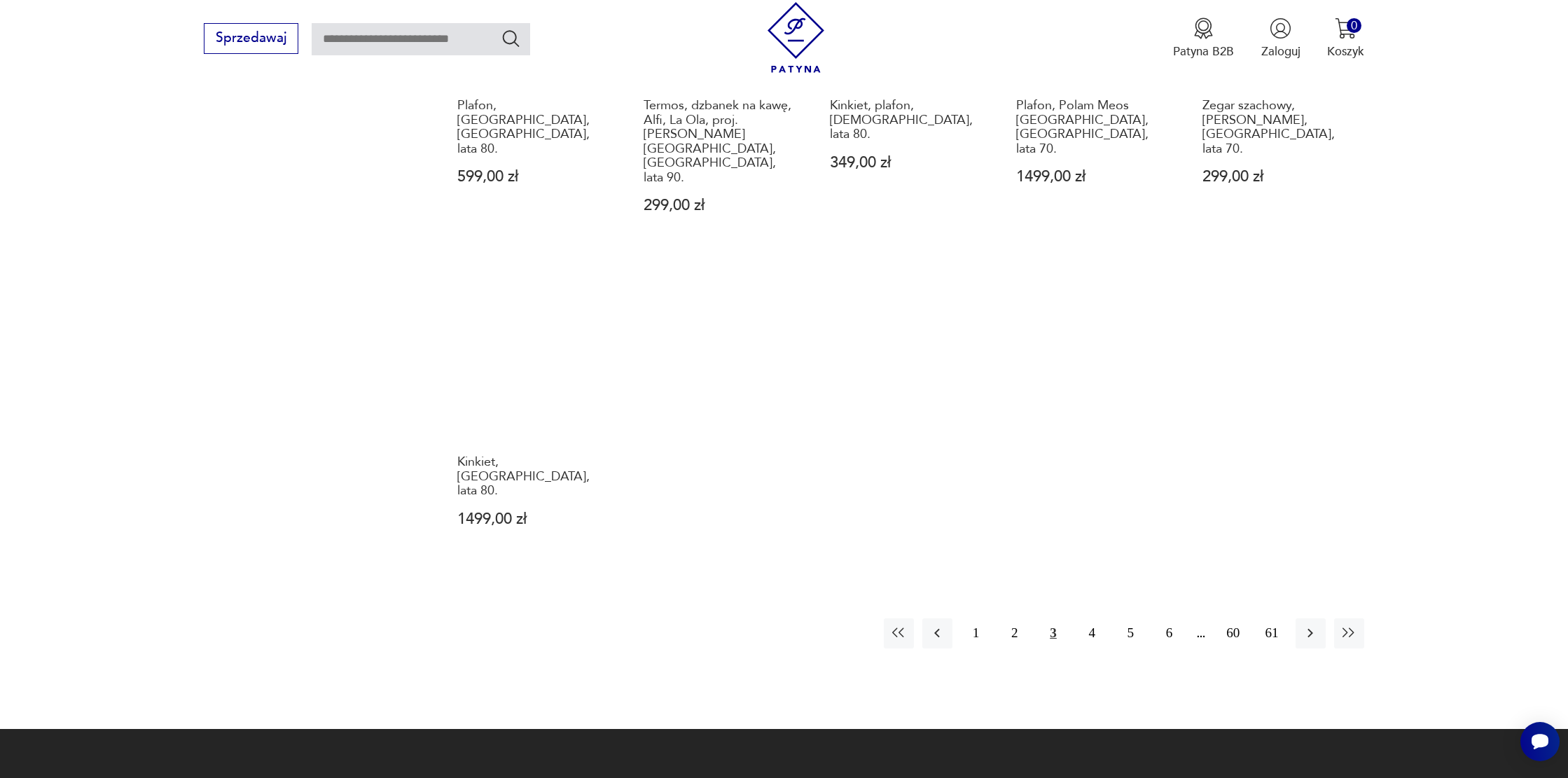
scroll to position [1394, 0]
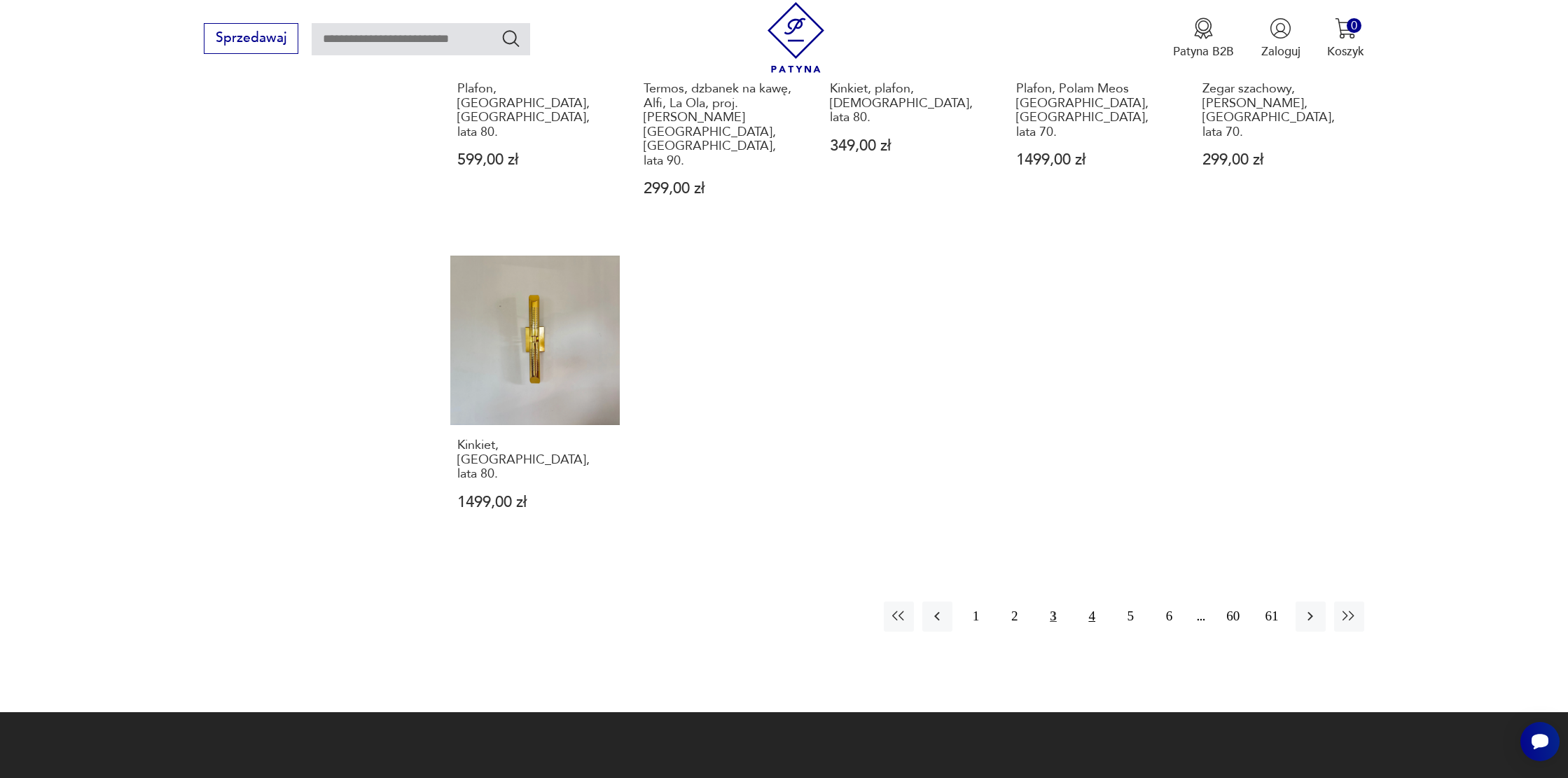
click at [1085, 602] on button "4" at bounding box center [1092, 617] width 30 height 30
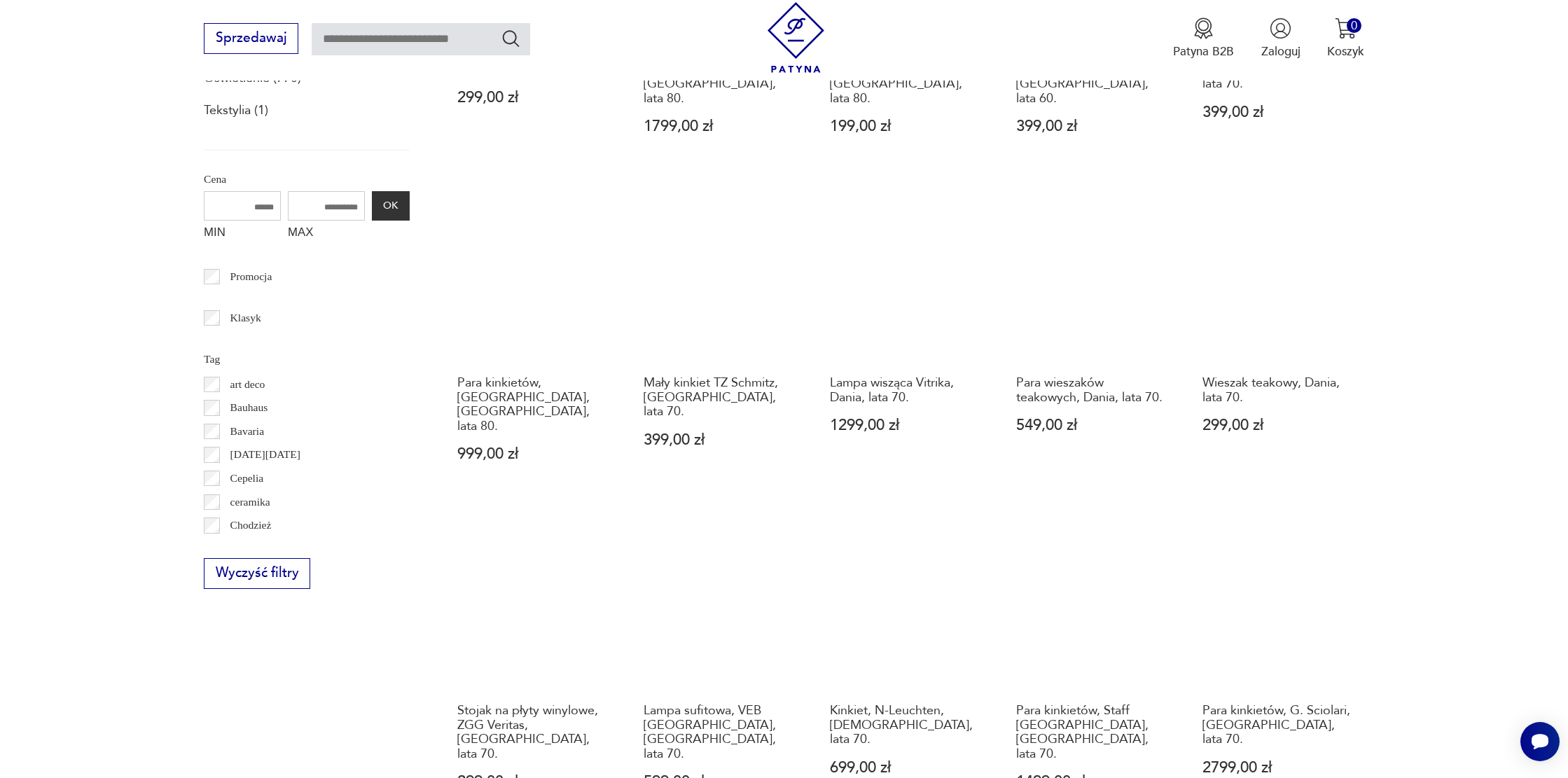
scroll to position [931, 0]
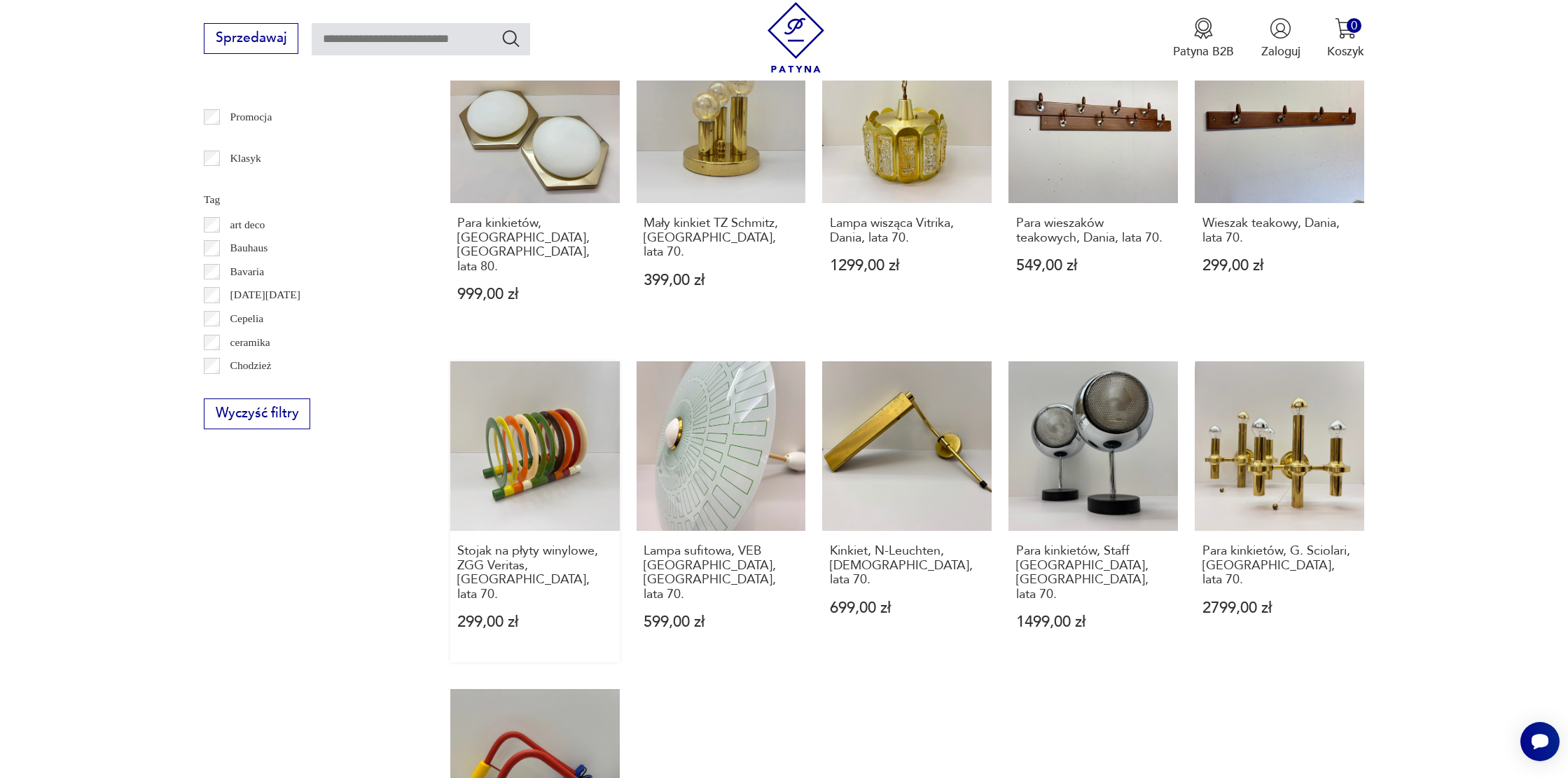
click at [532, 438] on link "Stojak na płyty winylowe, ZGG Veritas, Polska, lata 70. 299,00 zł" at bounding box center [535, 512] width 170 height 301
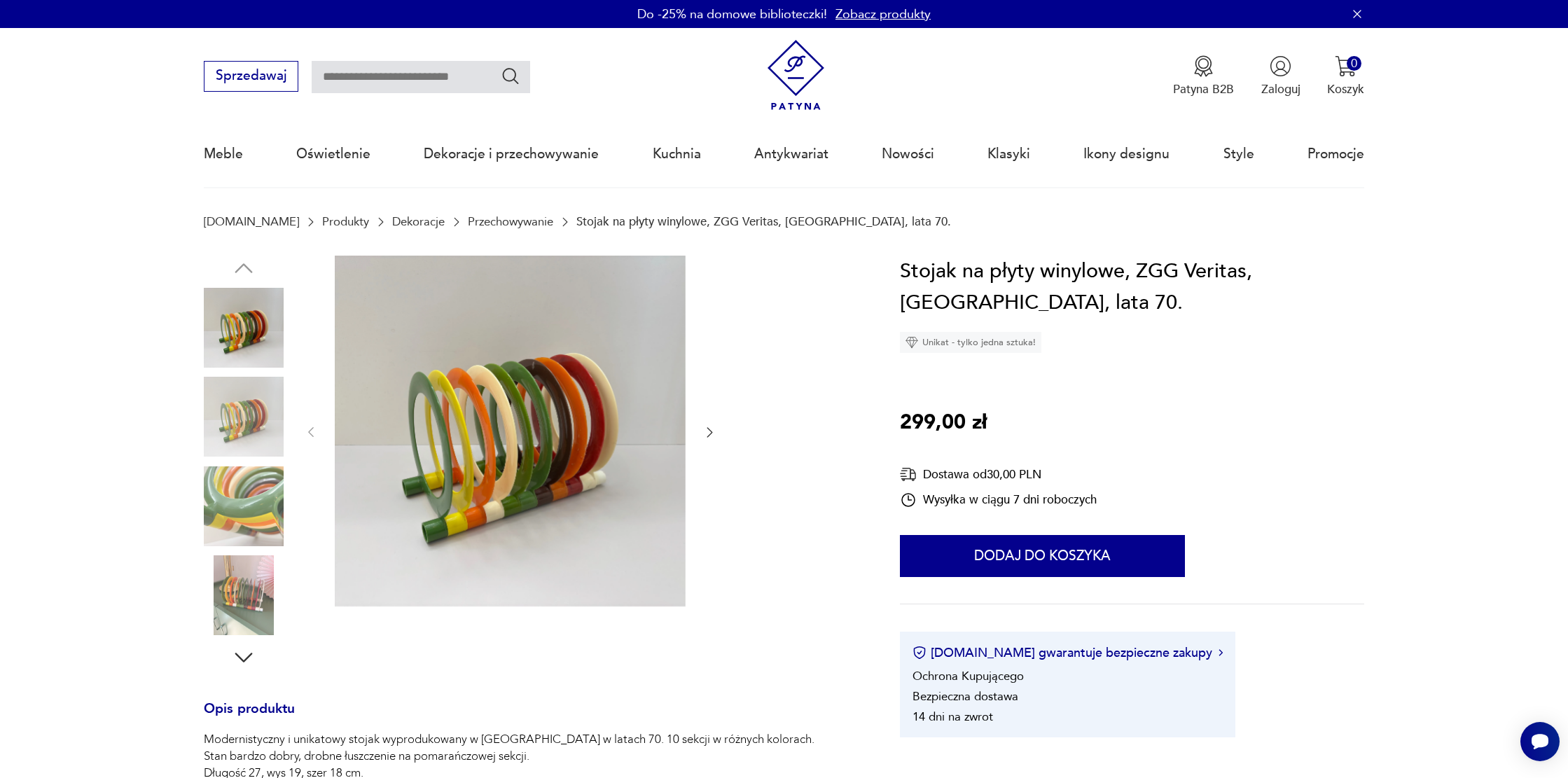
click at [482, 439] on img at bounding box center [510, 431] width 351 height 351
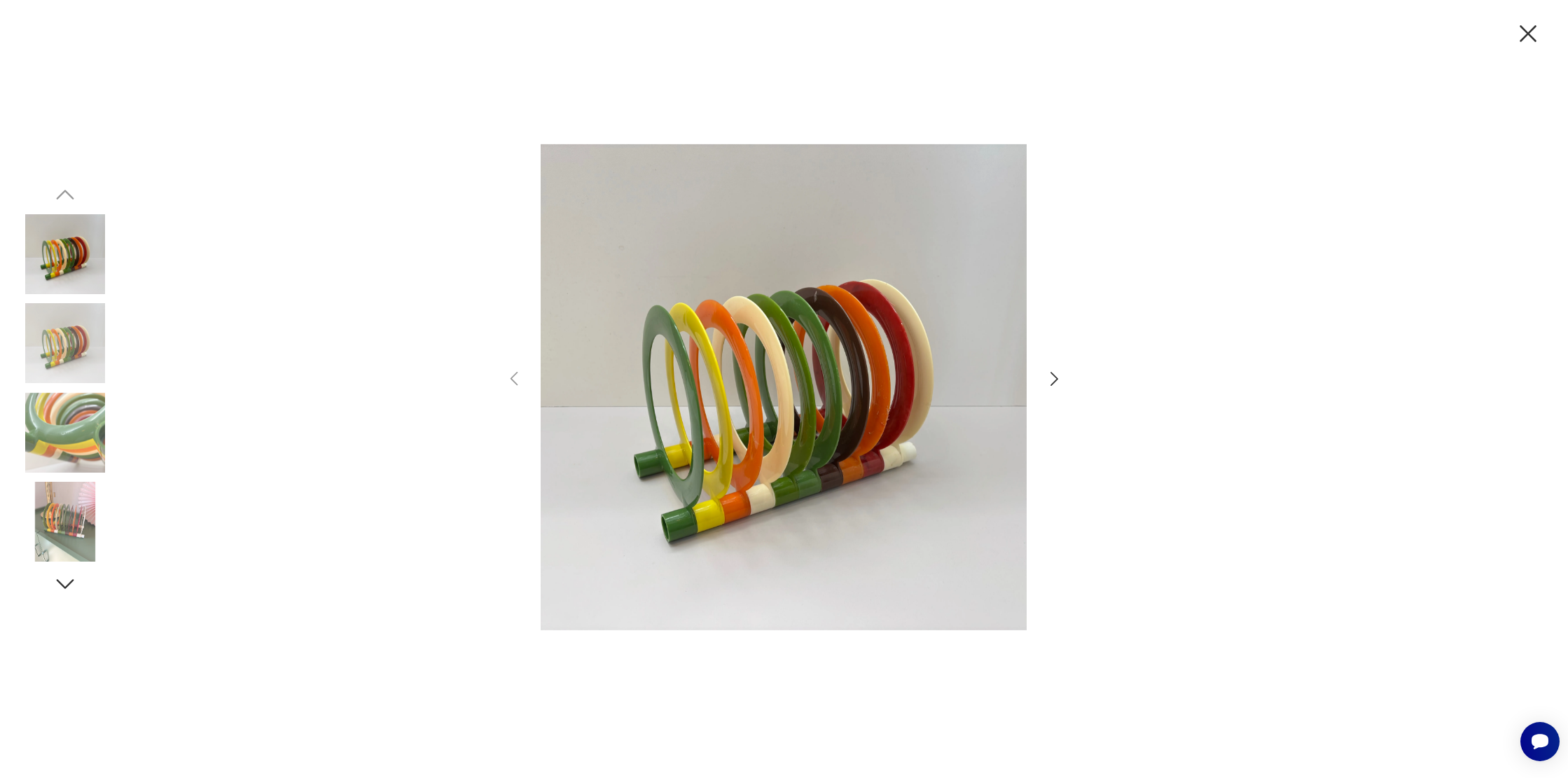
click at [697, 450] on img at bounding box center [783, 387] width 486 height 623
click at [1054, 382] on icon "button" at bounding box center [1054, 379] width 8 height 14
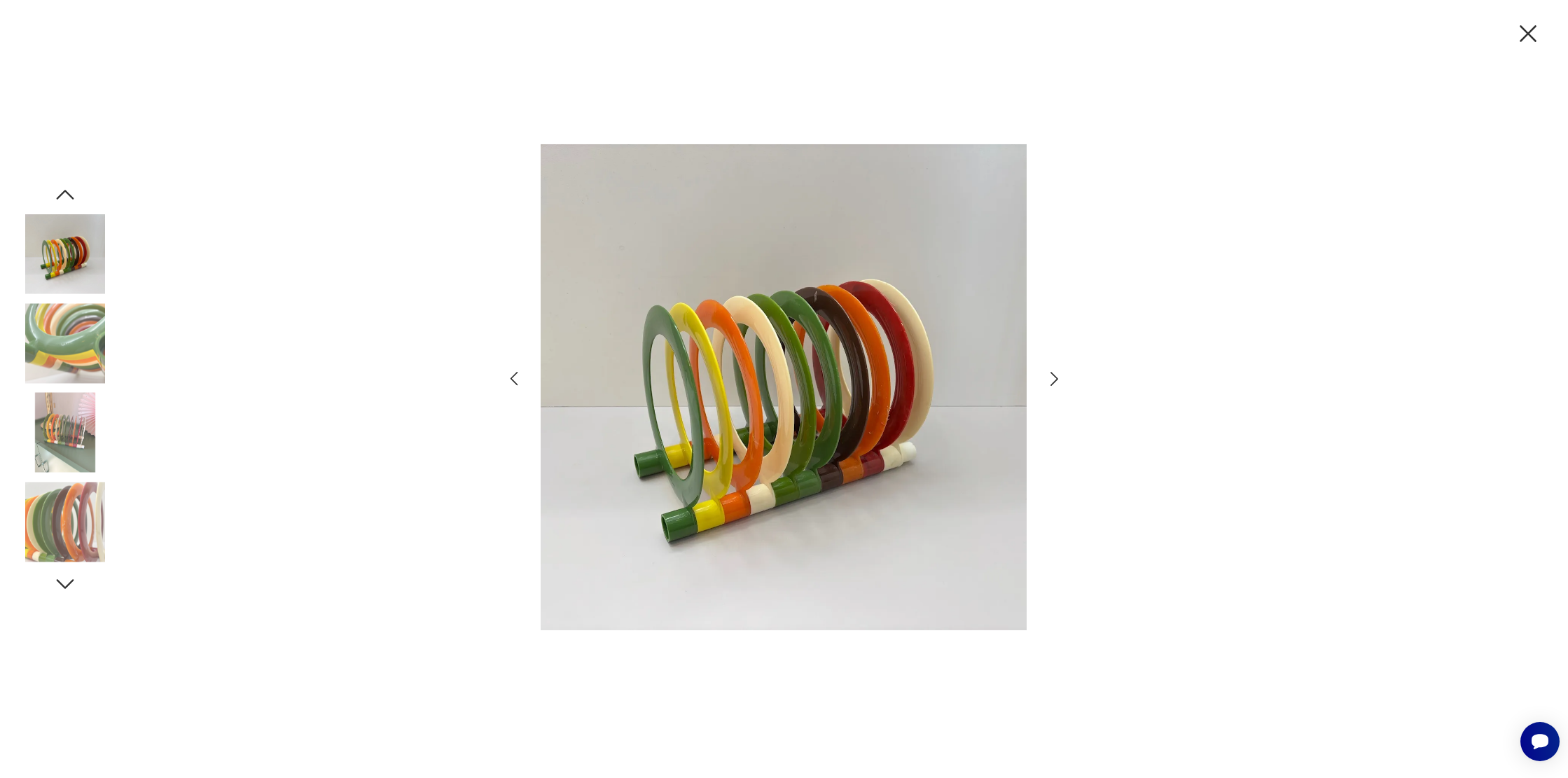
click at [1054, 382] on icon "button" at bounding box center [1054, 379] width 8 height 14
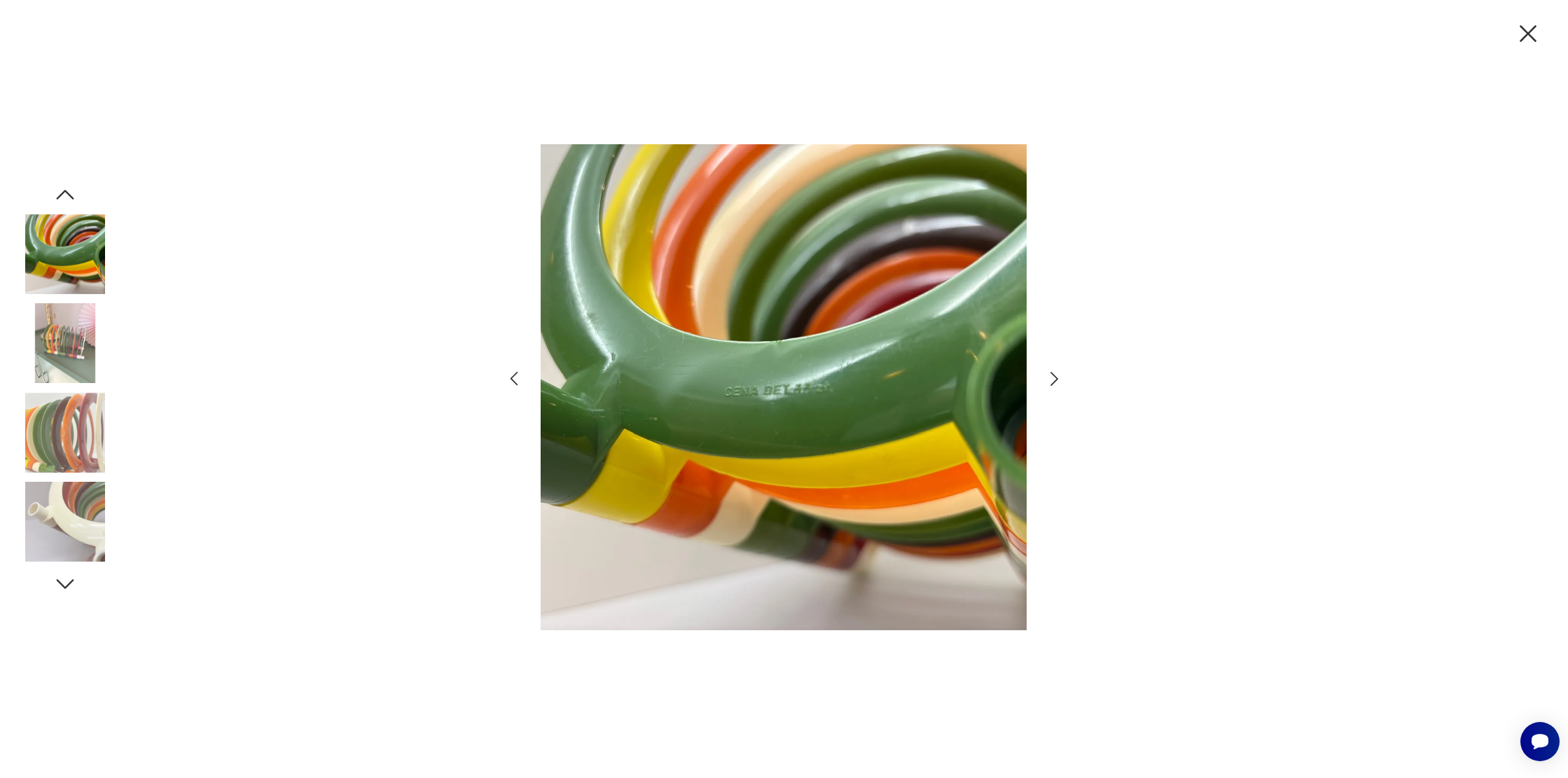
click at [1054, 382] on icon "button" at bounding box center [1054, 379] width 8 height 14
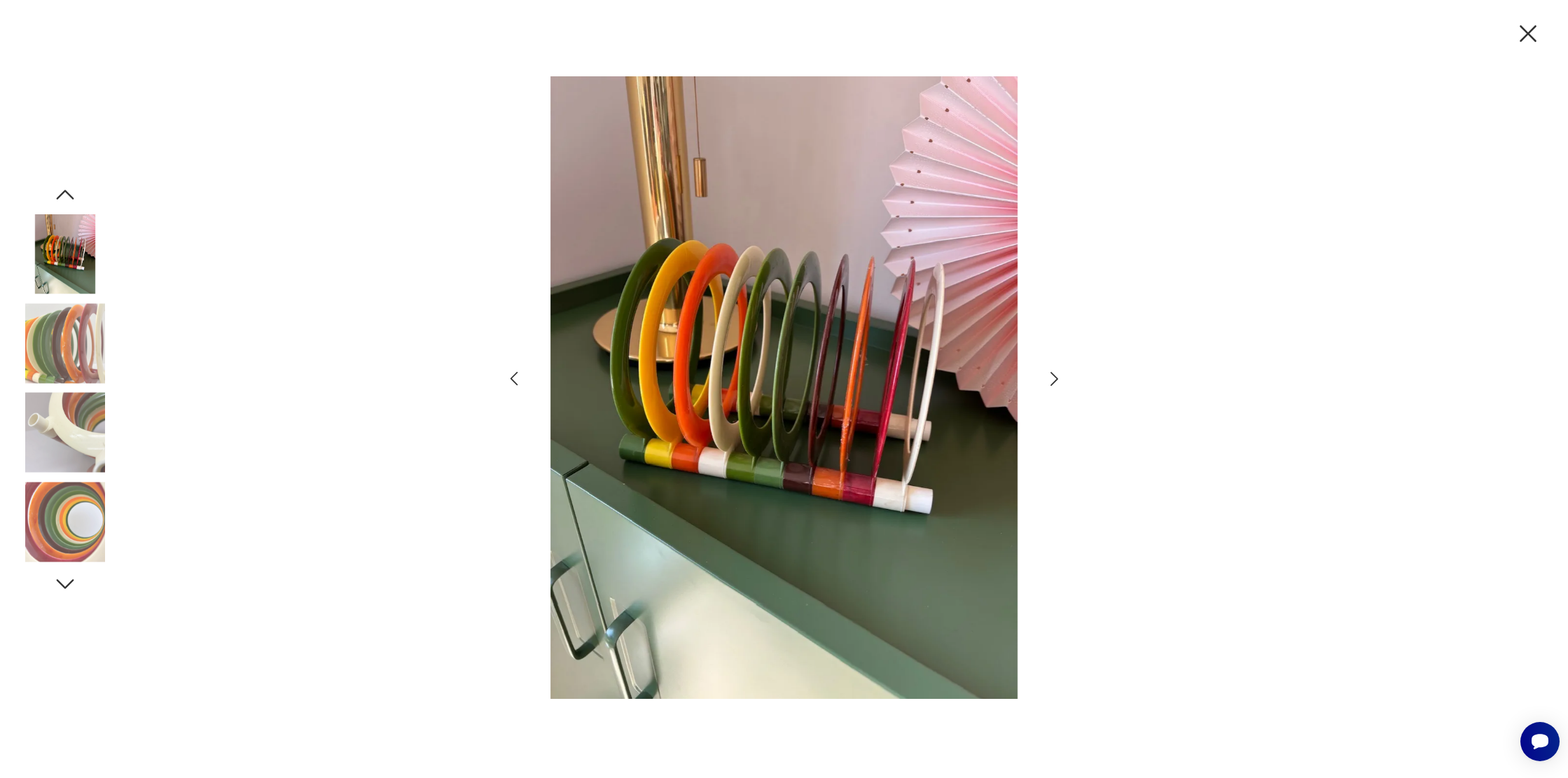
click at [1054, 382] on icon "button" at bounding box center [1054, 379] width 8 height 14
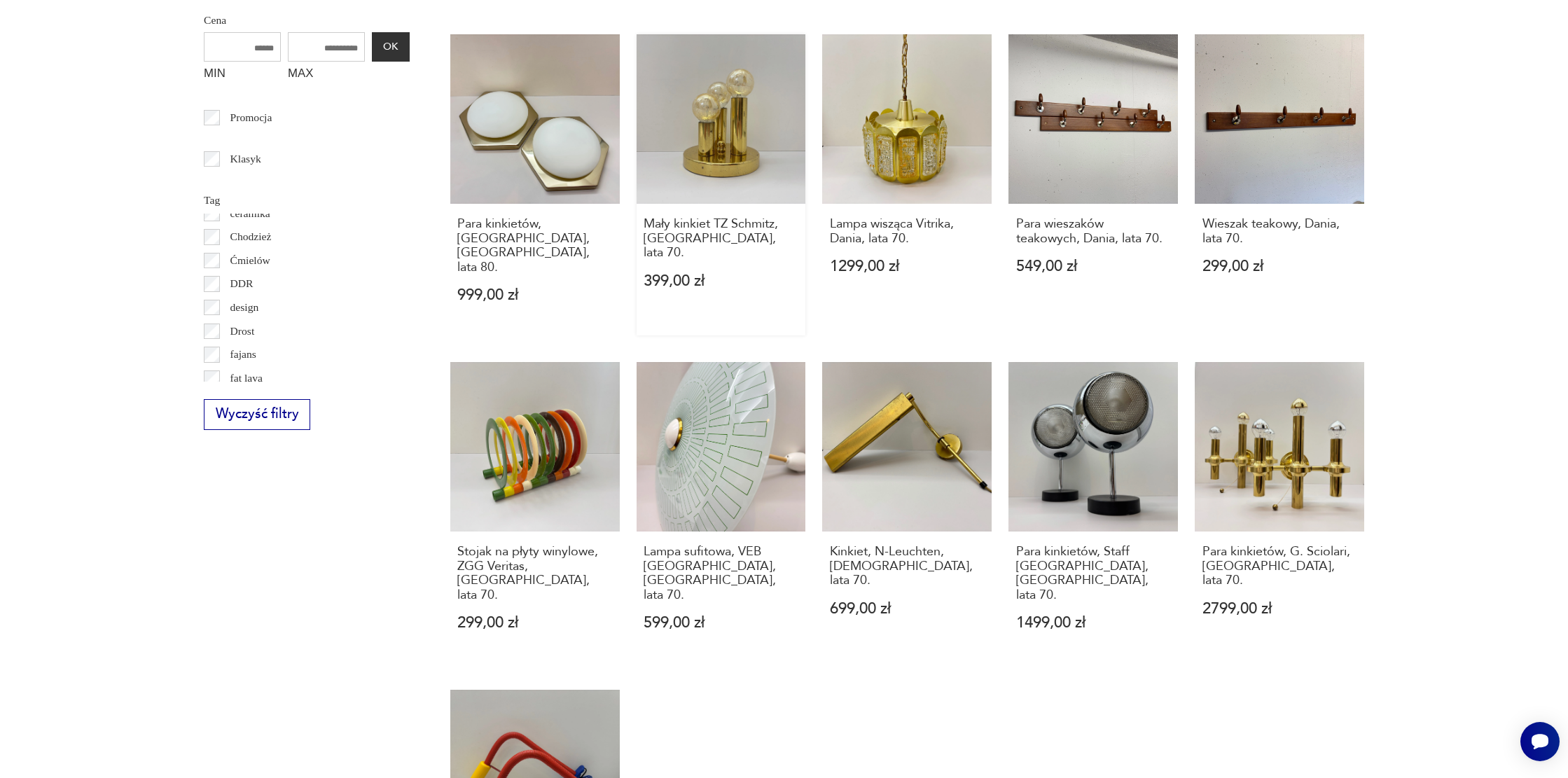
scroll to position [133, 0]
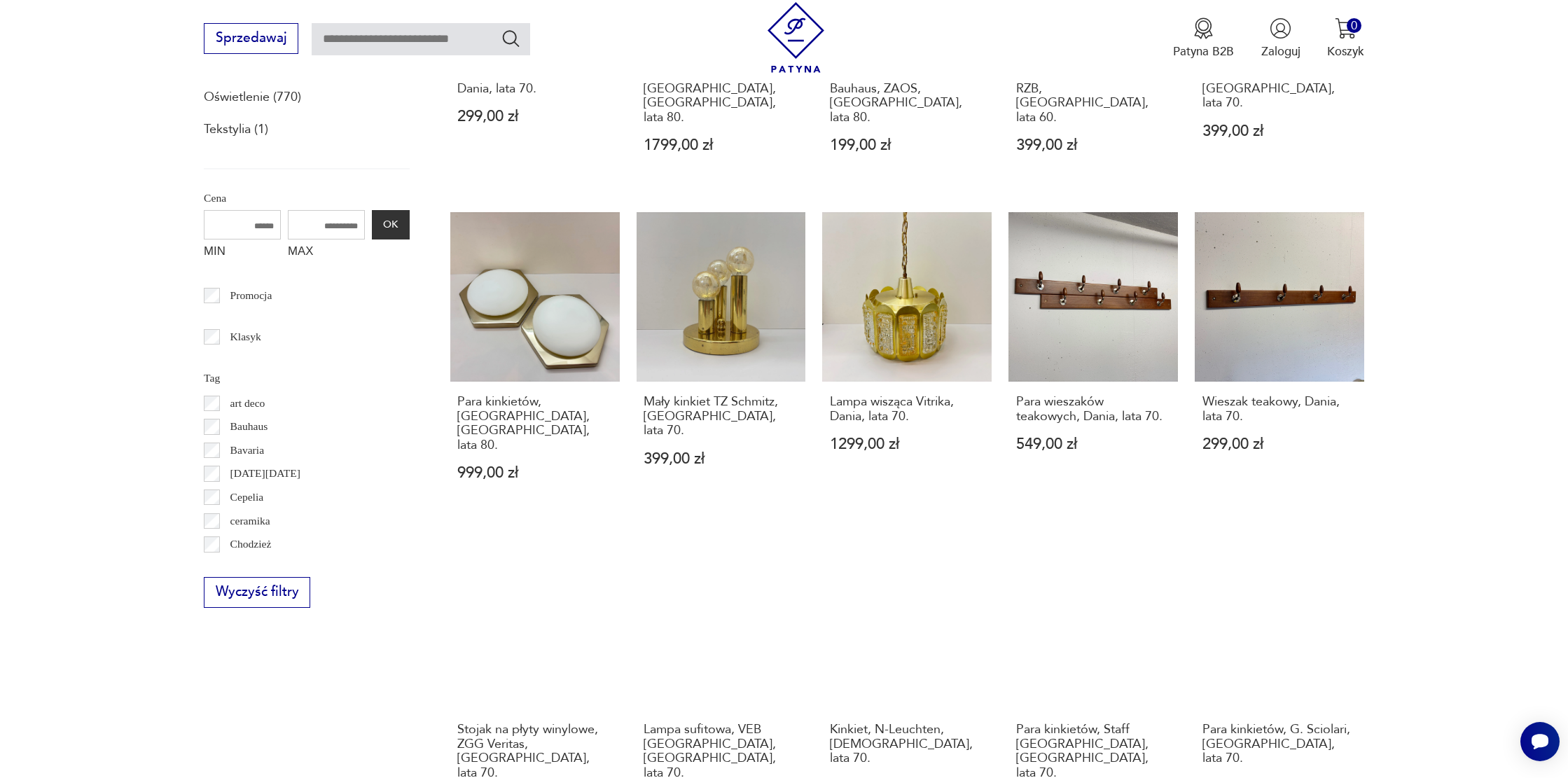
scroll to position [1342, 0]
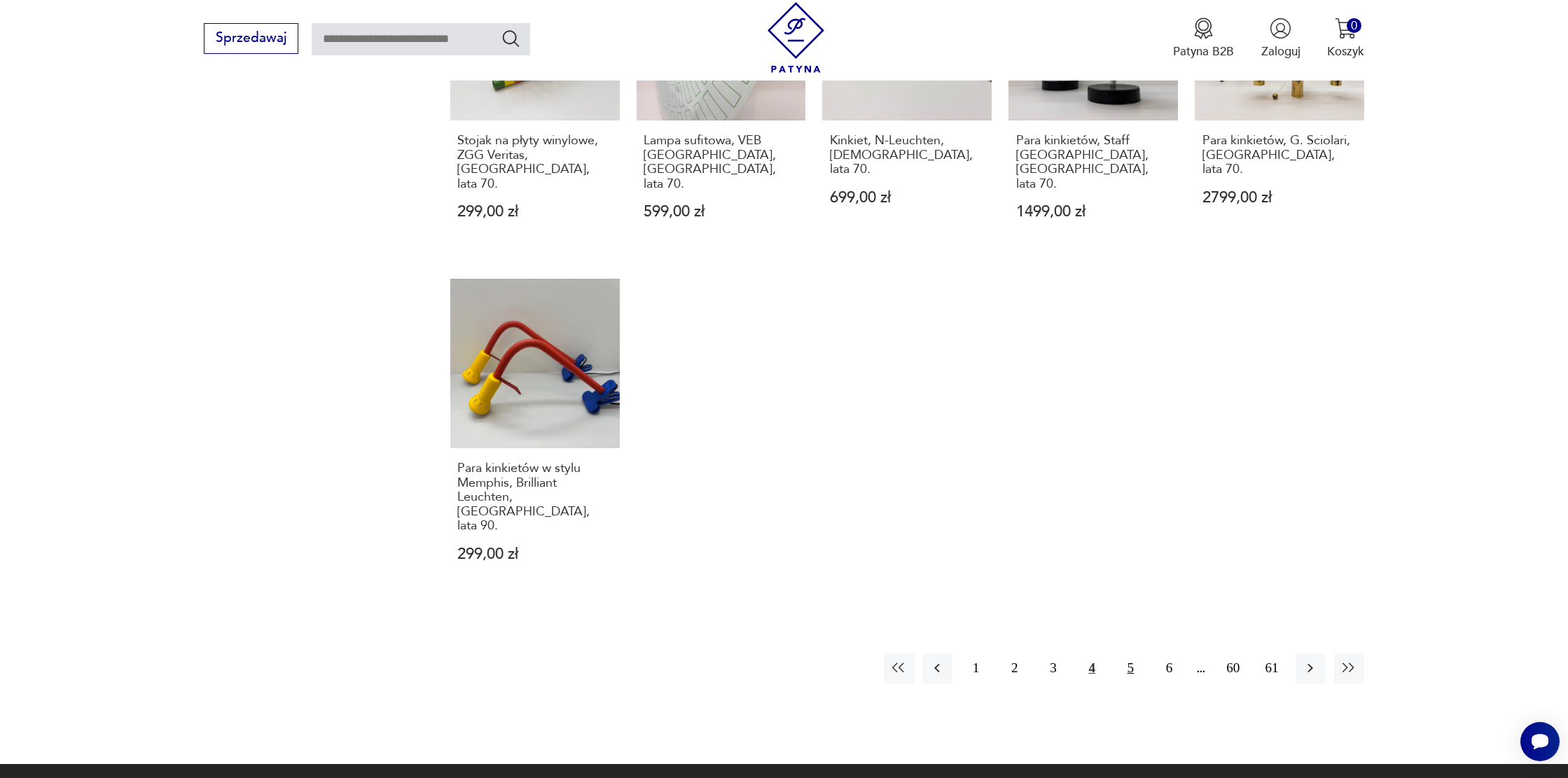
drag, startPoint x: 1120, startPoint y: 584, endPoint x: 1127, endPoint y: 583, distance: 7.1
click at [1120, 654] on button "5" at bounding box center [1130, 669] width 30 height 30
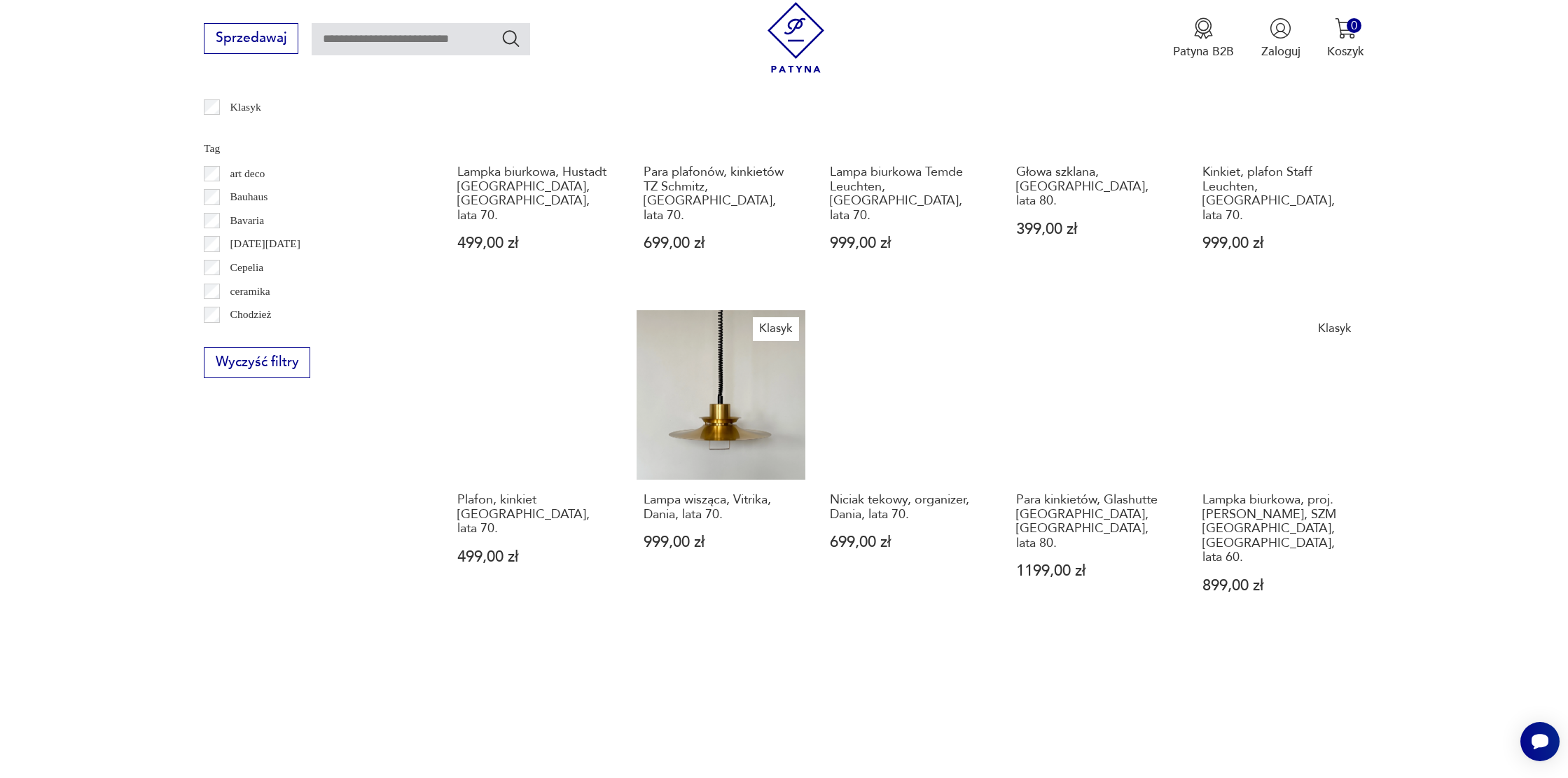
scroll to position [983, 0]
